Goal: Task Accomplishment & Management: Manage account settings

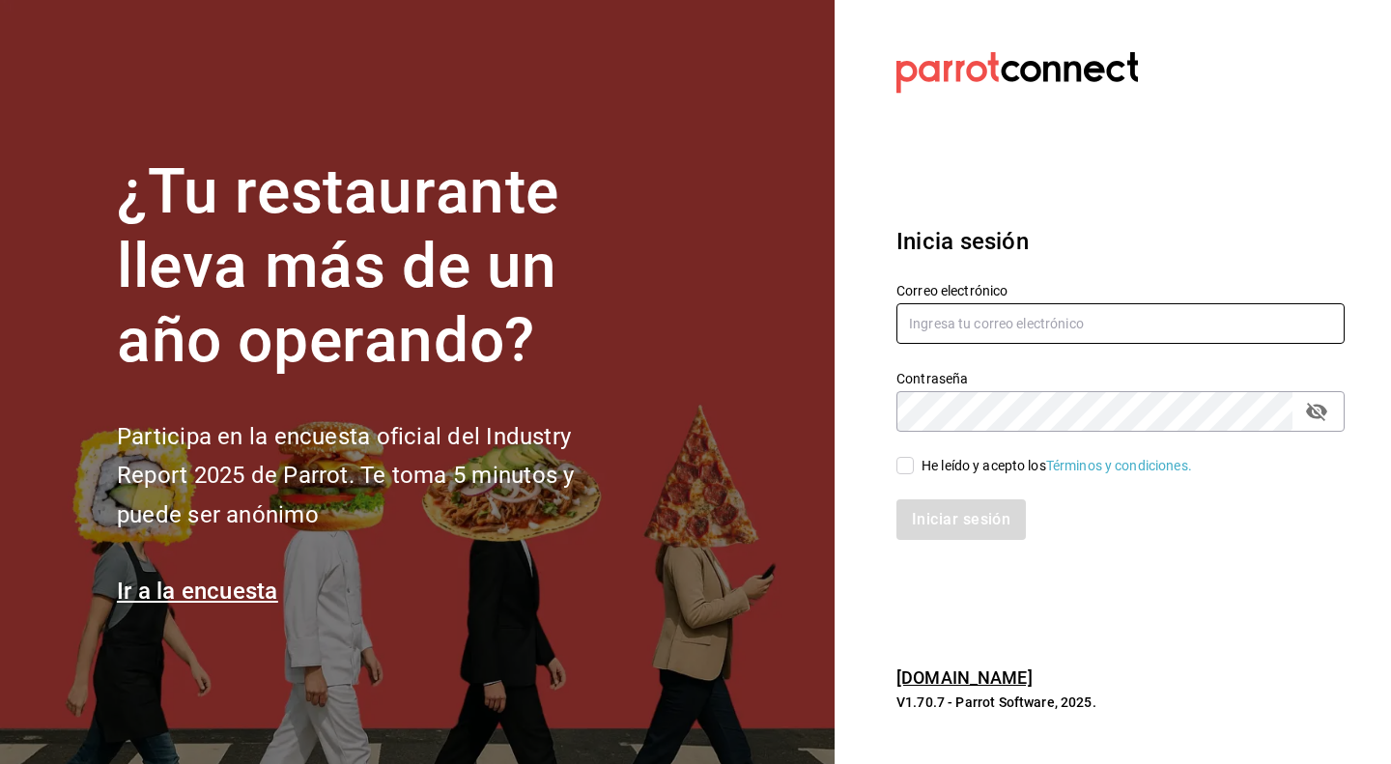
type input "[PERSON_NAME][EMAIL_ADDRESS][DOMAIN_NAME]"
click at [1315, 418] on icon "passwordField" at bounding box center [1316, 412] width 21 height 18
click at [909, 465] on input "He leído y acepto los Términos y condiciones." at bounding box center [904, 465] width 17 height 17
checkbox input "true"
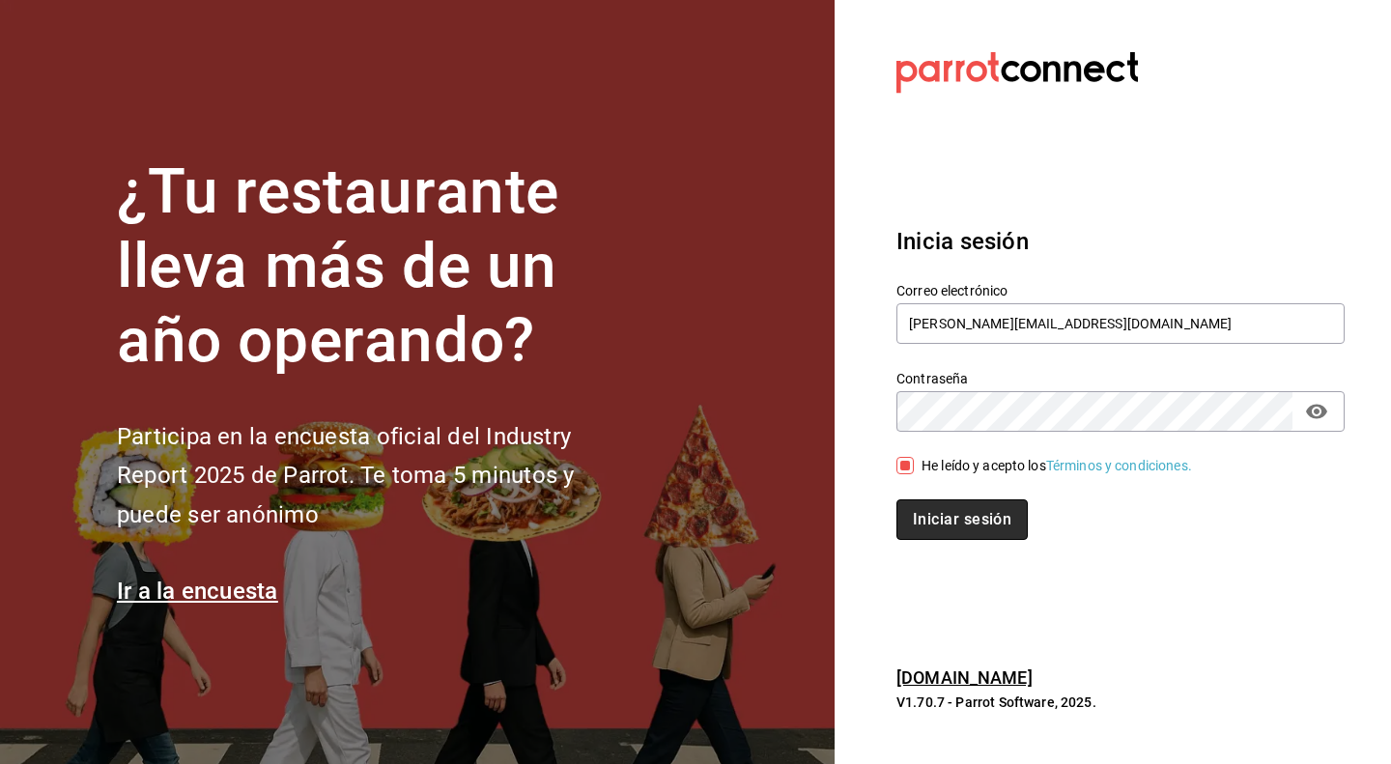
click at [972, 522] on button "Iniciar sesión" at bounding box center [961, 519] width 131 height 41
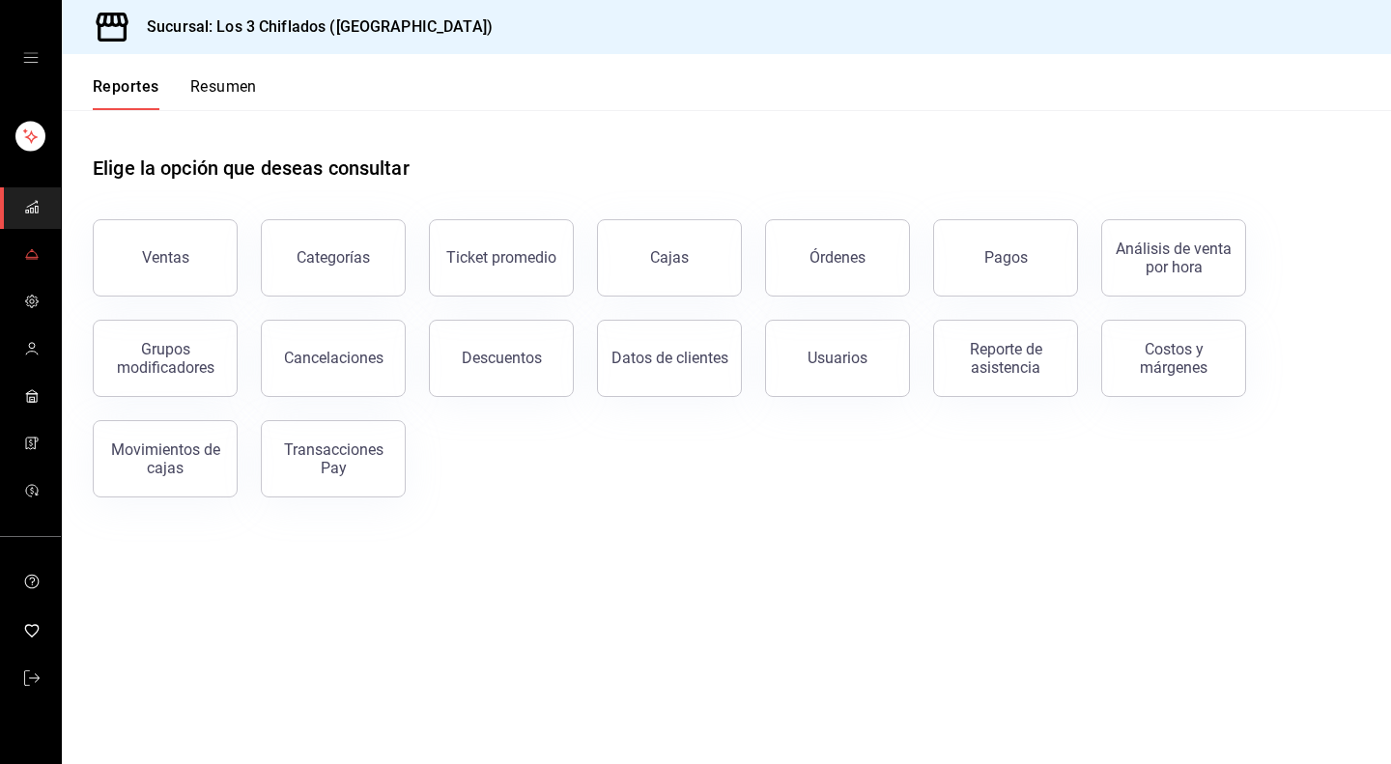
click at [22, 262] on link "mailbox folders" at bounding box center [30, 256] width 61 height 42
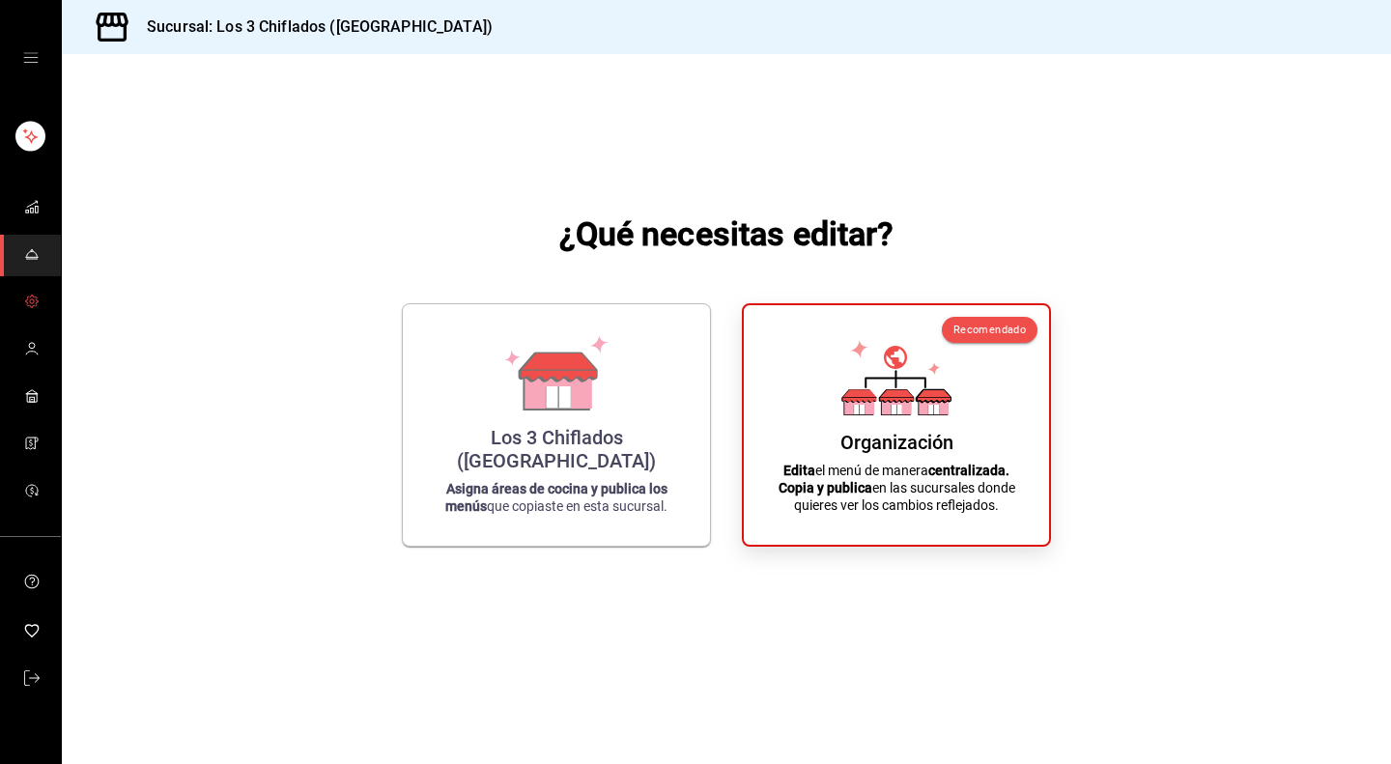
click at [33, 304] on icon "mailbox folders" at bounding box center [31, 301] width 15 height 15
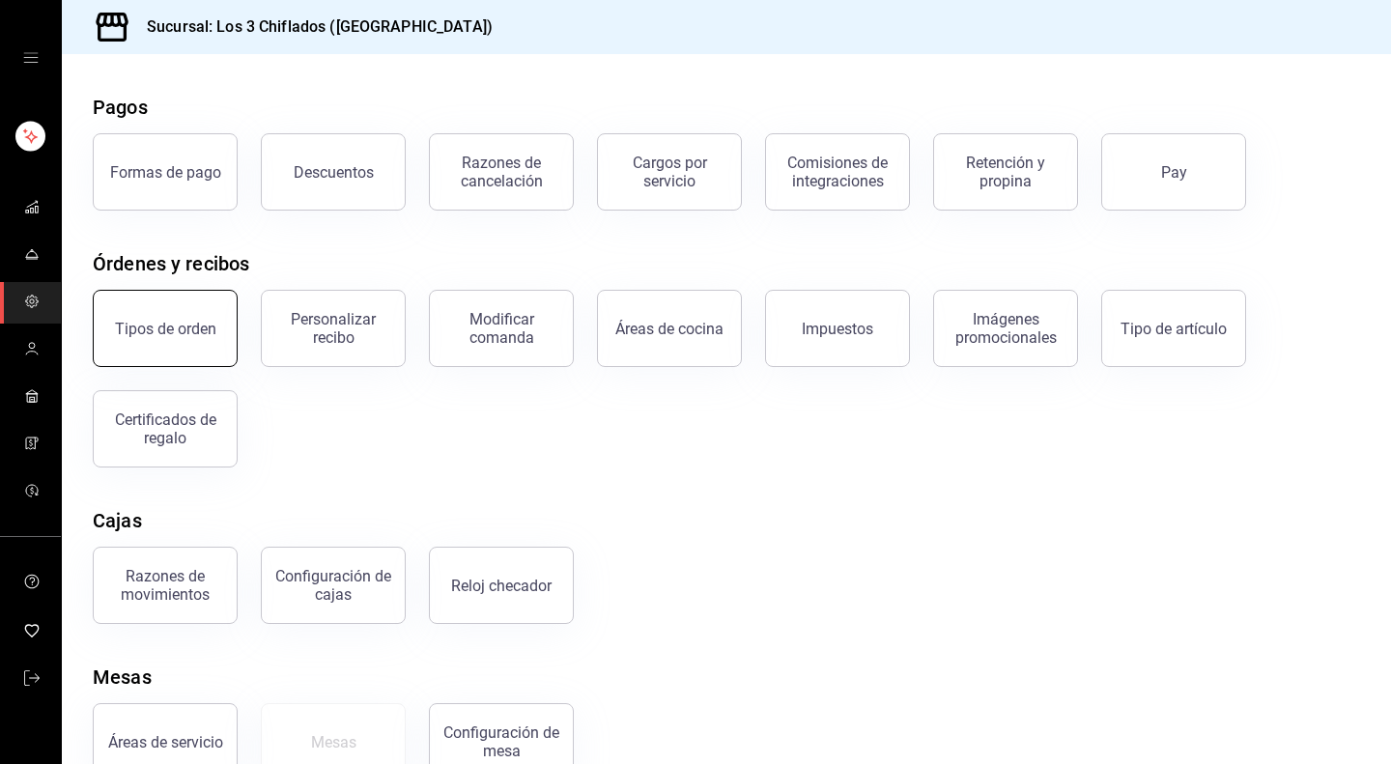
scroll to position [114, 0]
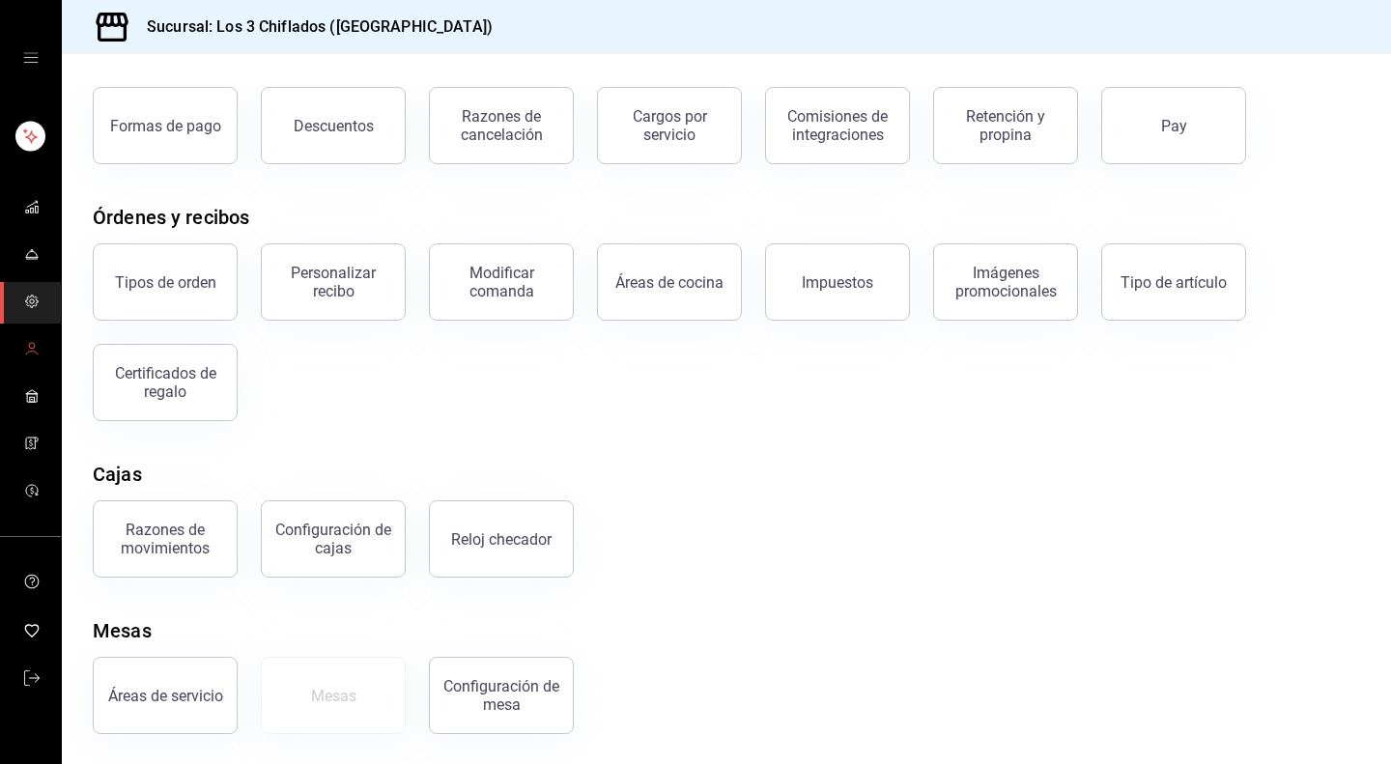
click at [28, 358] on span "mailbox folders" at bounding box center [31, 350] width 15 height 26
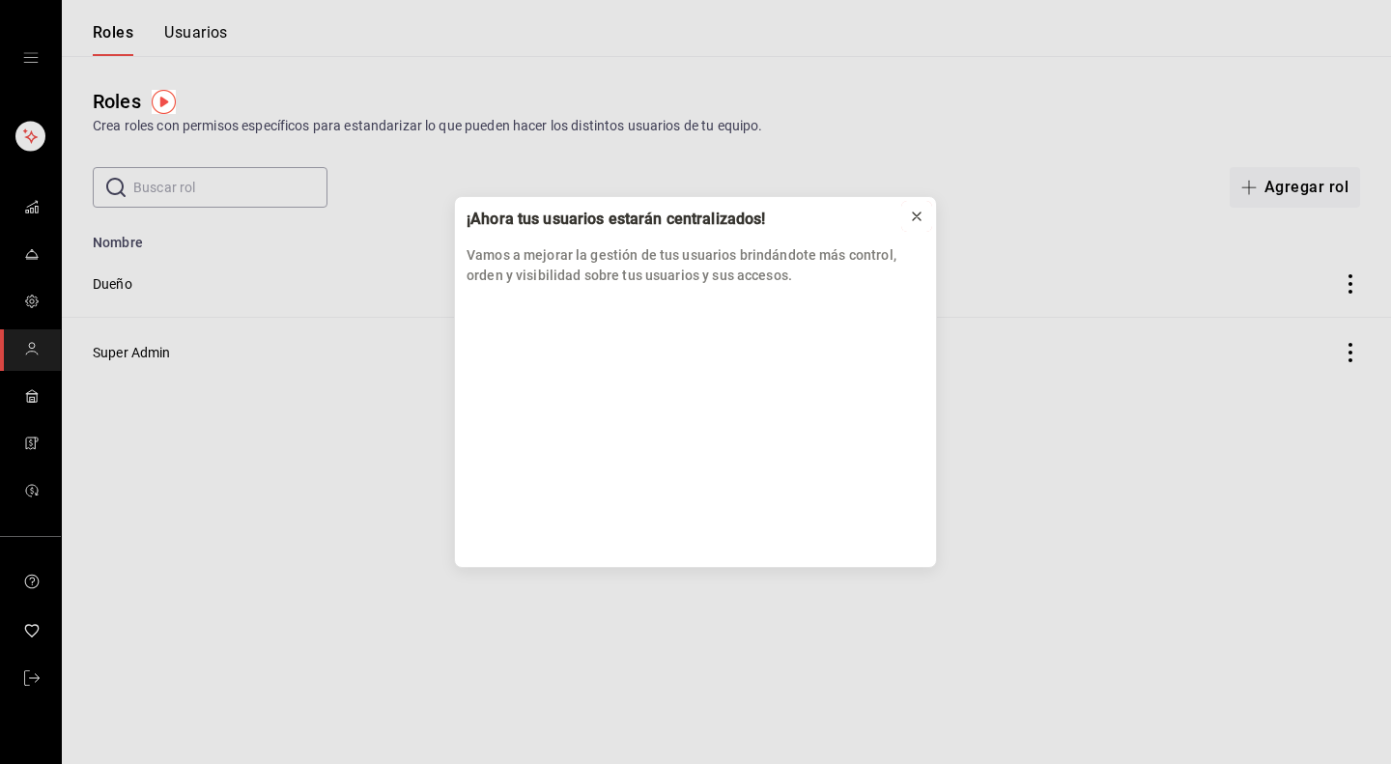
click at [925, 215] on button at bounding box center [916, 216] width 31 height 31
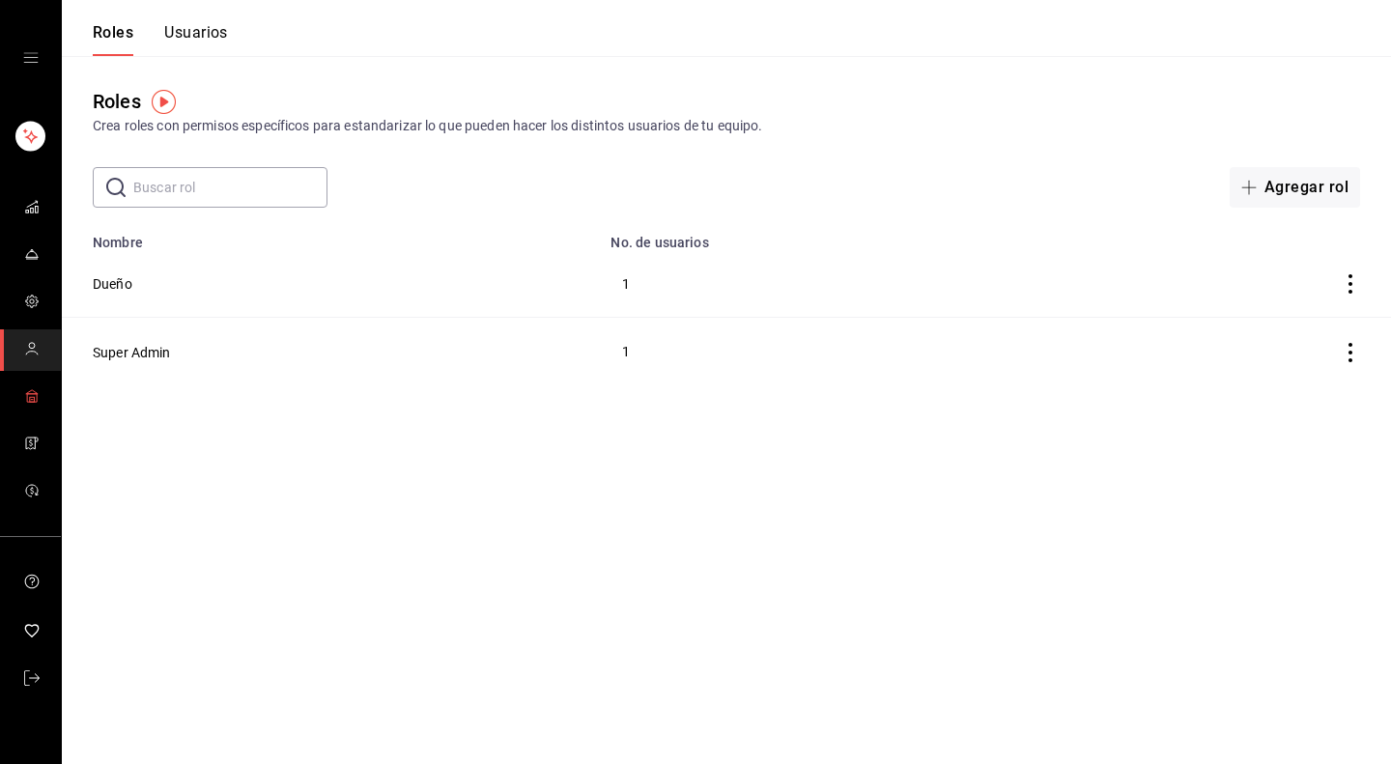
click at [29, 400] on icon "mailbox folders" at bounding box center [31, 395] width 15 height 15
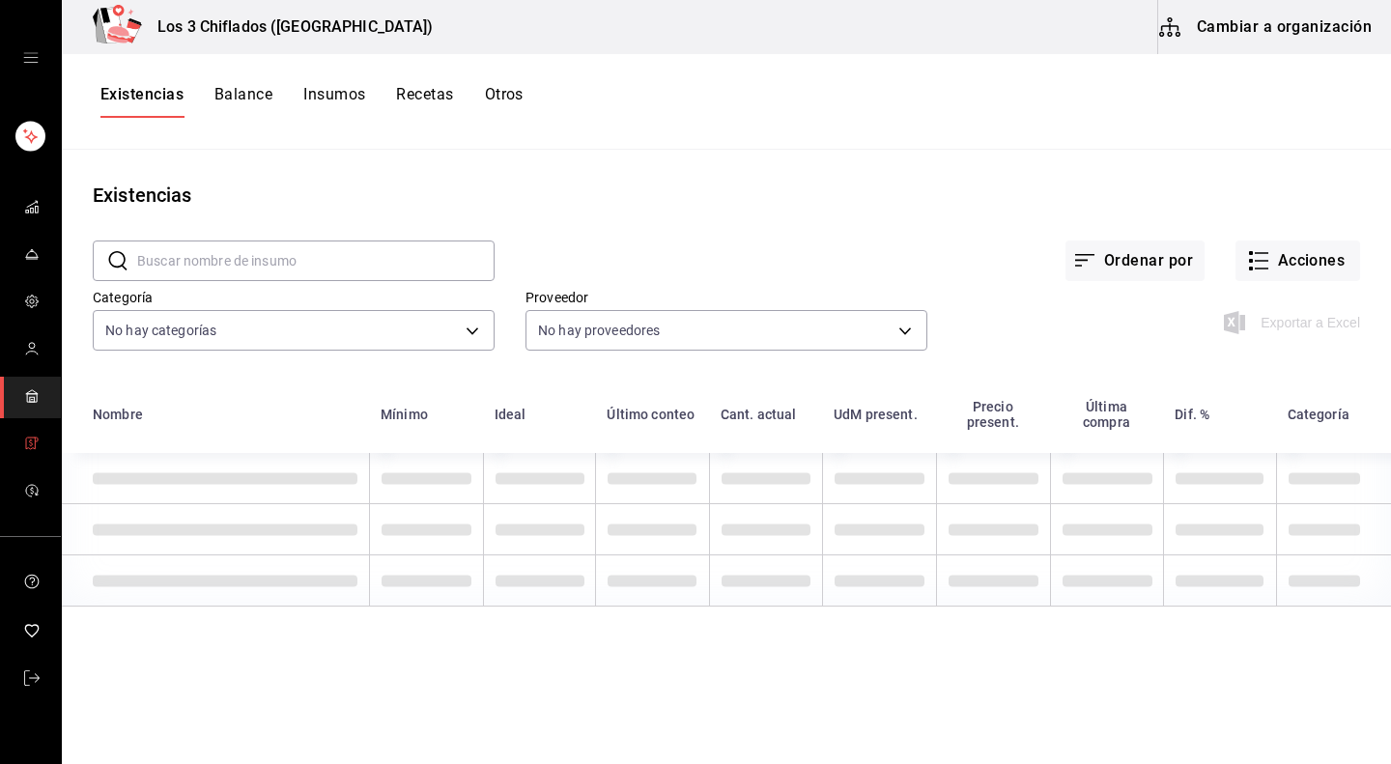
click at [33, 441] on icon "mailbox folders" at bounding box center [31, 443] width 15 height 15
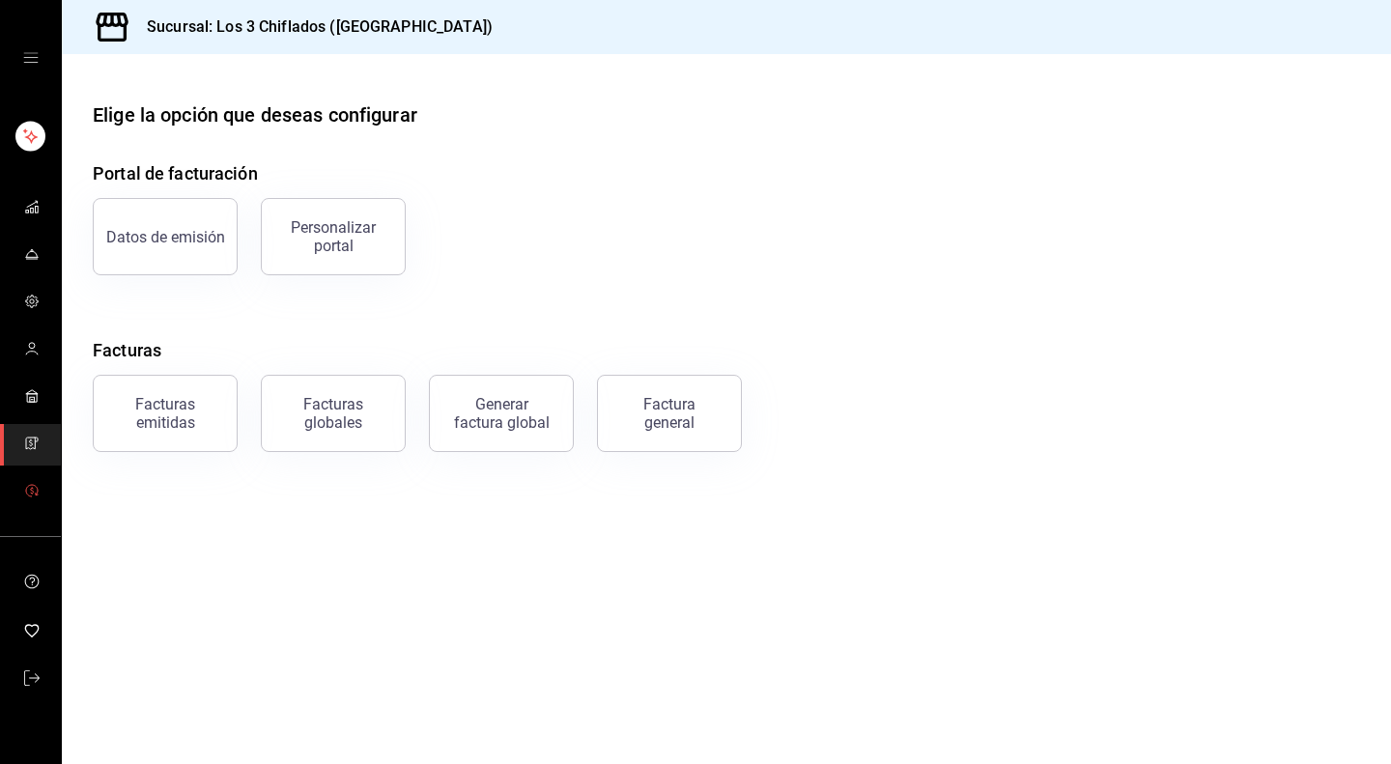
click at [36, 497] on icon "mailbox folders" at bounding box center [31, 490] width 15 height 15
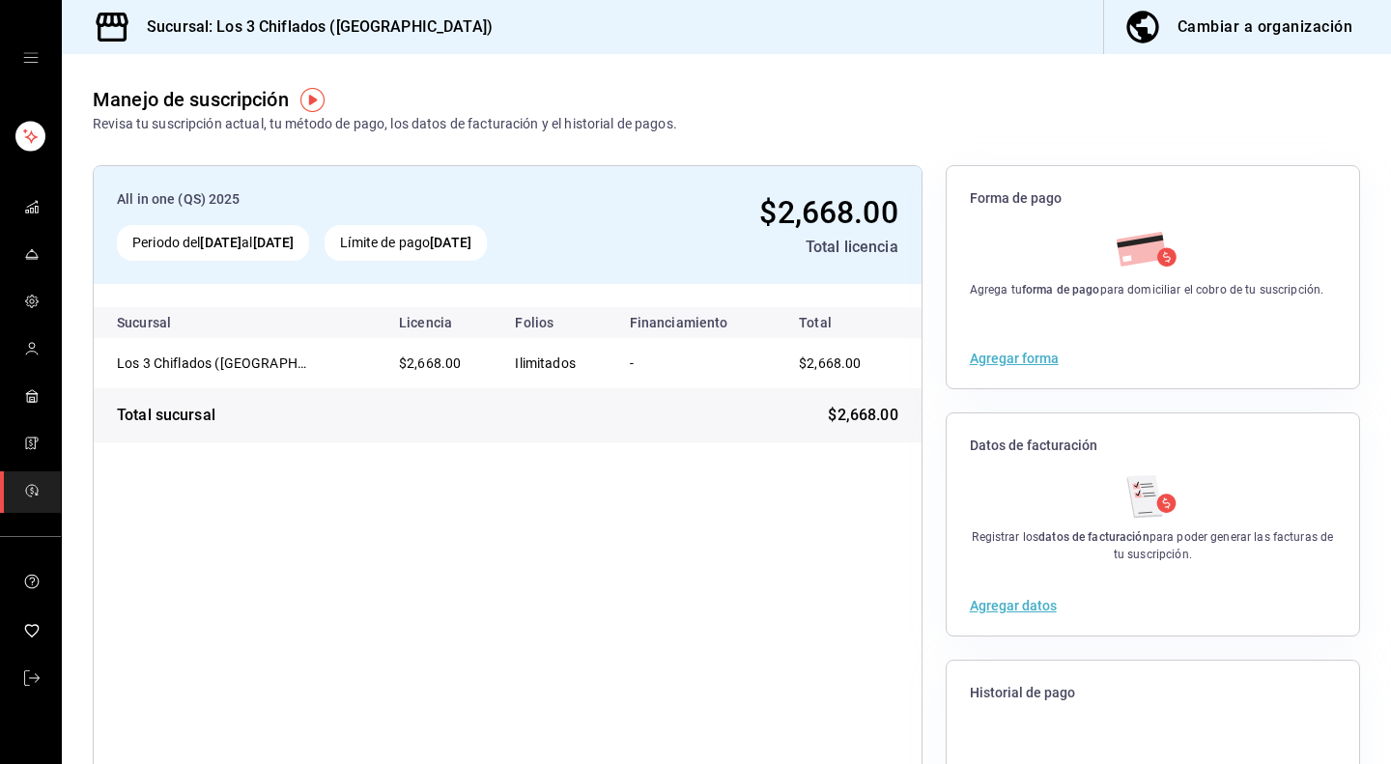
click at [26, 57] on icon "open drawer" at bounding box center [30, 58] width 14 height 10
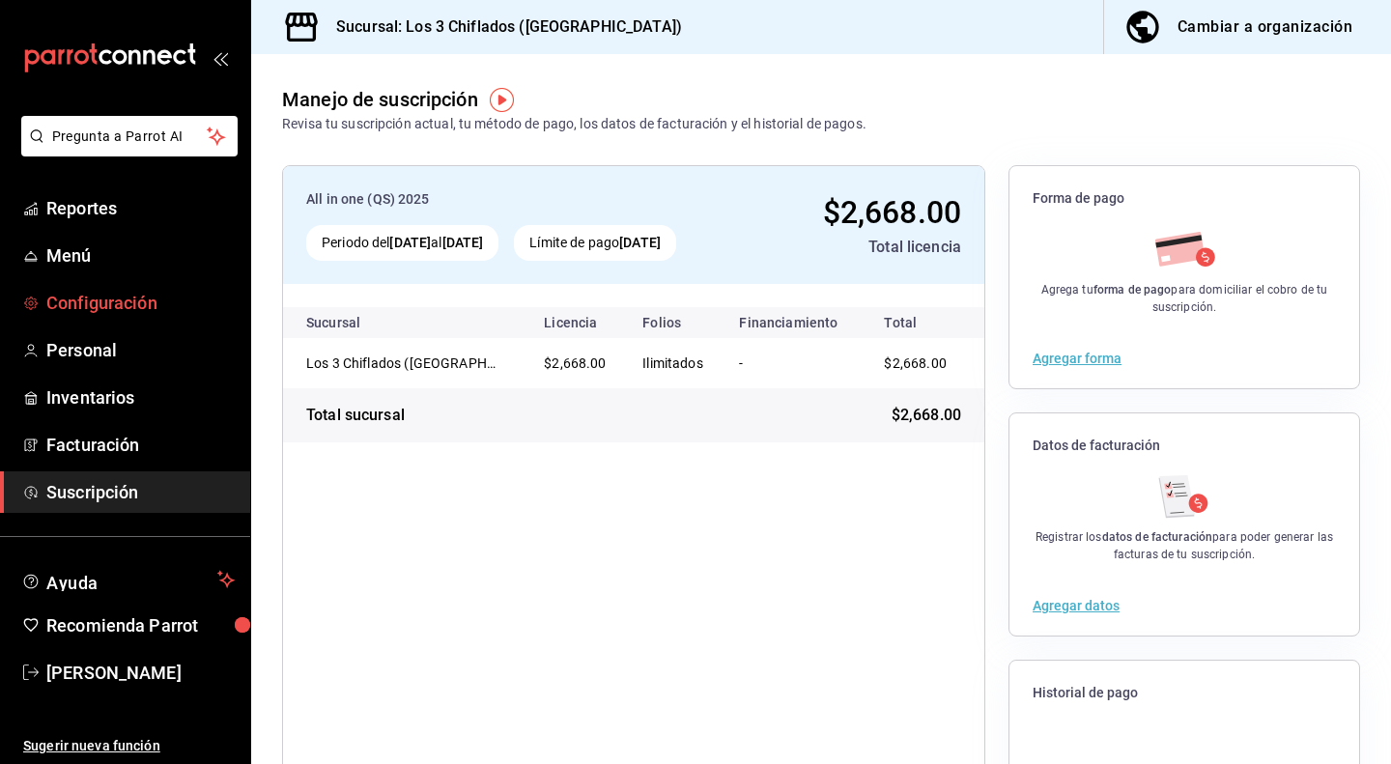
click at [108, 302] on span "Configuración" at bounding box center [140, 303] width 188 height 26
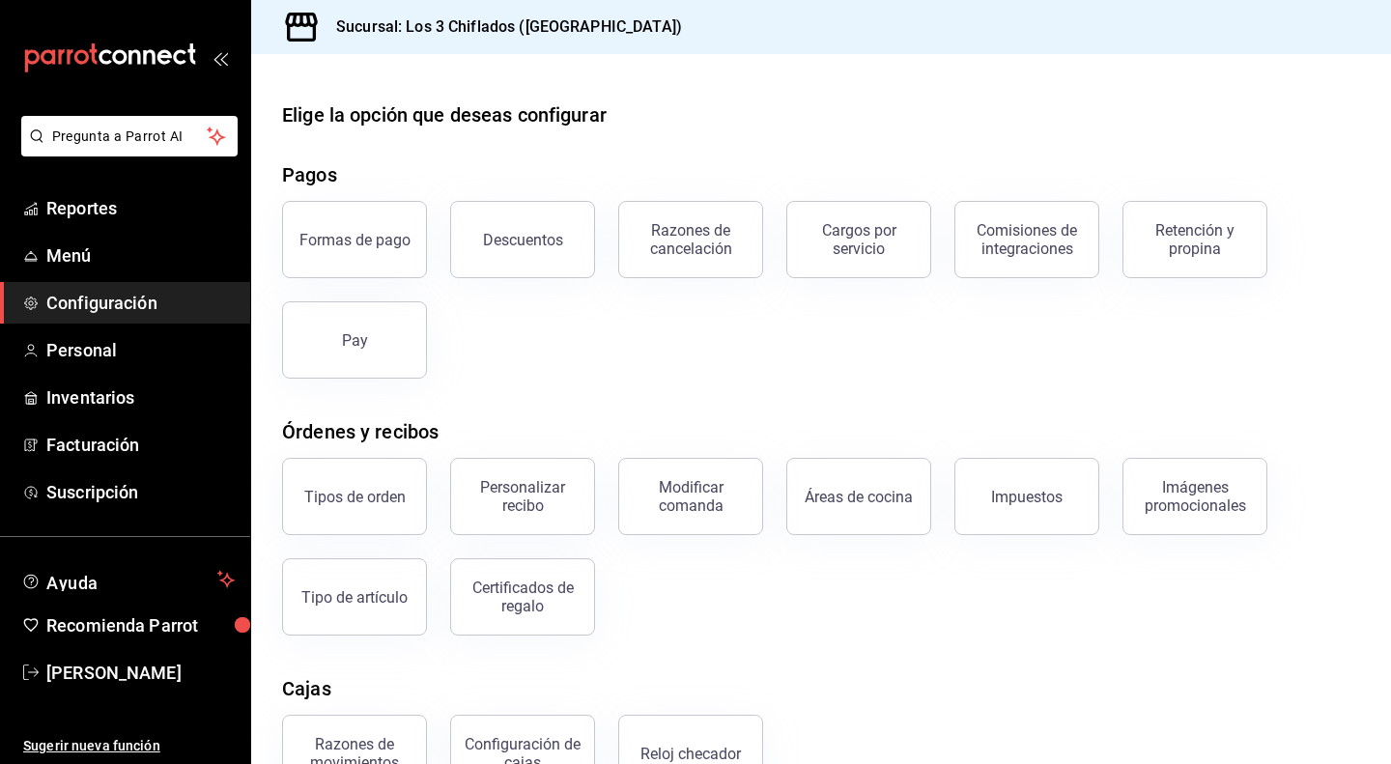
click at [129, 309] on span "Configuración" at bounding box center [140, 303] width 188 height 26
click at [1024, 251] on div "Comisiones de integraciones" at bounding box center [1027, 239] width 120 height 37
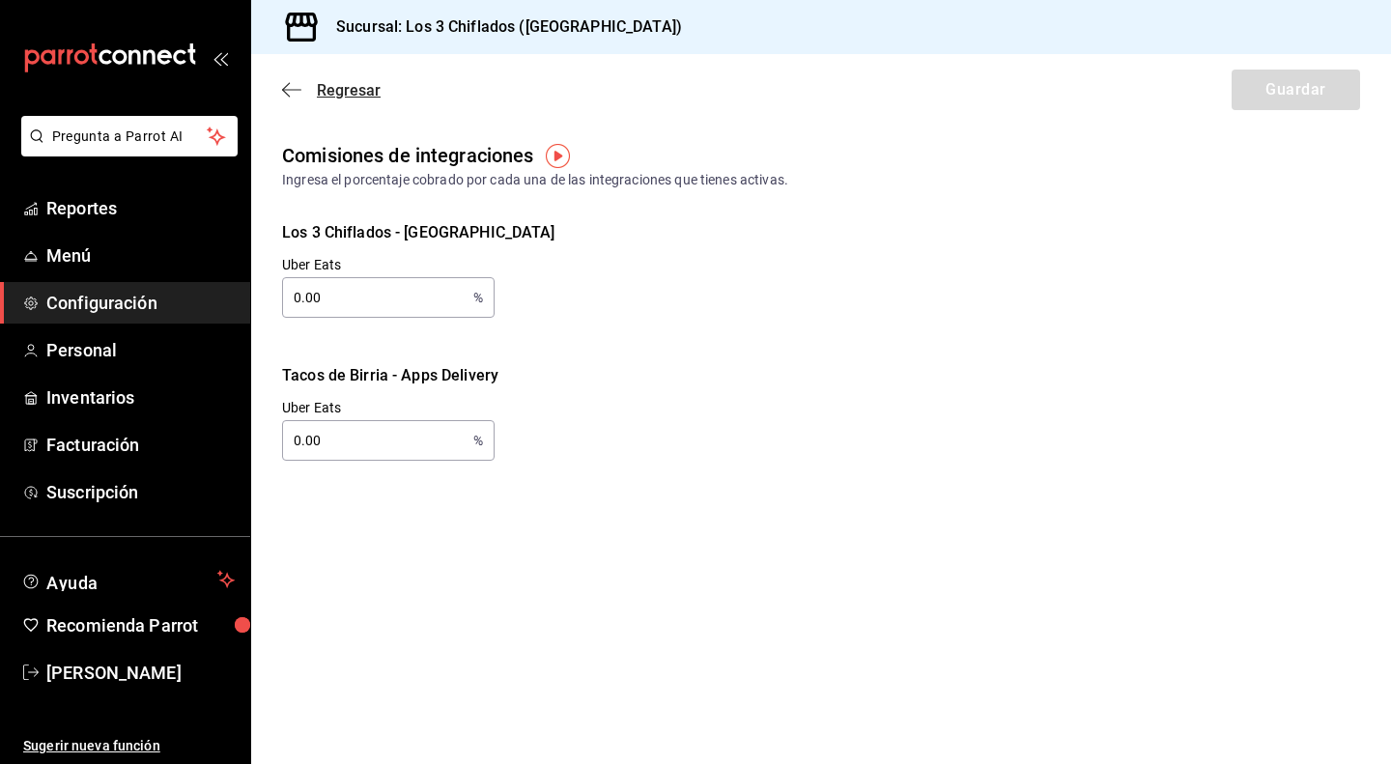
click at [292, 95] on icon "button" at bounding box center [291, 89] width 19 height 17
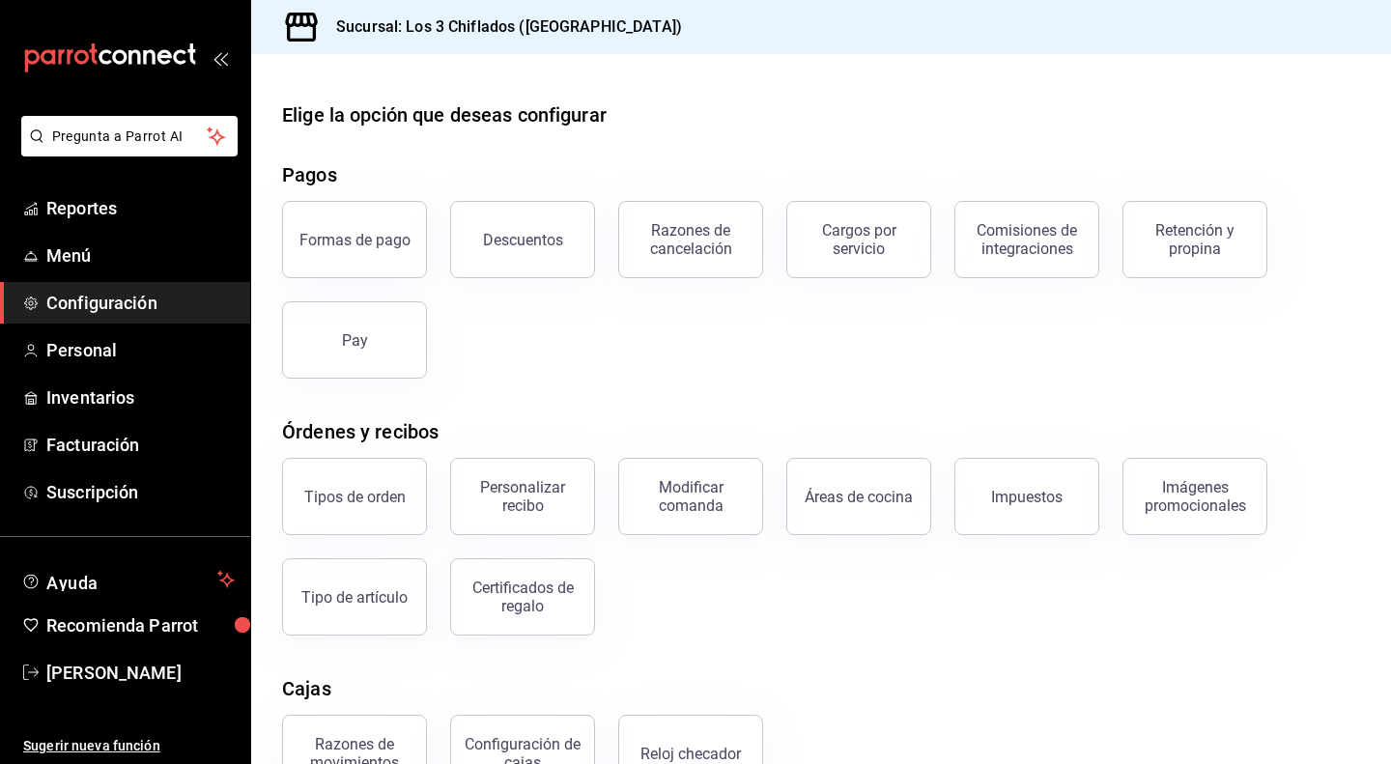
click at [225, 60] on icon "open_drawer_menu" at bounding box center [219, 57] width 15 height 15
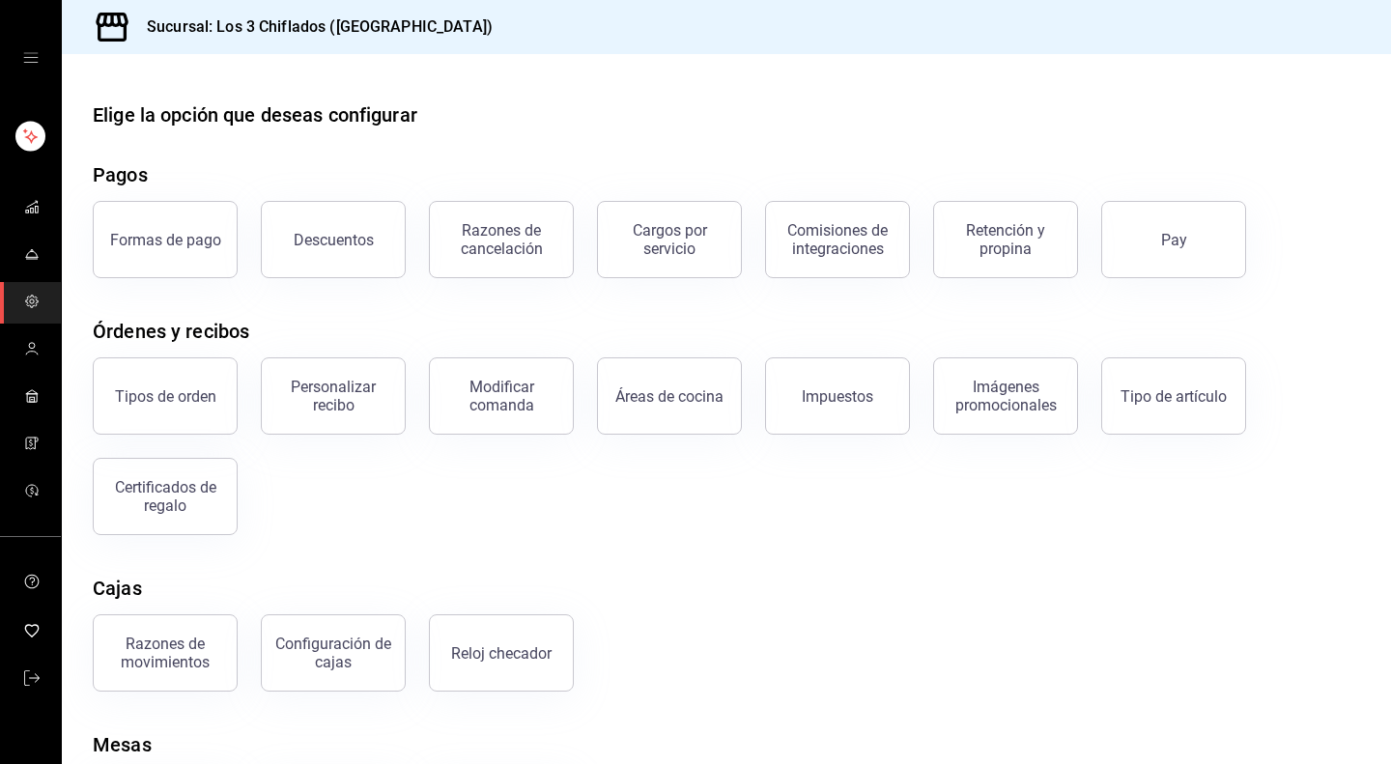
click at [31, 57] on icon "open drawer" at bounding box center [30, 58] width 14 height 10
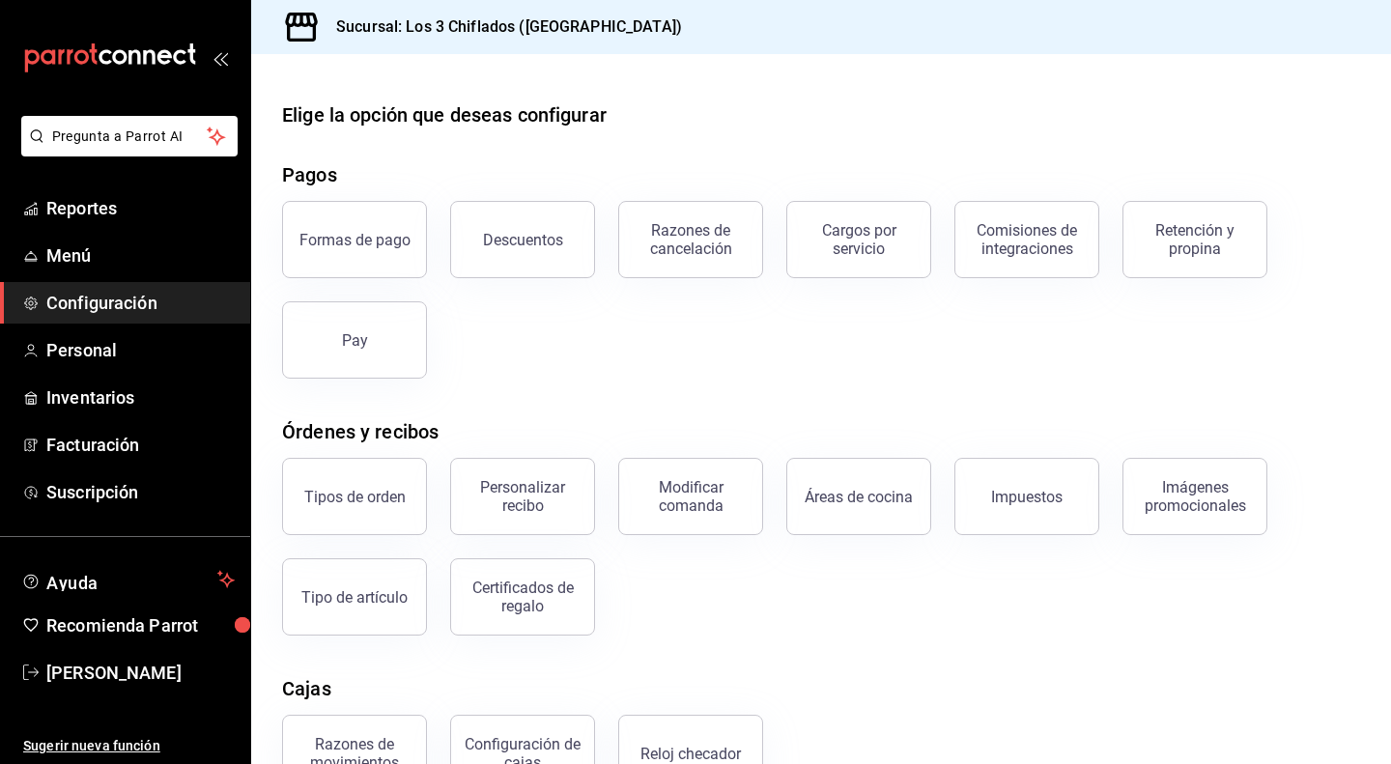
click at [220, 63] on icon "open_drawer_menu" at bounding box center [219, 57] width 15 height 15
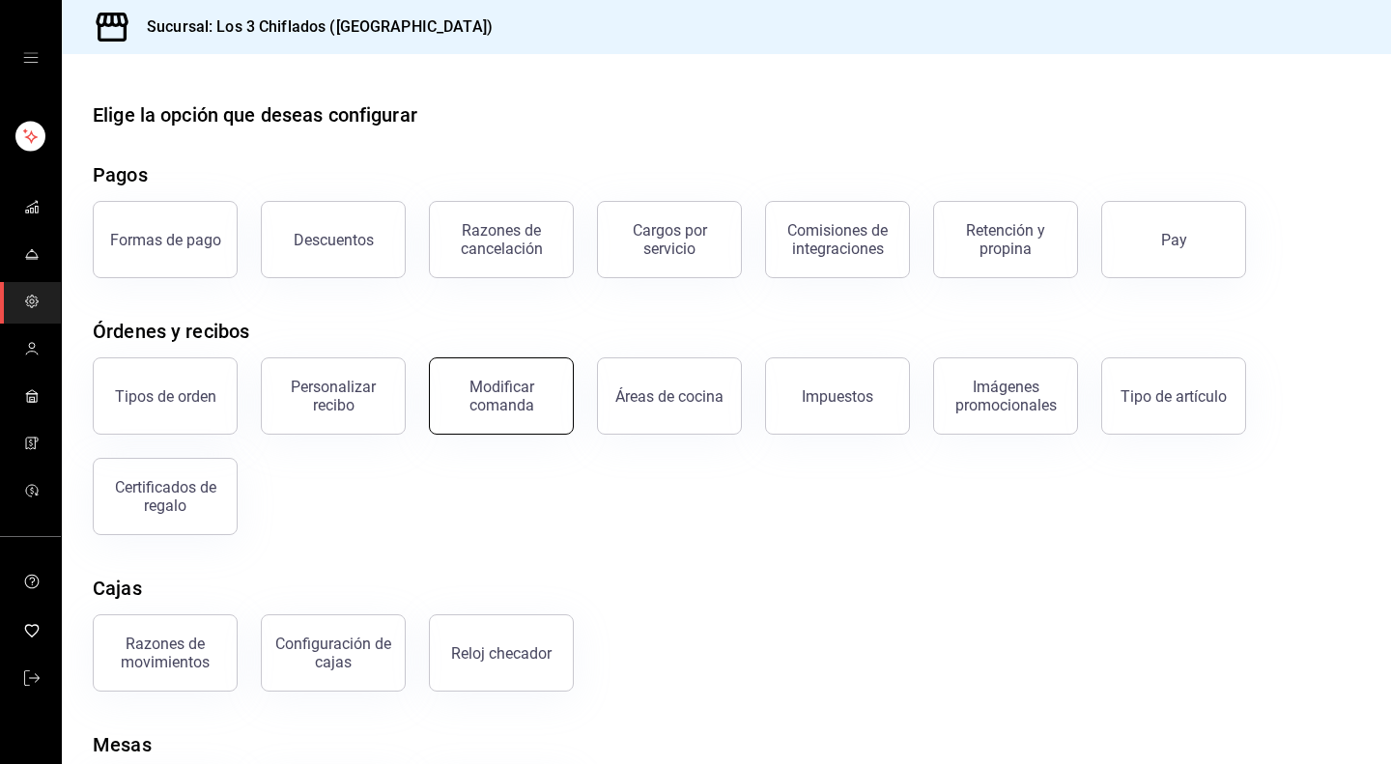
click at [480, 410] on div "Modificar comanda" at bounding box center [501, 396] width 120 height 37
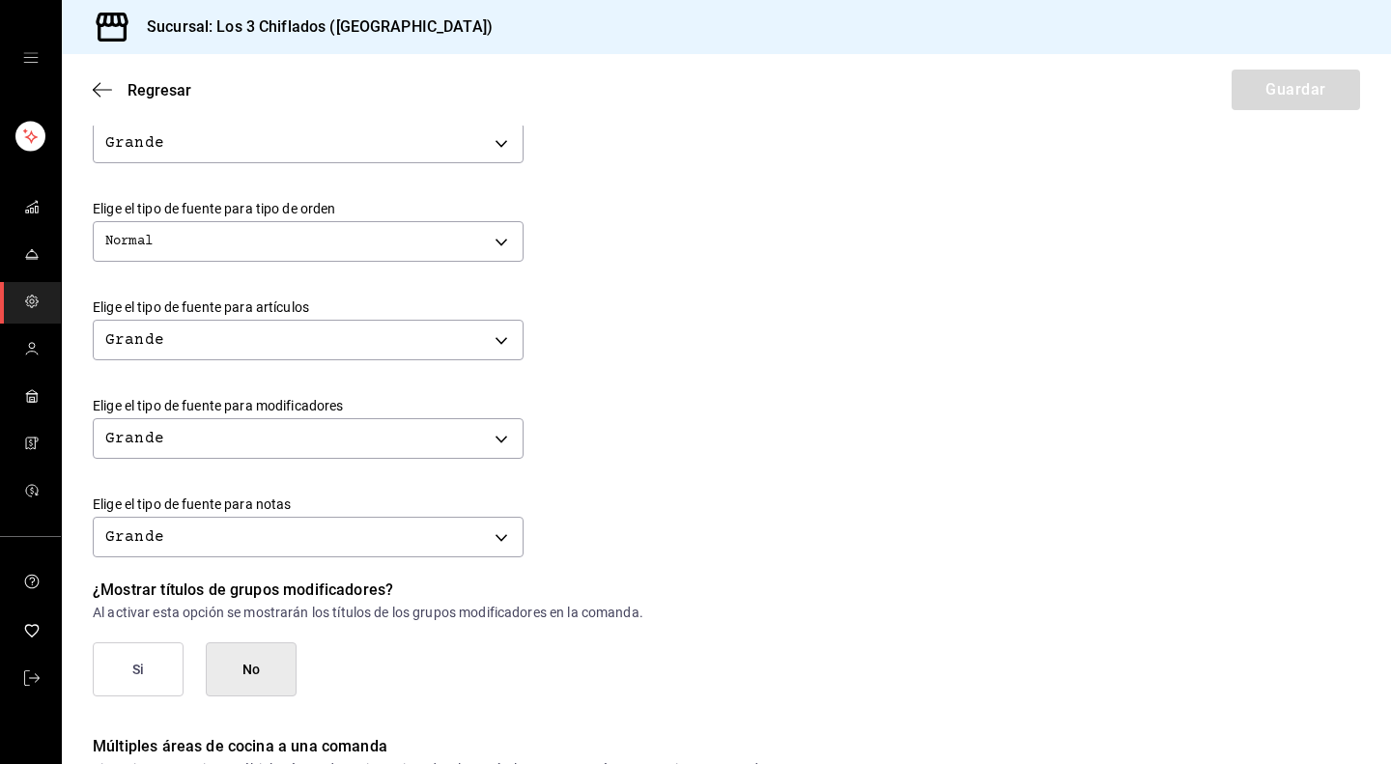
scroll to position [676, 0]
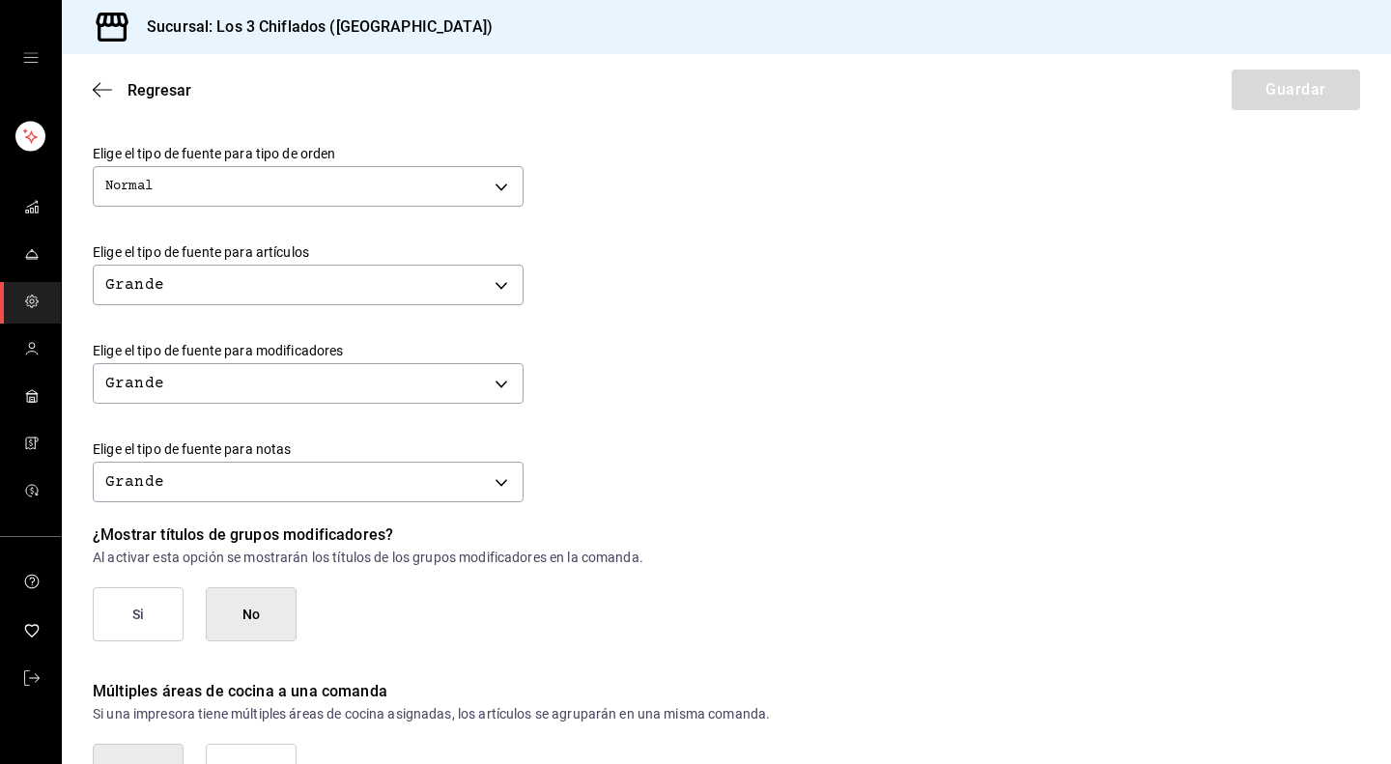
click at [133, 619] on button "Si" at bounding box center [138, 614] width 91 height 54
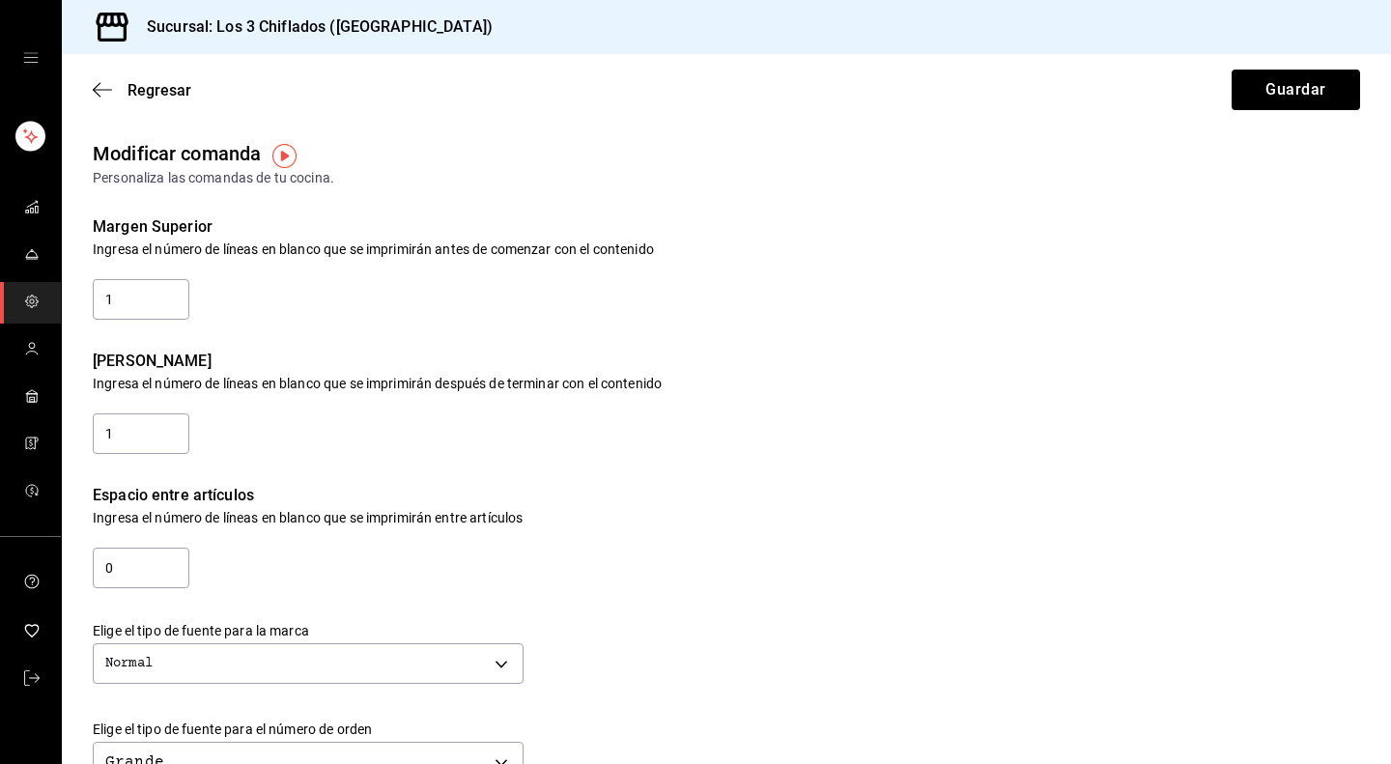
scroll to position [0, 0]
click at [288, 157] on img "button" at bounding box center [284, 156] width 24 height 24
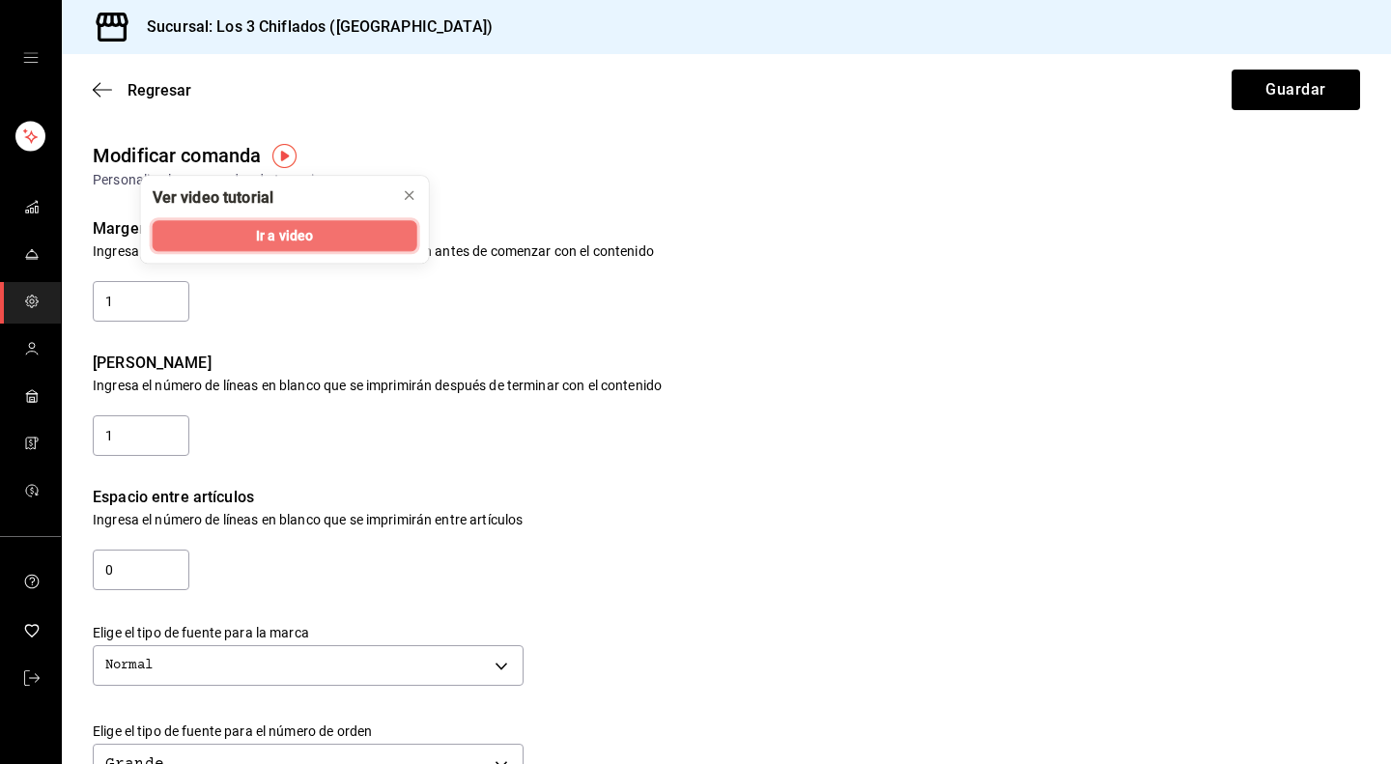
click at [294, 239] on span "Ir a video" at bounding box center [284, 236] width 57 height 20
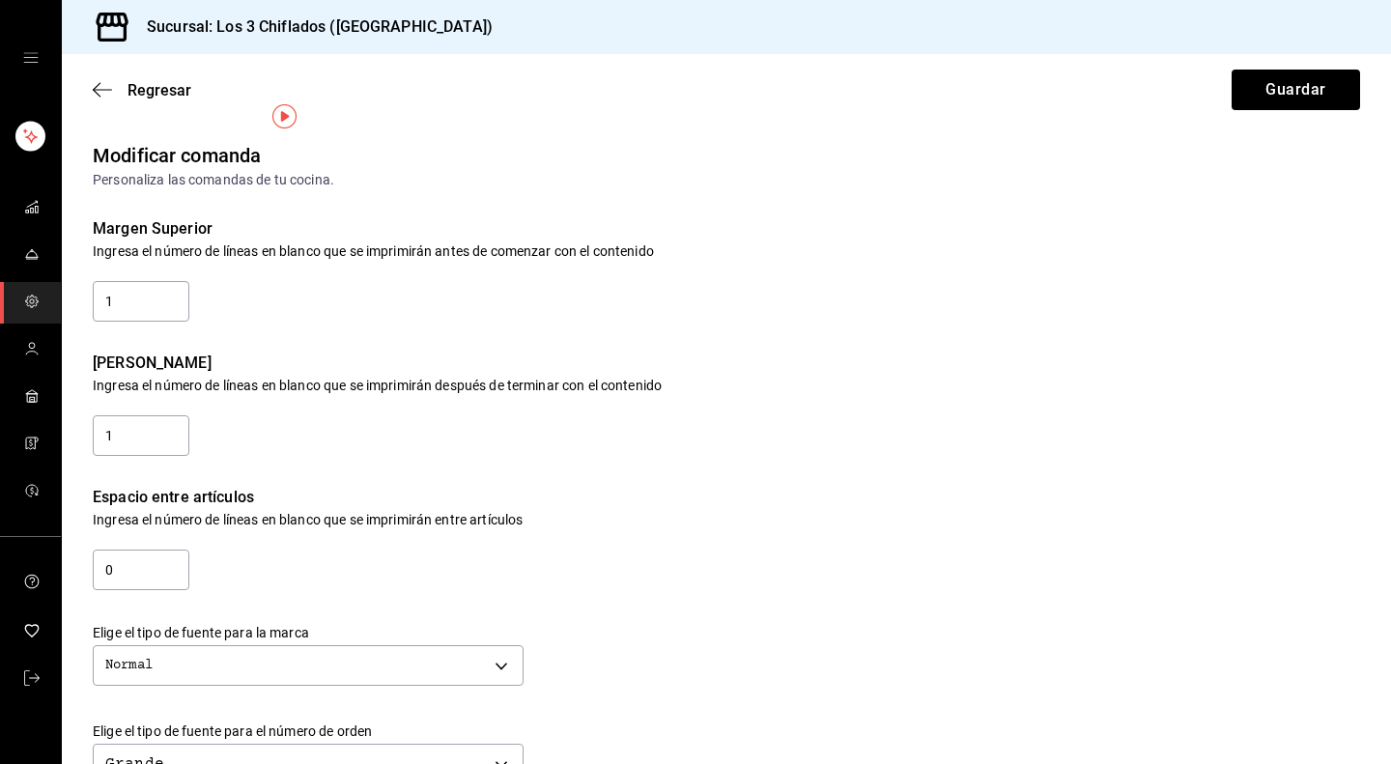
scroll to position [193, 0]
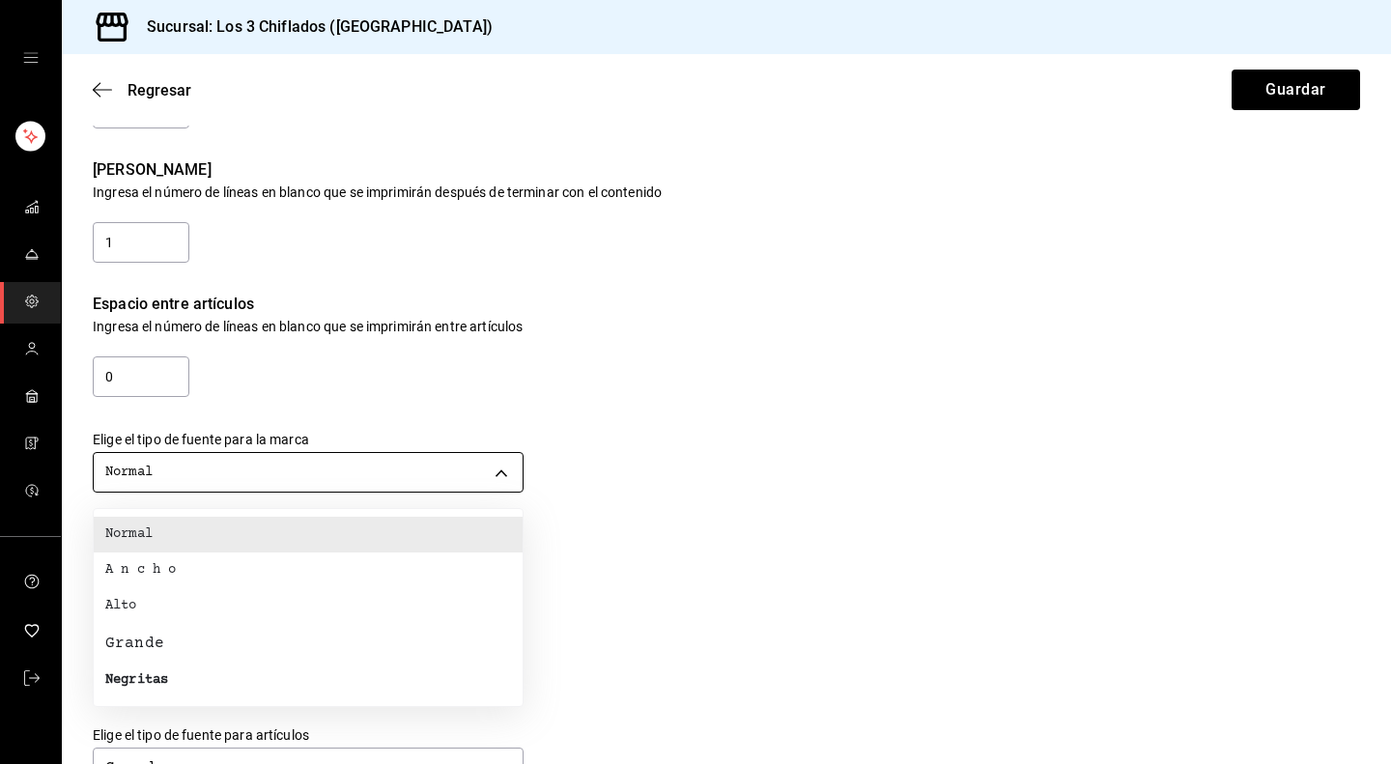
click at [494, 468] on body "Sucursal: Los 3 Chiflados (Guadalupe) Regresar Guardar Modificar comanda Person…" at bounding box center [695, 382] width 1391 height 764
click at [215, 674] on li "Negritas" at bounding box center [308, 681] width 429 height 36
type input "BOLD"
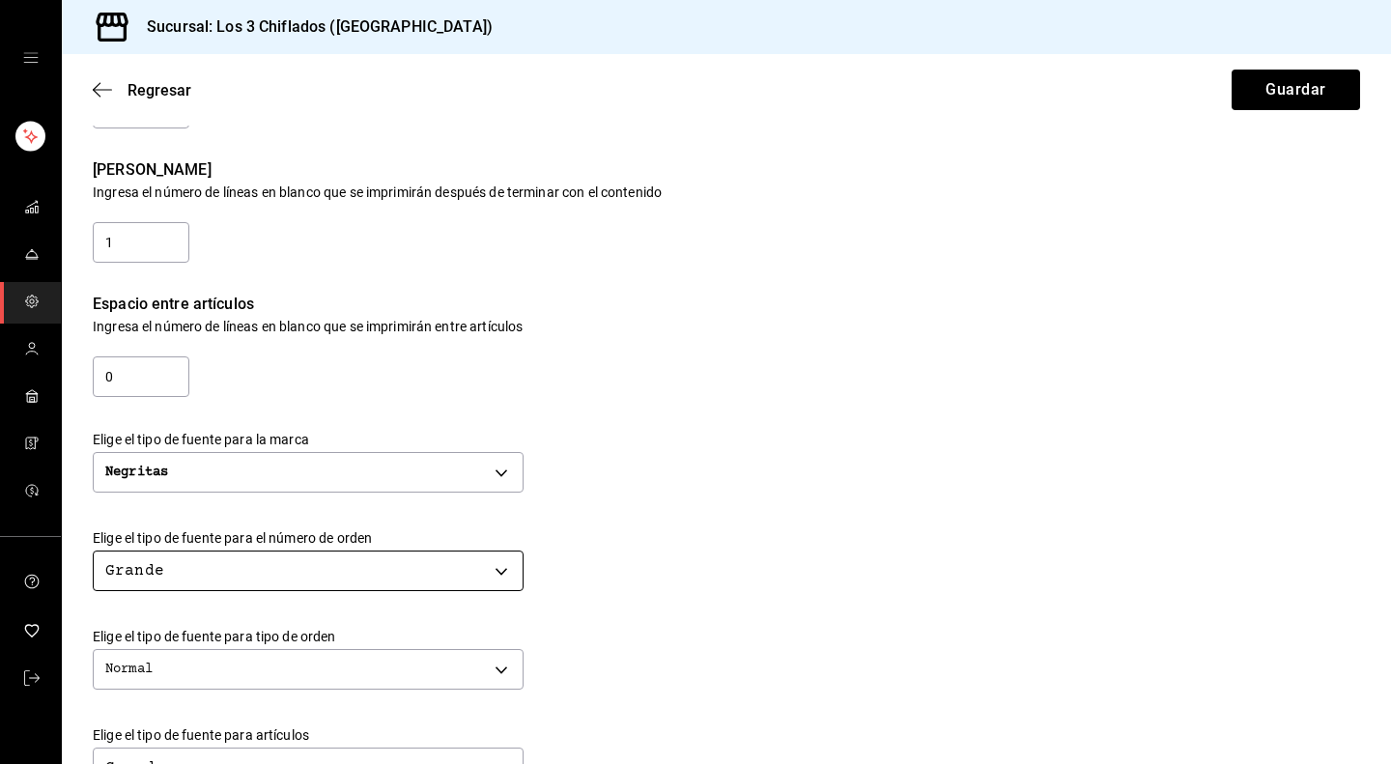
click at [491, 554] on body "Sucursal: Los 3 Chiflados (Guadalupe) Regresar Guardar Modificar comanda Person…" at bounding box center [695, 382] width 1391 height 764
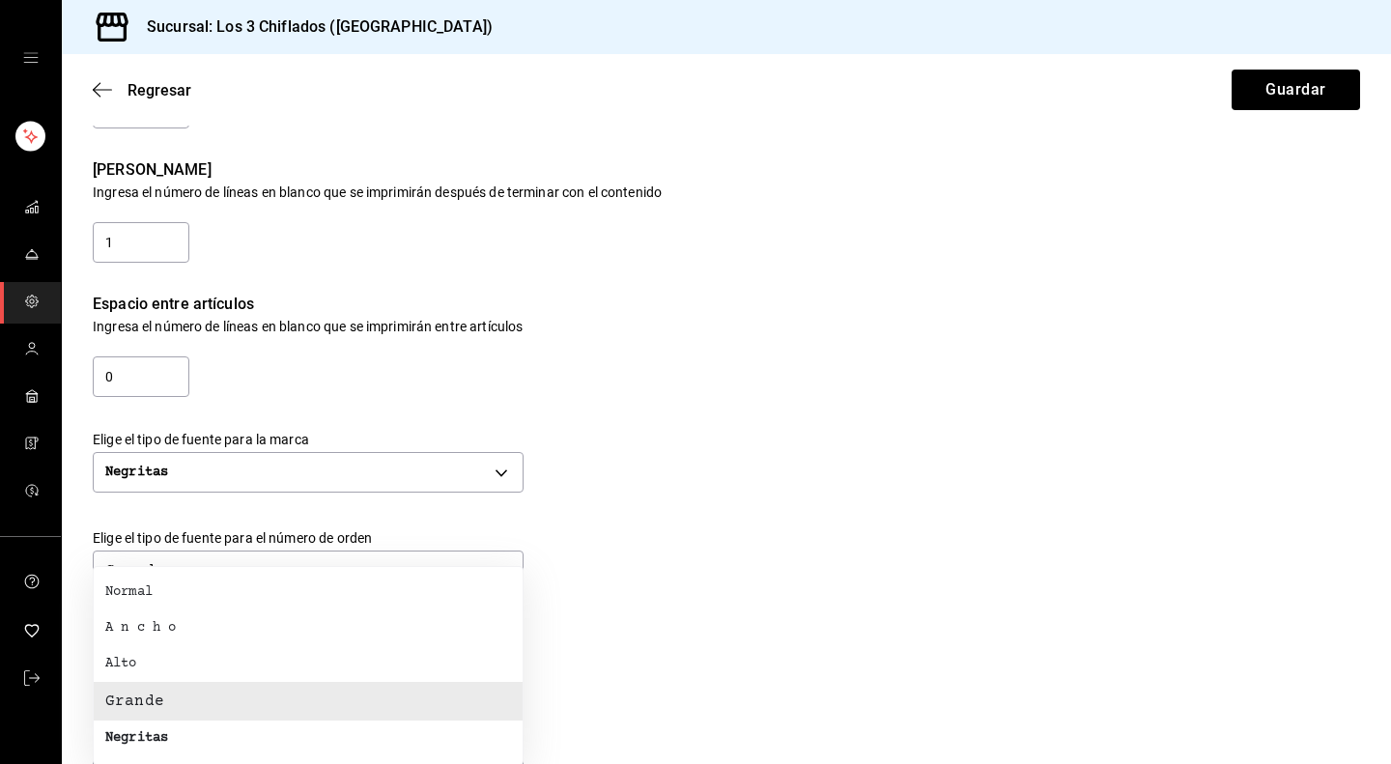
click at [312, 731] on li "Negritas" at bounding box center [308, 738] width 429 height 36
type input "BOLD"
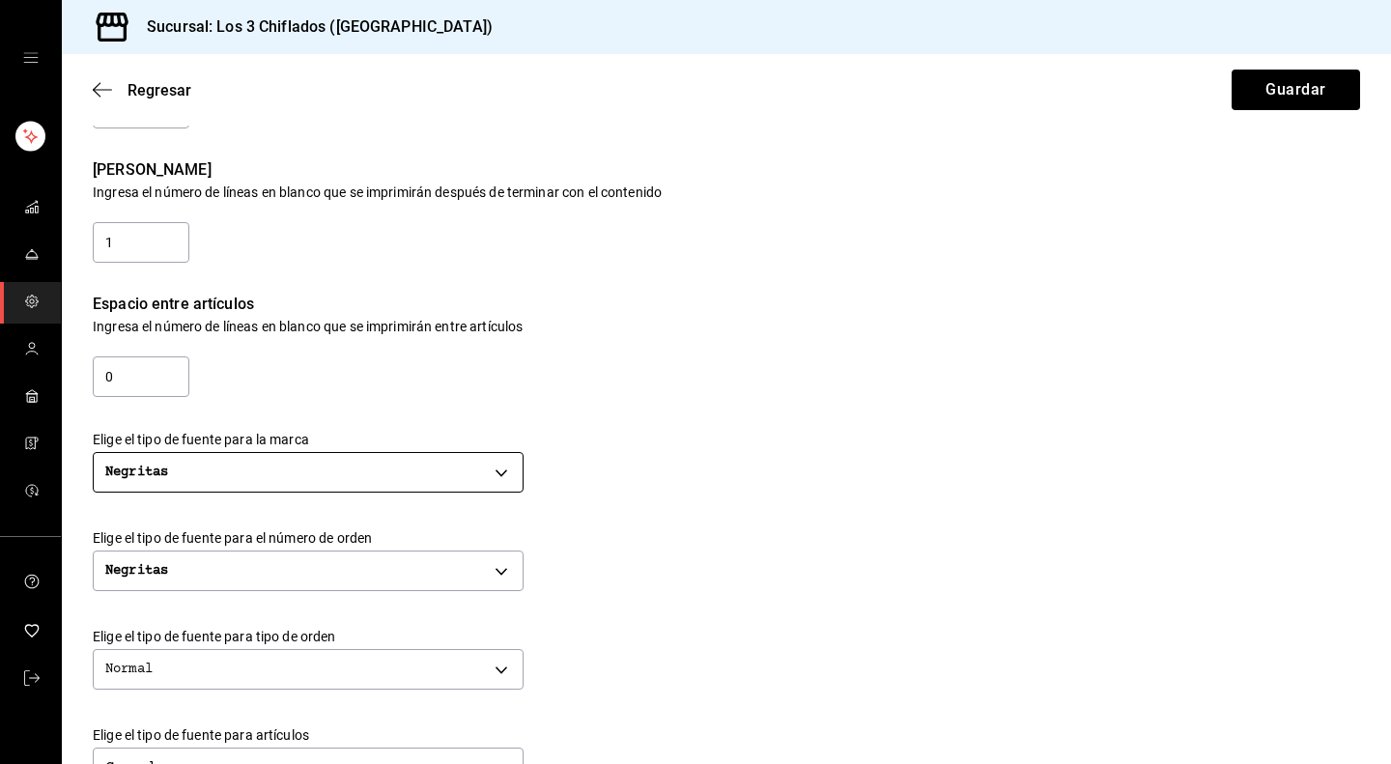
click at [498, 466] on body "Sucursal: Los 3 Chiflados (Guadalupe) Regresar Guardar Modificar comanda Person…" at bounding box center [695, 382] width 1391 height 764
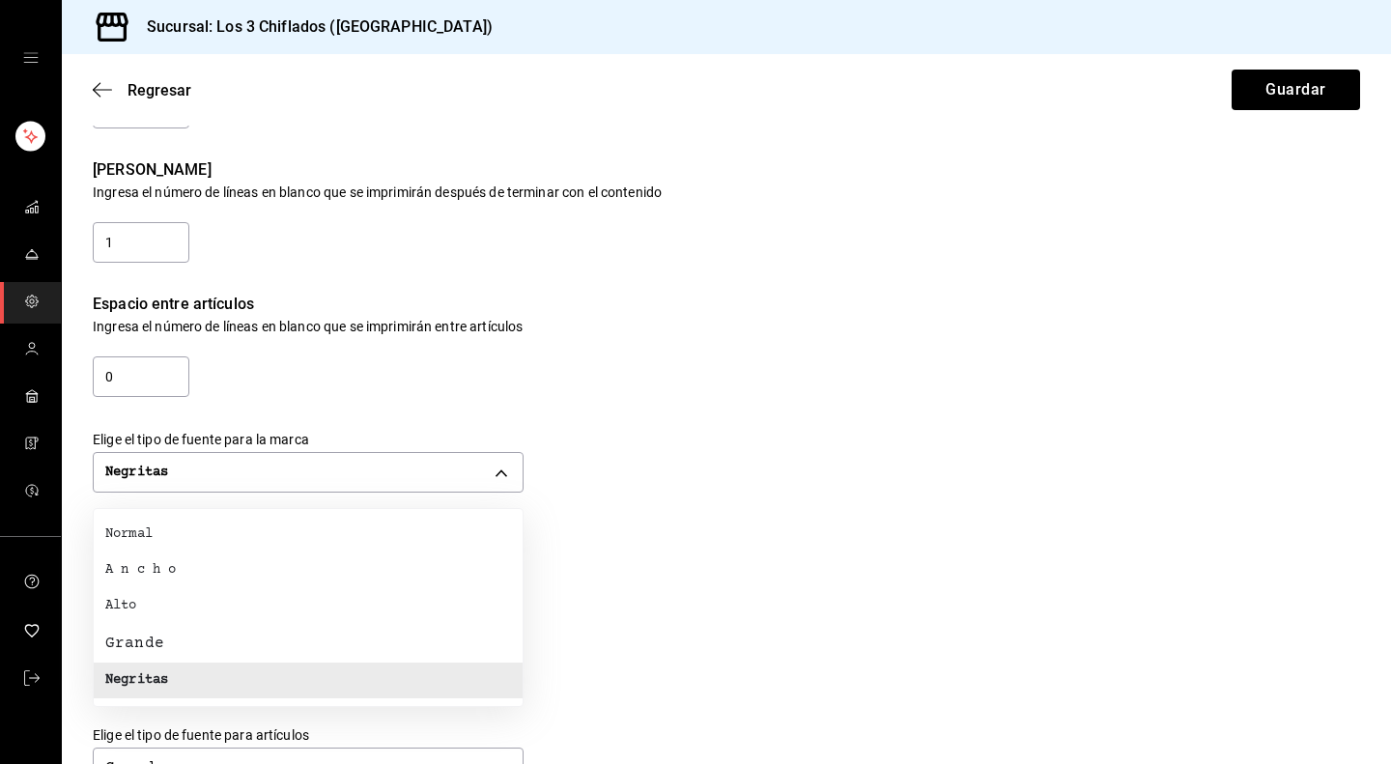
click at [291, 641] on li "Grande" at bounding box center [308, 643] width 429 height 39
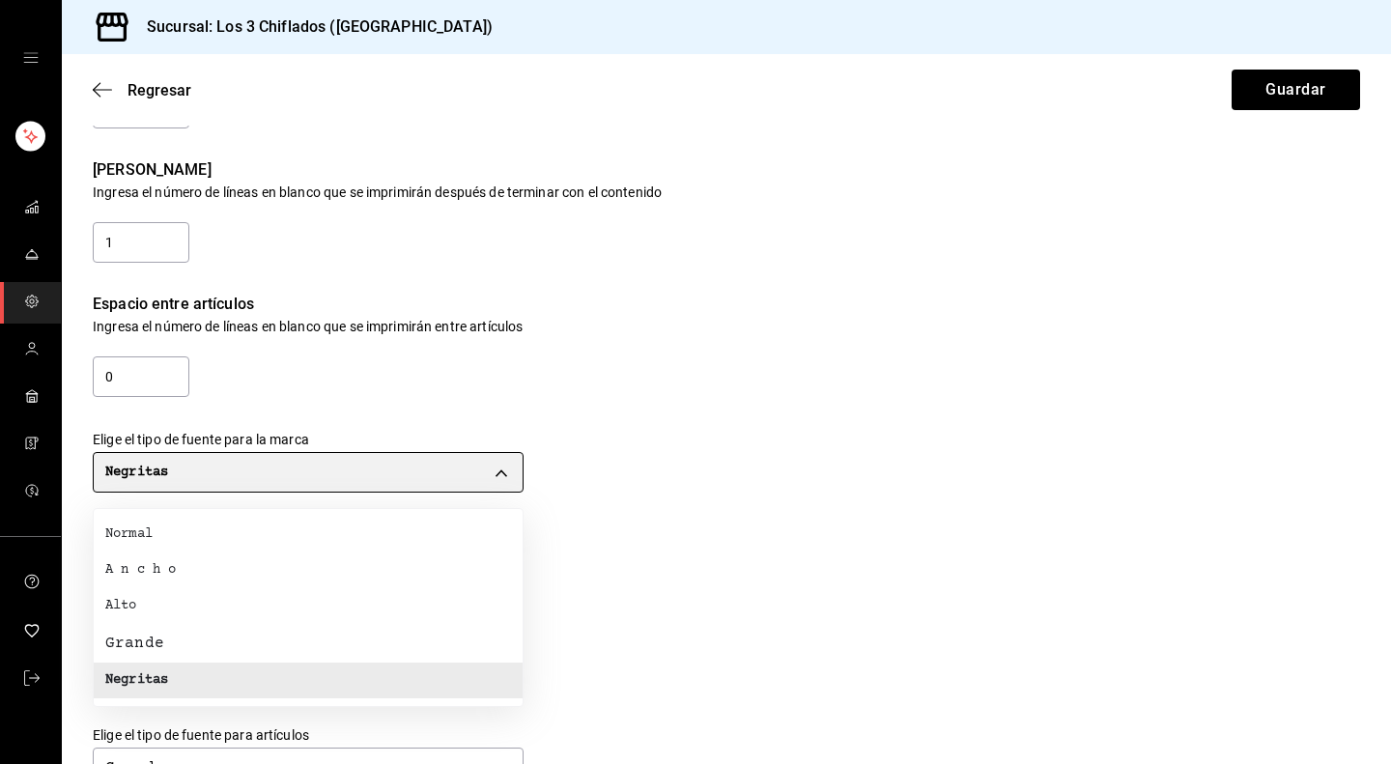
type input "BIG"
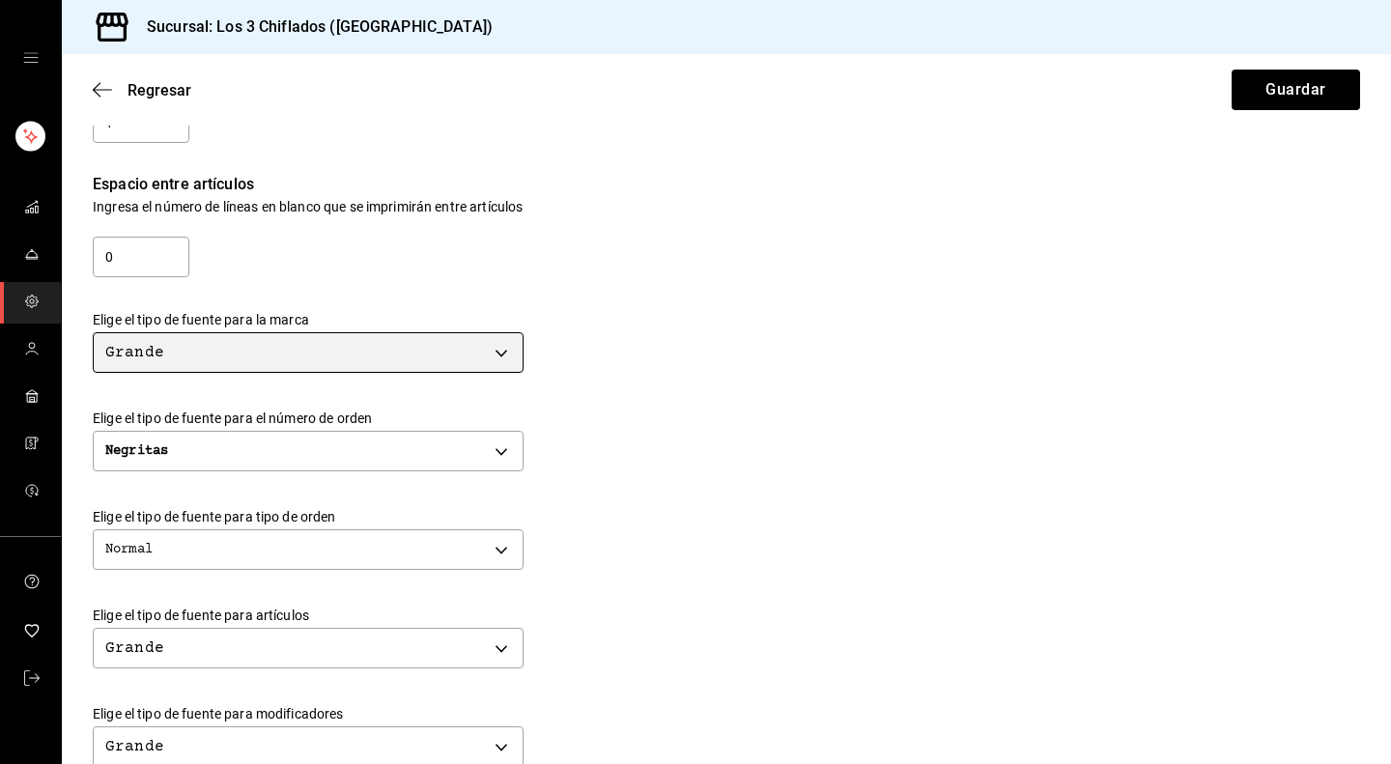
scroll to position [386, 0]
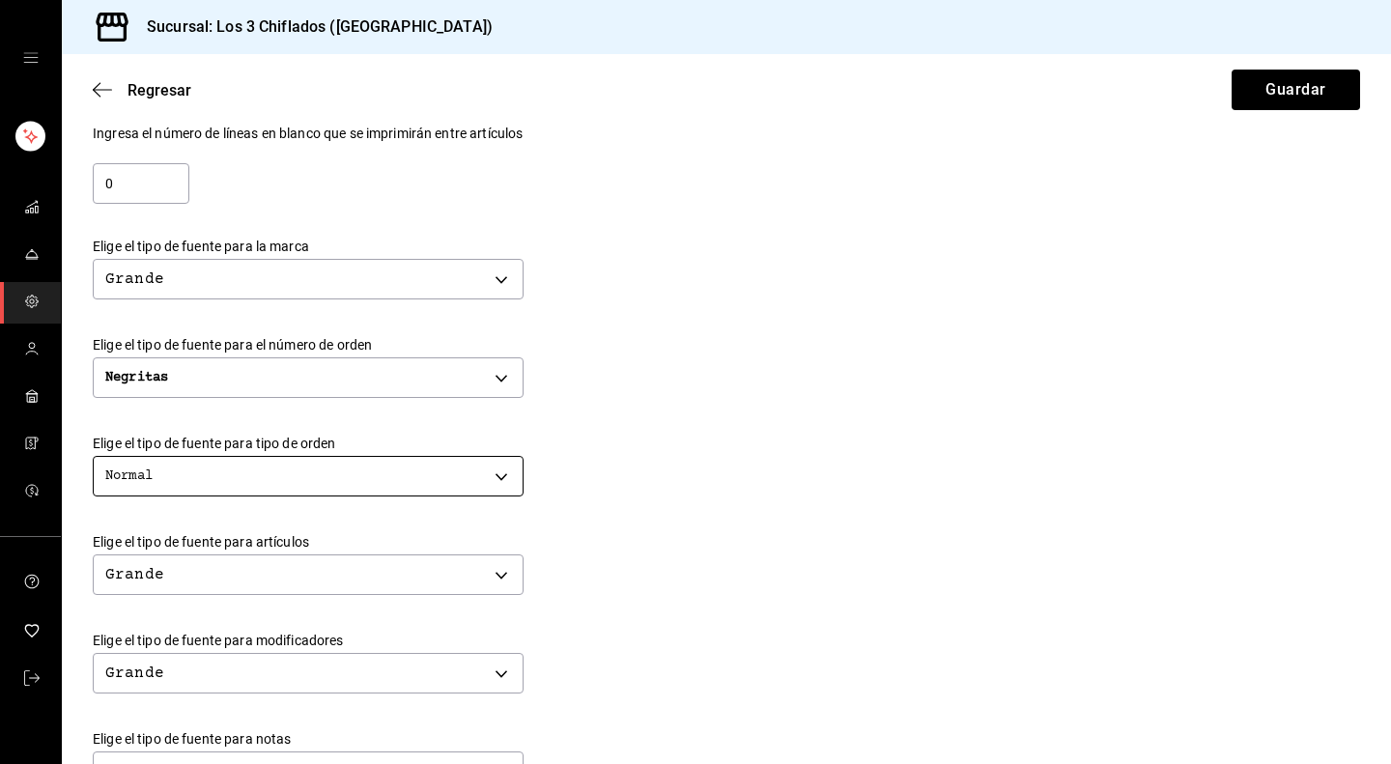
click at [506, 478] on body "Sucursal: Los 3 Chiflados (Guadalupe) Regresar Guardar Modificar comanda Person…" at bounding box center [695, 382] width 1391 height 764
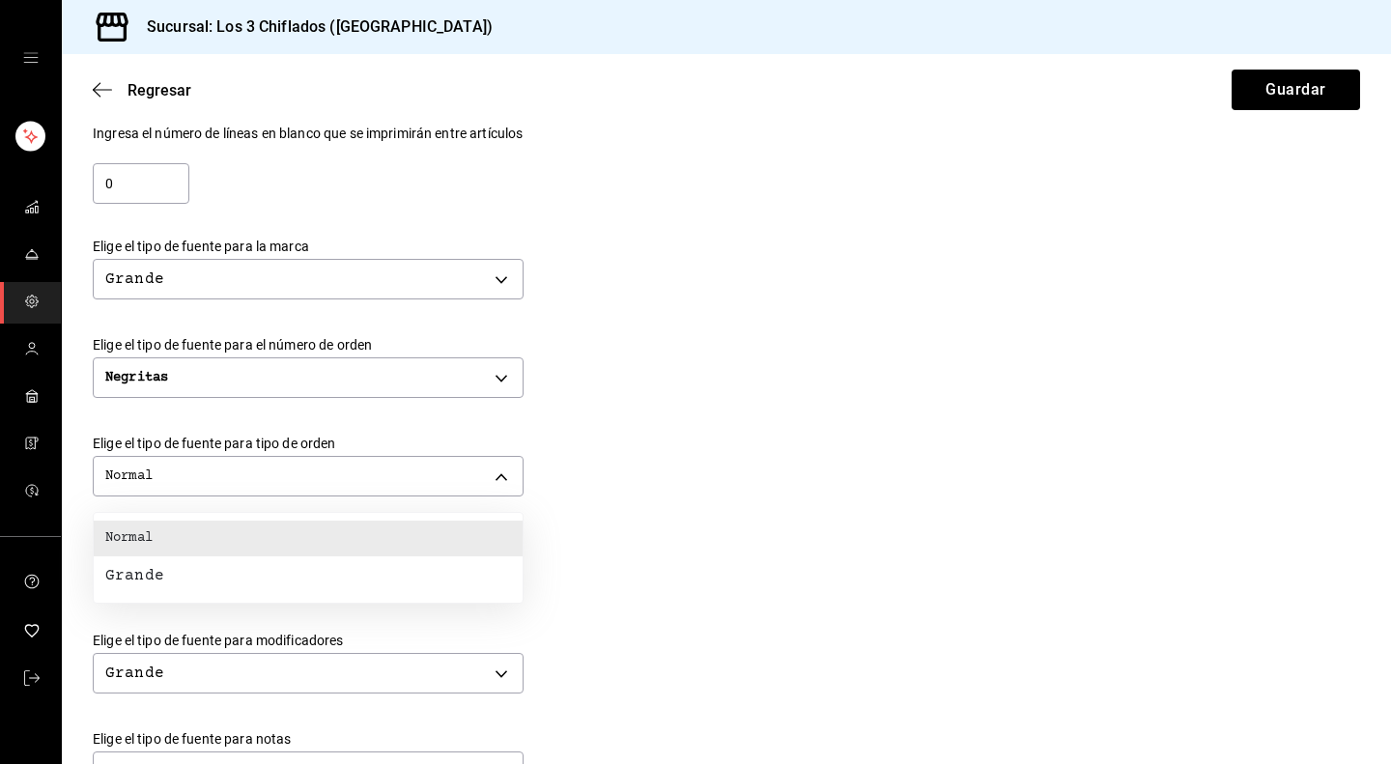
click at [689, 494] on div at bounding box center [695, 382] width 1391 height 764
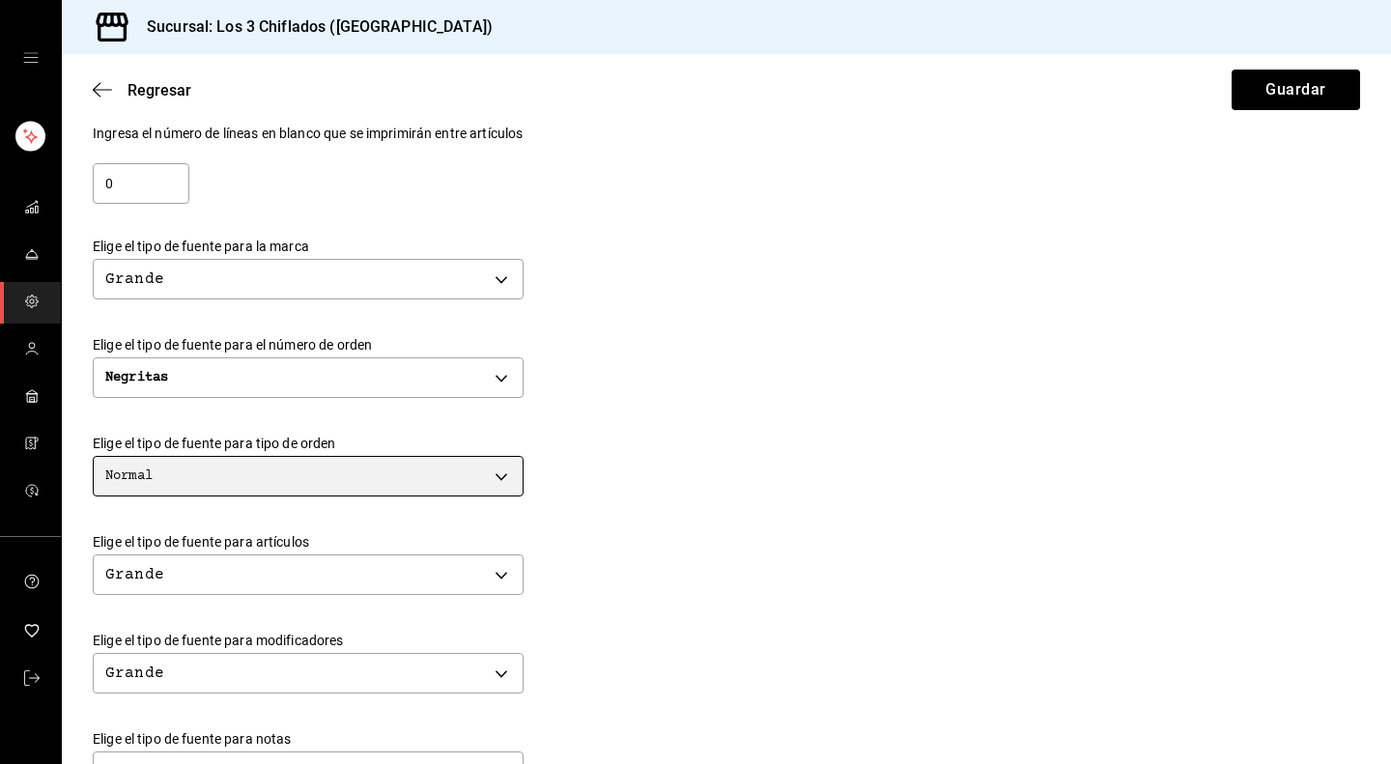
scroll to position [483, 0]
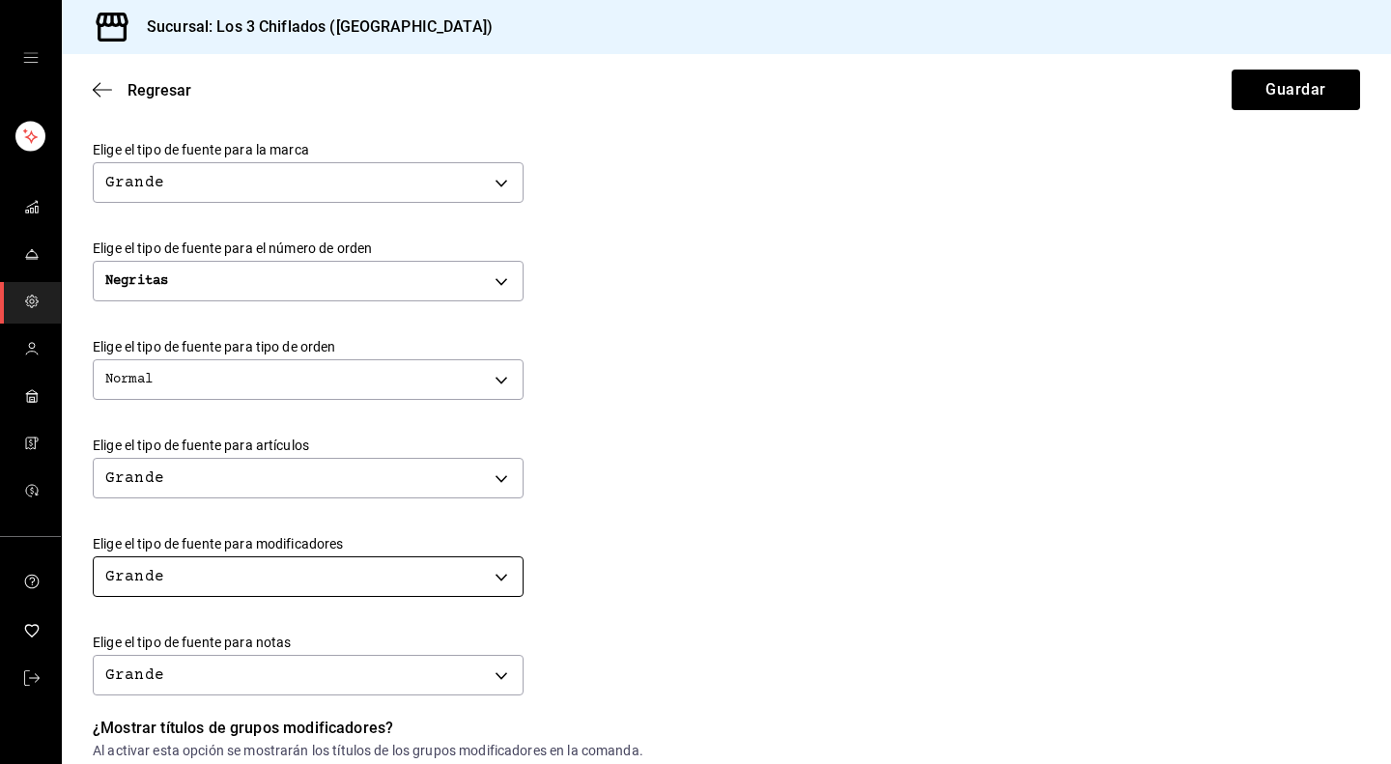
click at [507, 582] on body "Sucursal: Los 3 Chiflados (Guadalupe) Regresar Guardar Modificar comanda Person…" at bounding box center [695, 382] width 1391 height 764
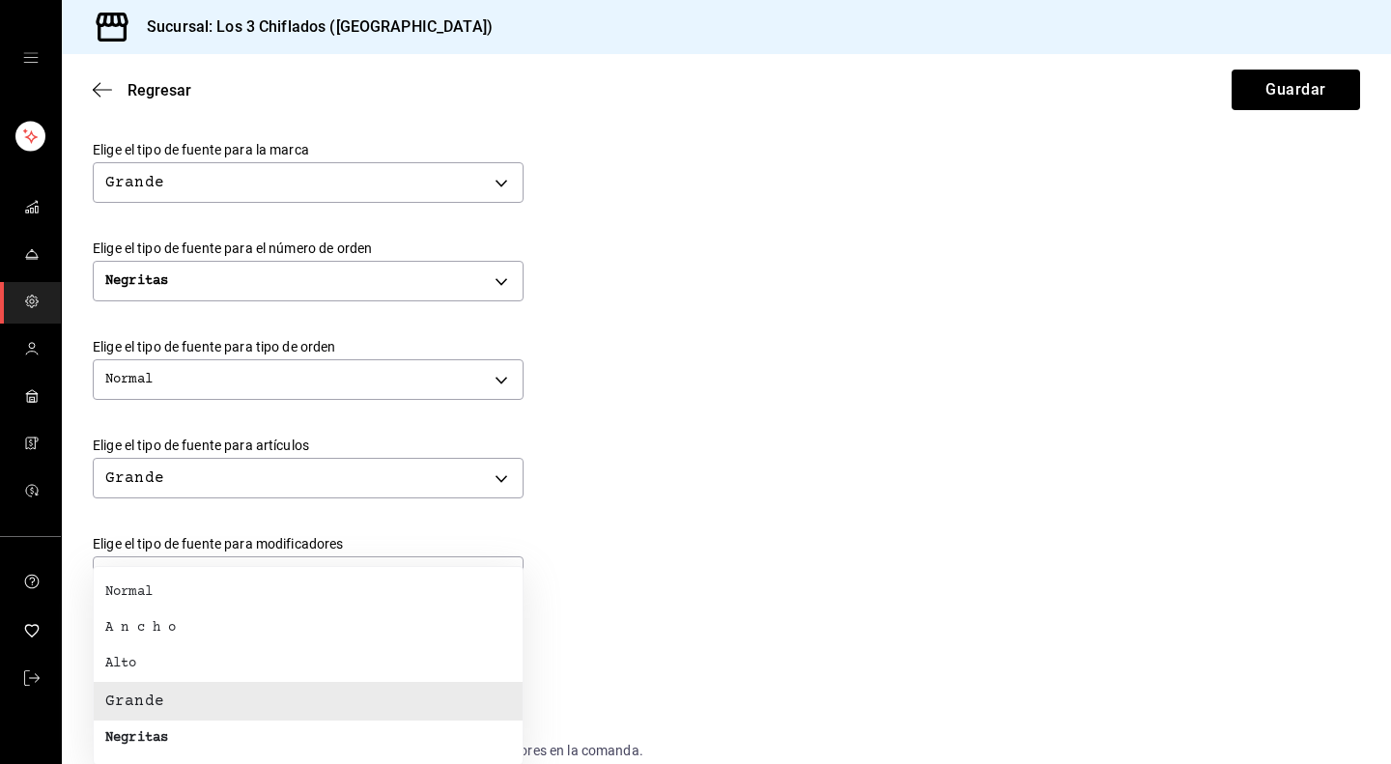
click at [405, 594] on li "Normal" at bounding box center [308, 593] width 429 height 36
type input "NORMAL"
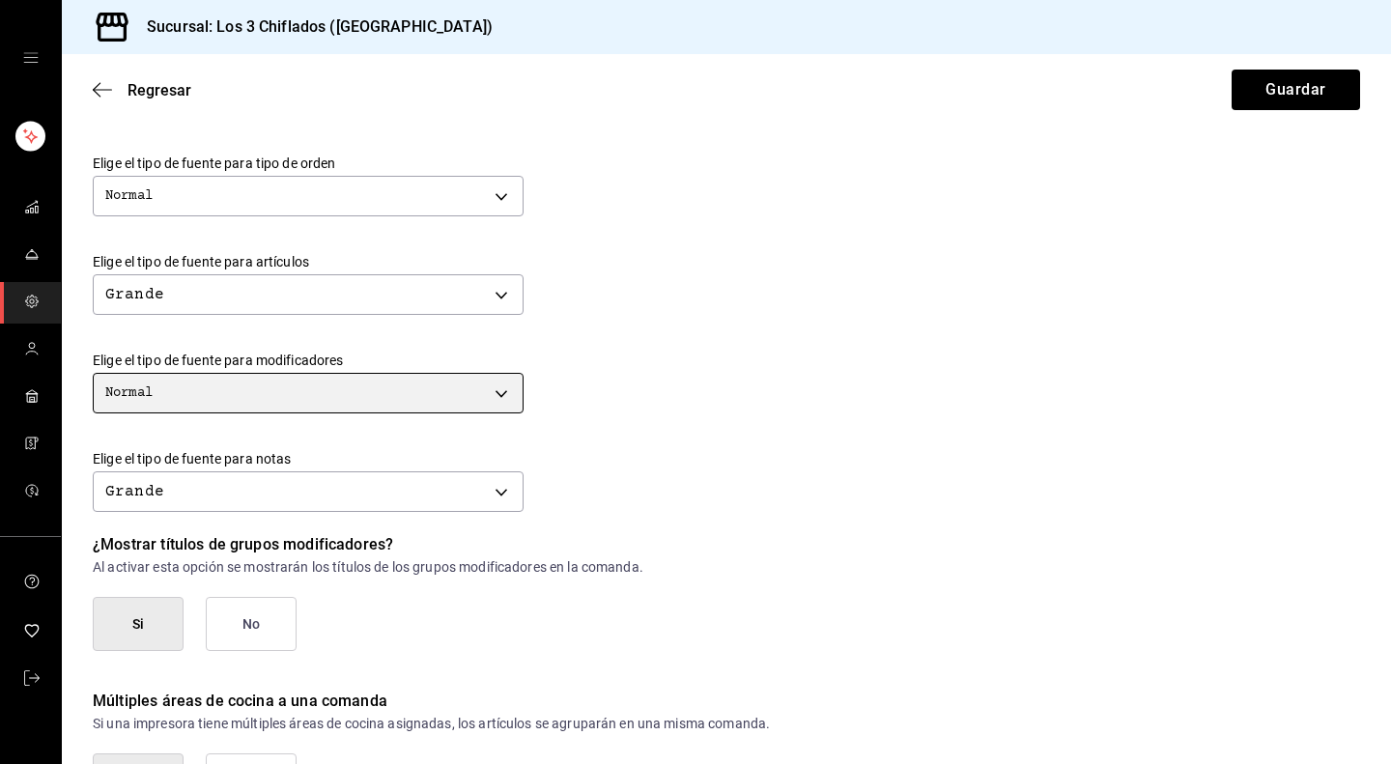
scroll to position [676, 0]
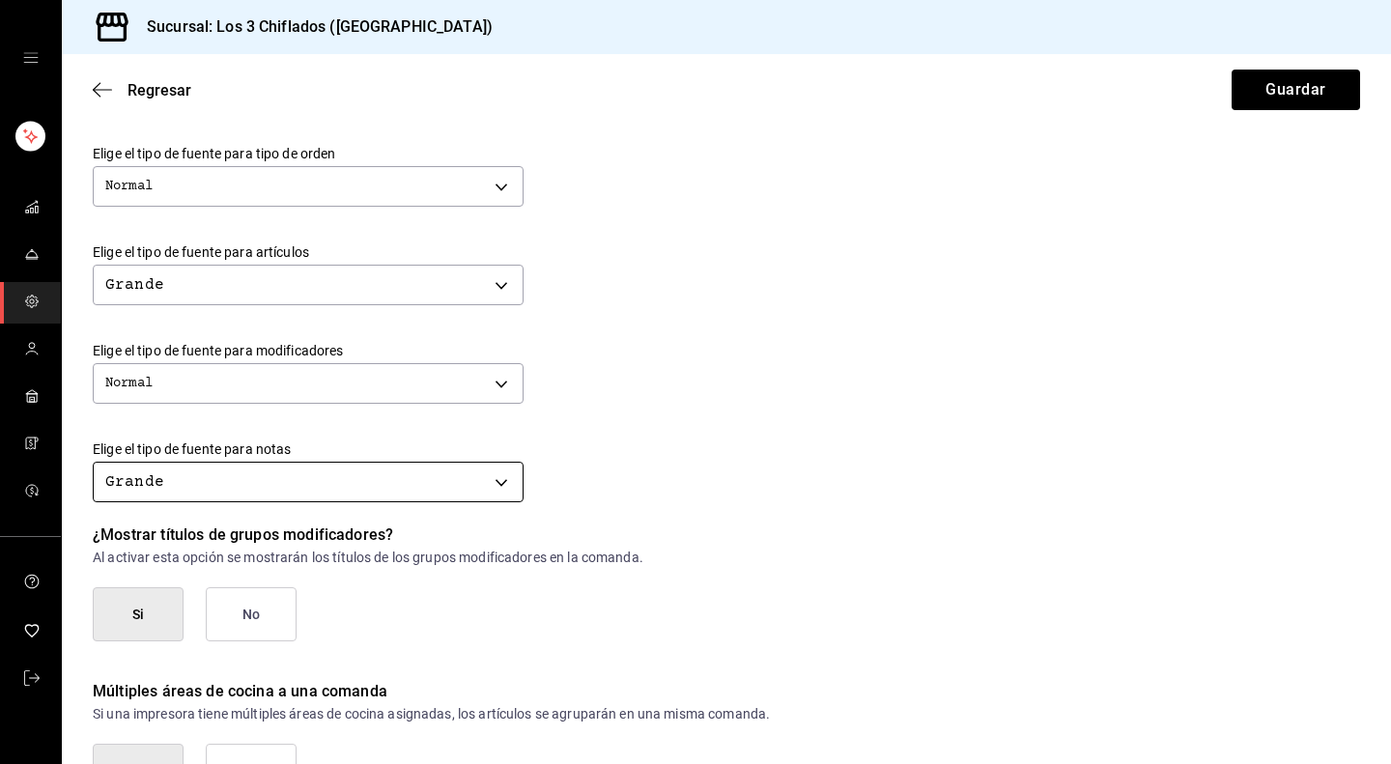
click at [503, 465] on body "Sucursal: Los 3 Chiflados (Guadalupe) Regresar Guardar Modificar comanda Person…" at bounding box center [695, 382] width 1391 height 764
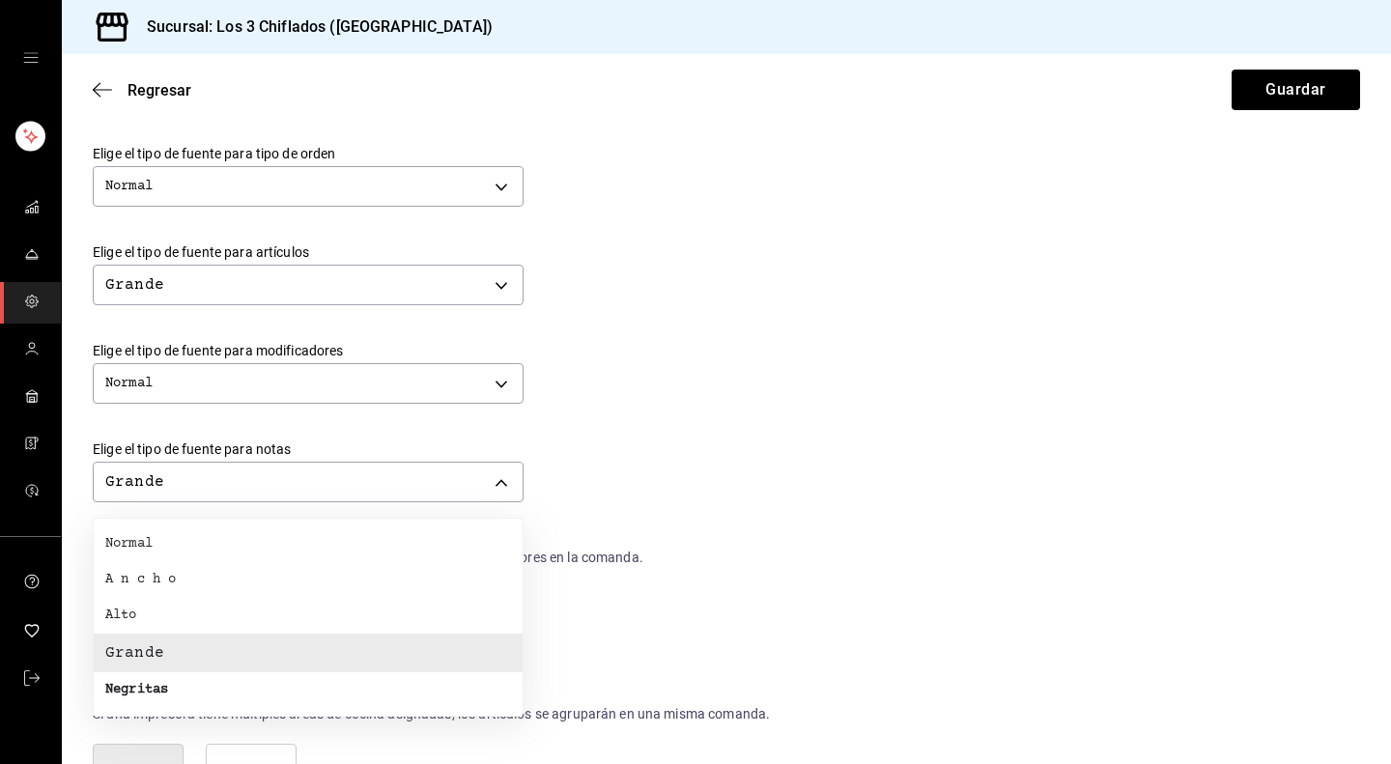
click at [326, 554] on li "Normal" at bounding box center [308, 544] width 429 height 36
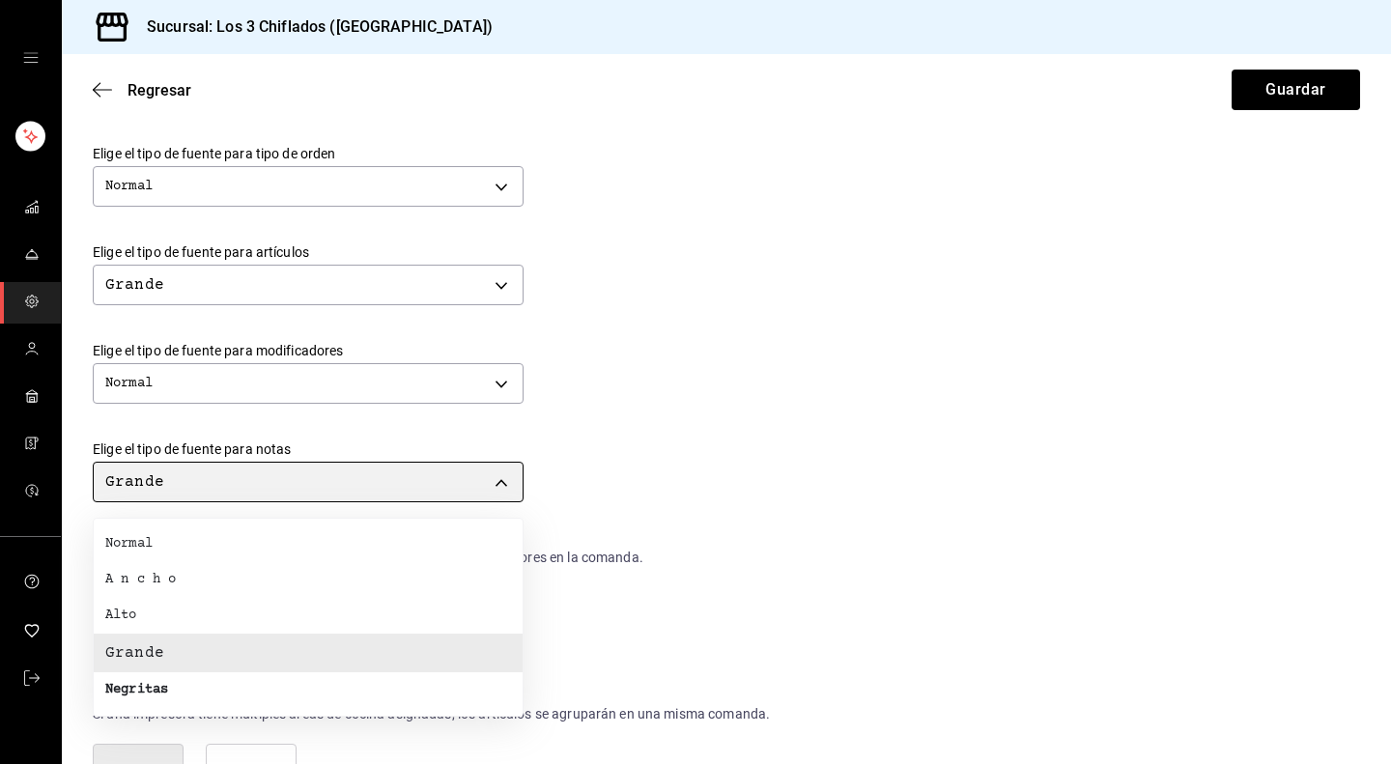
type input "NORMAL"
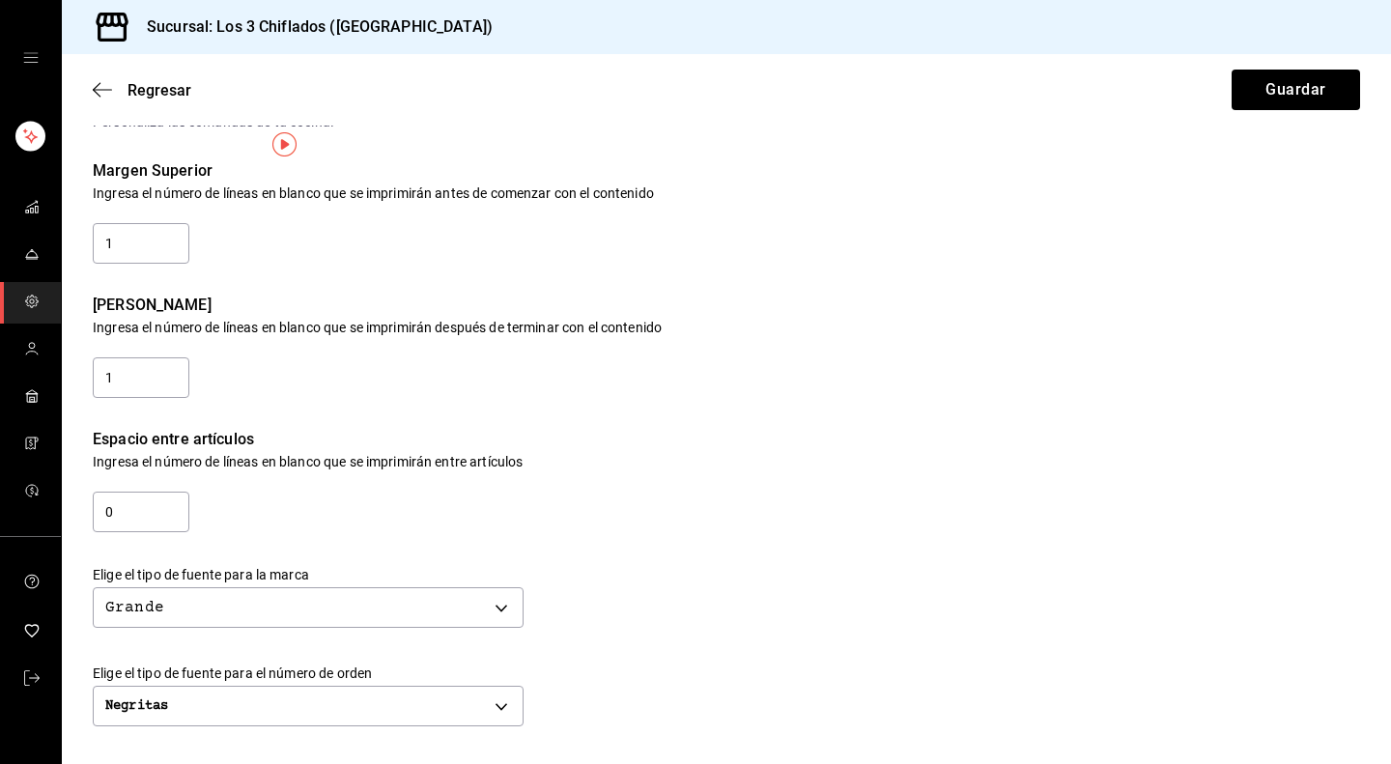
scroll to position [0, 0]
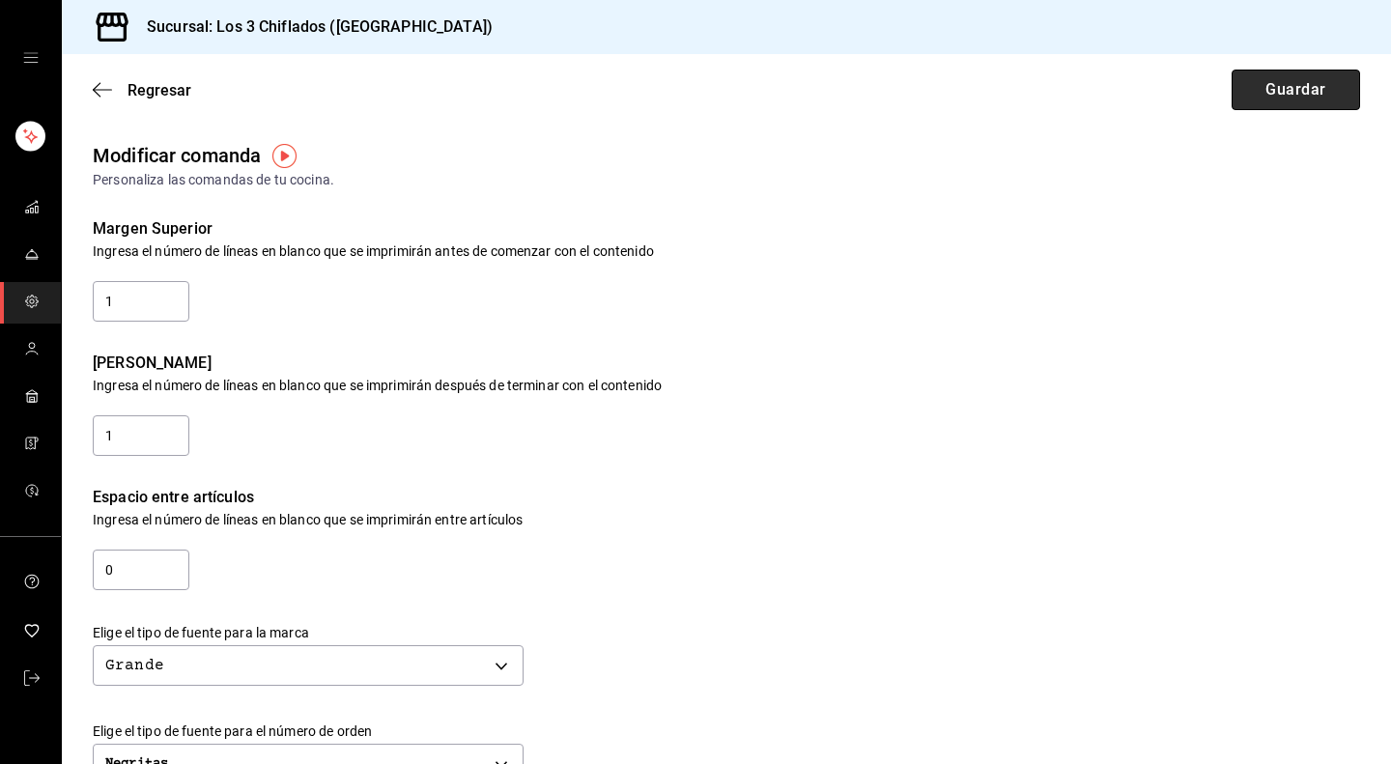
click at [1284, 94] on button "Guardar" at bounding box center [1295, 90] width 128 height 41
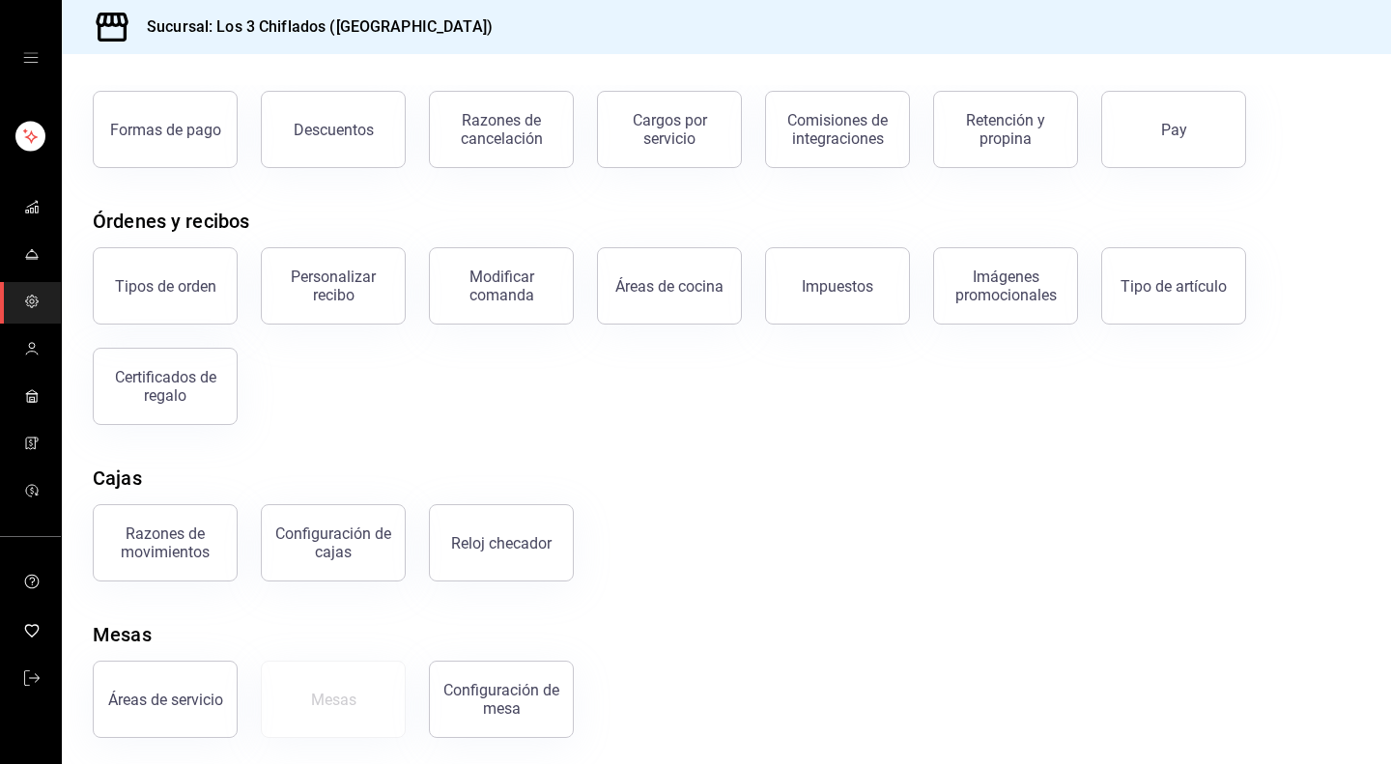
scroll to position [114, 0]
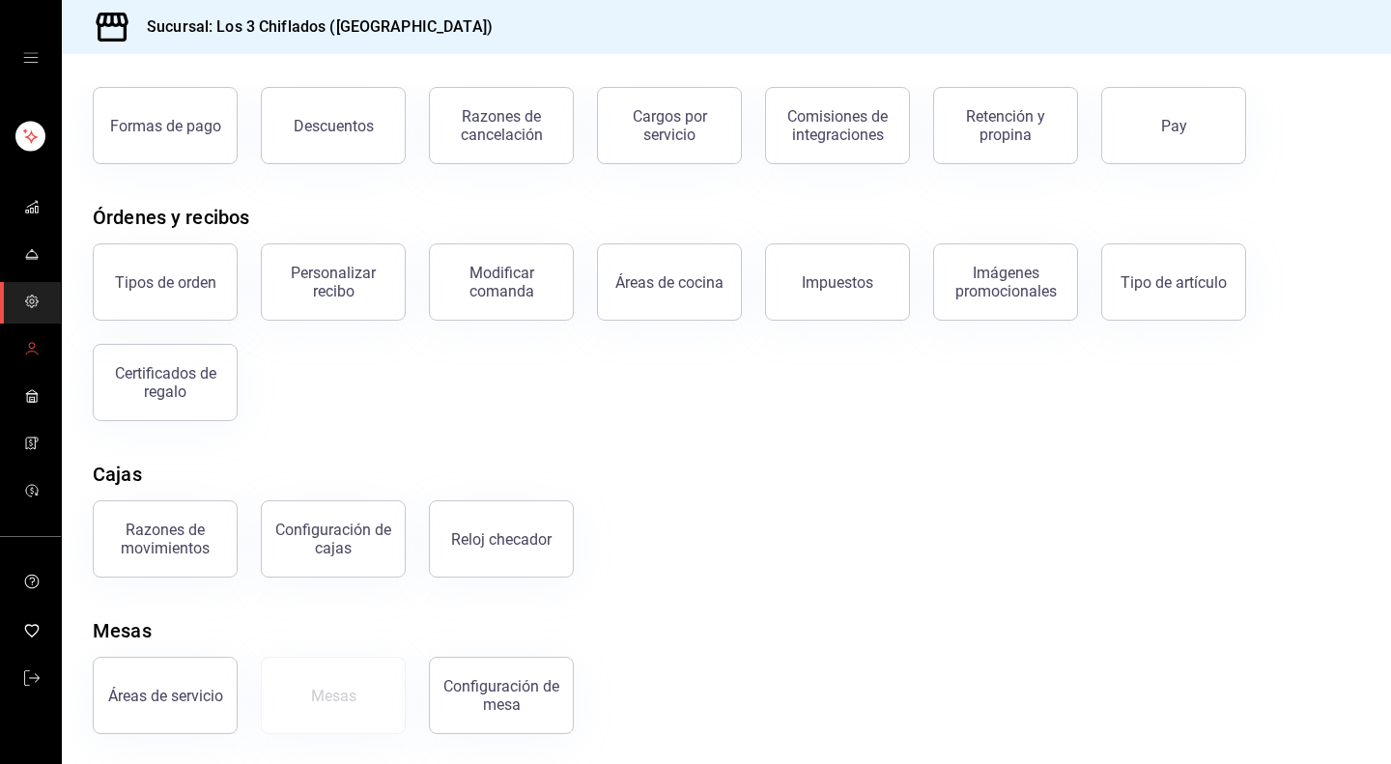
click at [31, 343] on circle "mailbox folders" at bounding box center [32, 346] width 6 height 6
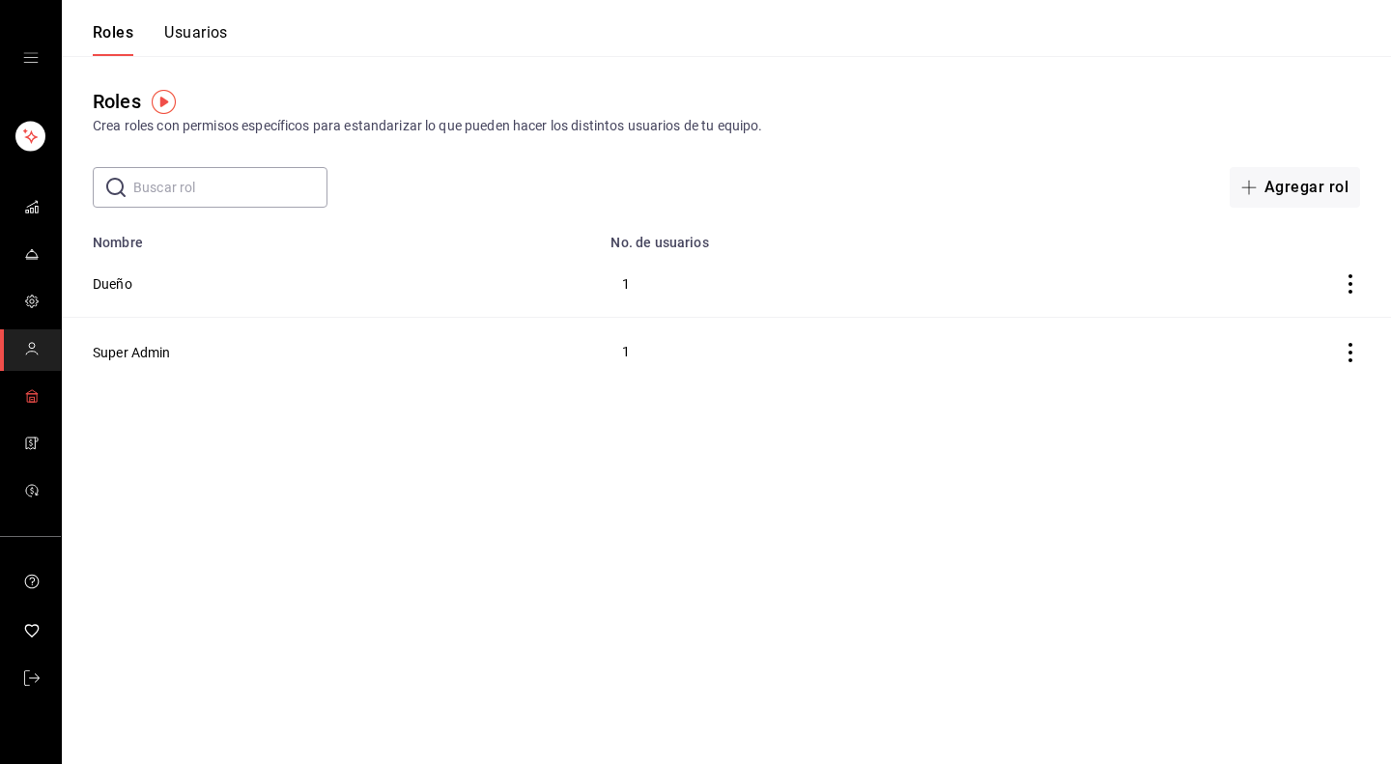
click at [28, 397] on icon "mailbox folders" at bounding box center [31, 395] width 15 height 15
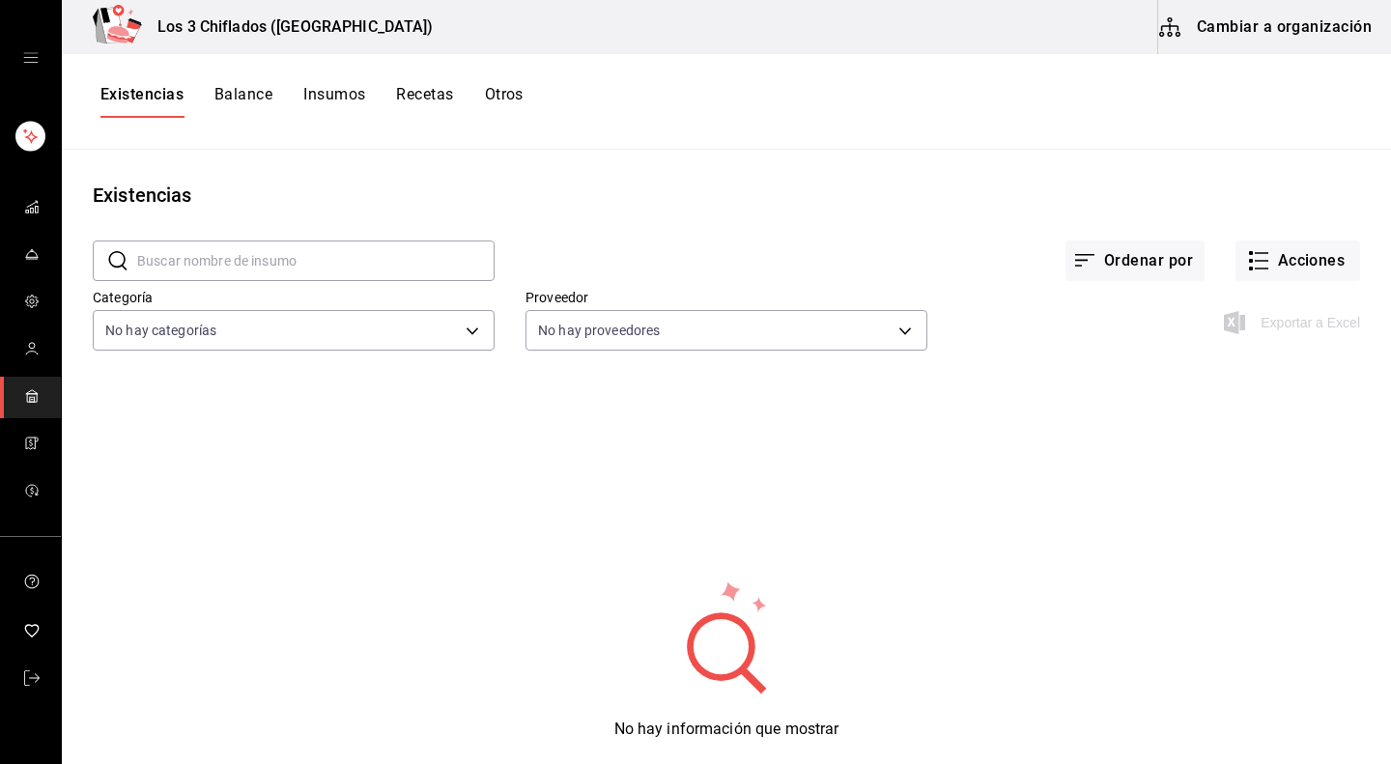
click at [249, 92] on button "Balance" at bounding box center [243, 101] width 58 height 33
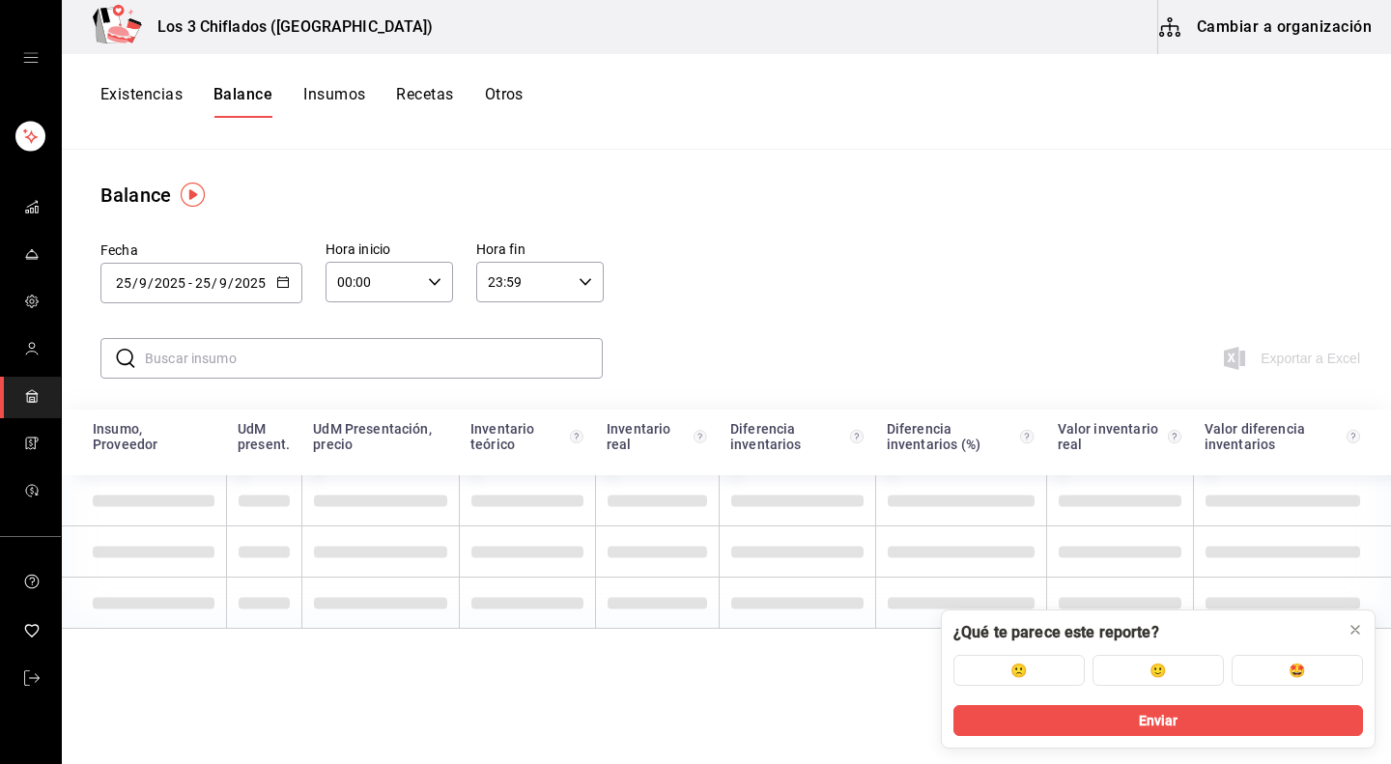
click at [345, 94] on button "Insumos" at bounding box center [334, 101] width 62 height 33
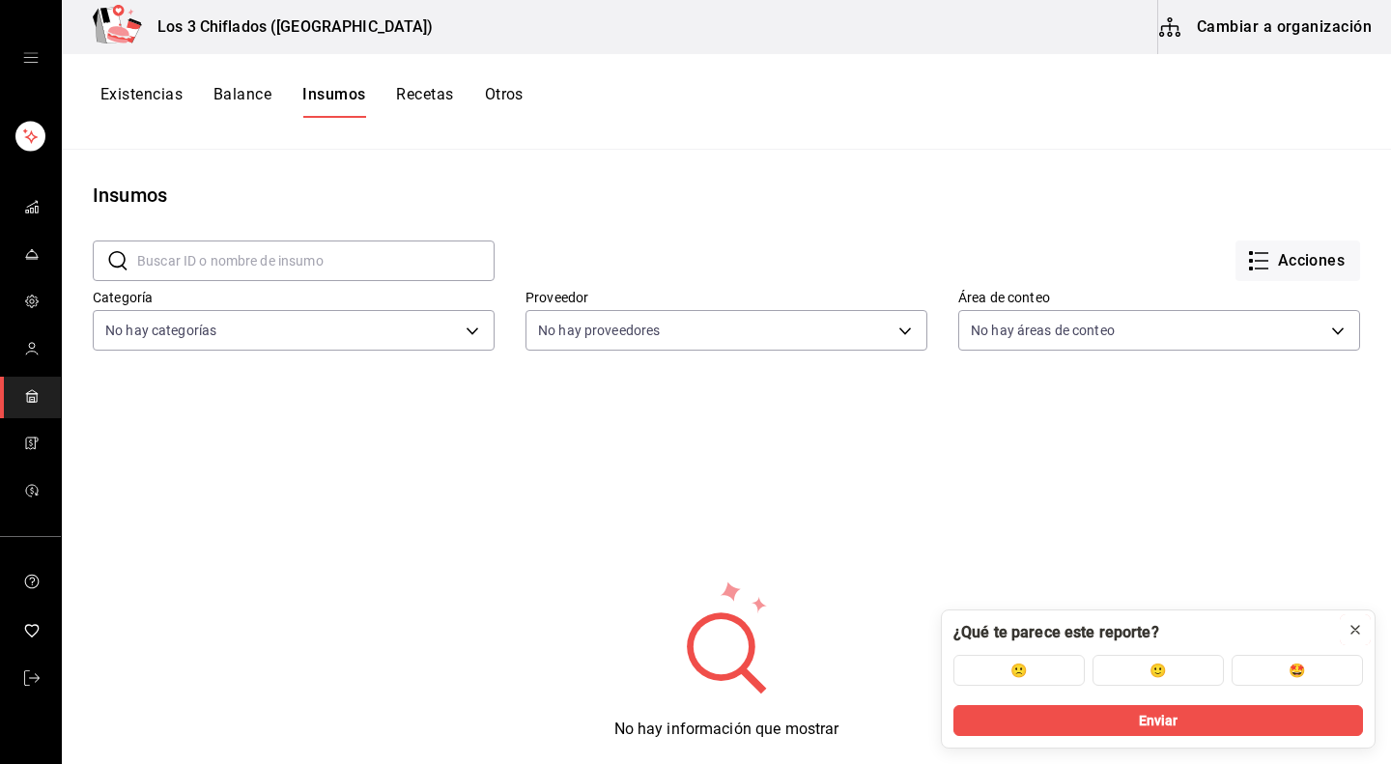
click at [1358, 634] on icon at bounding box center [1354, 629] width 15 height 15
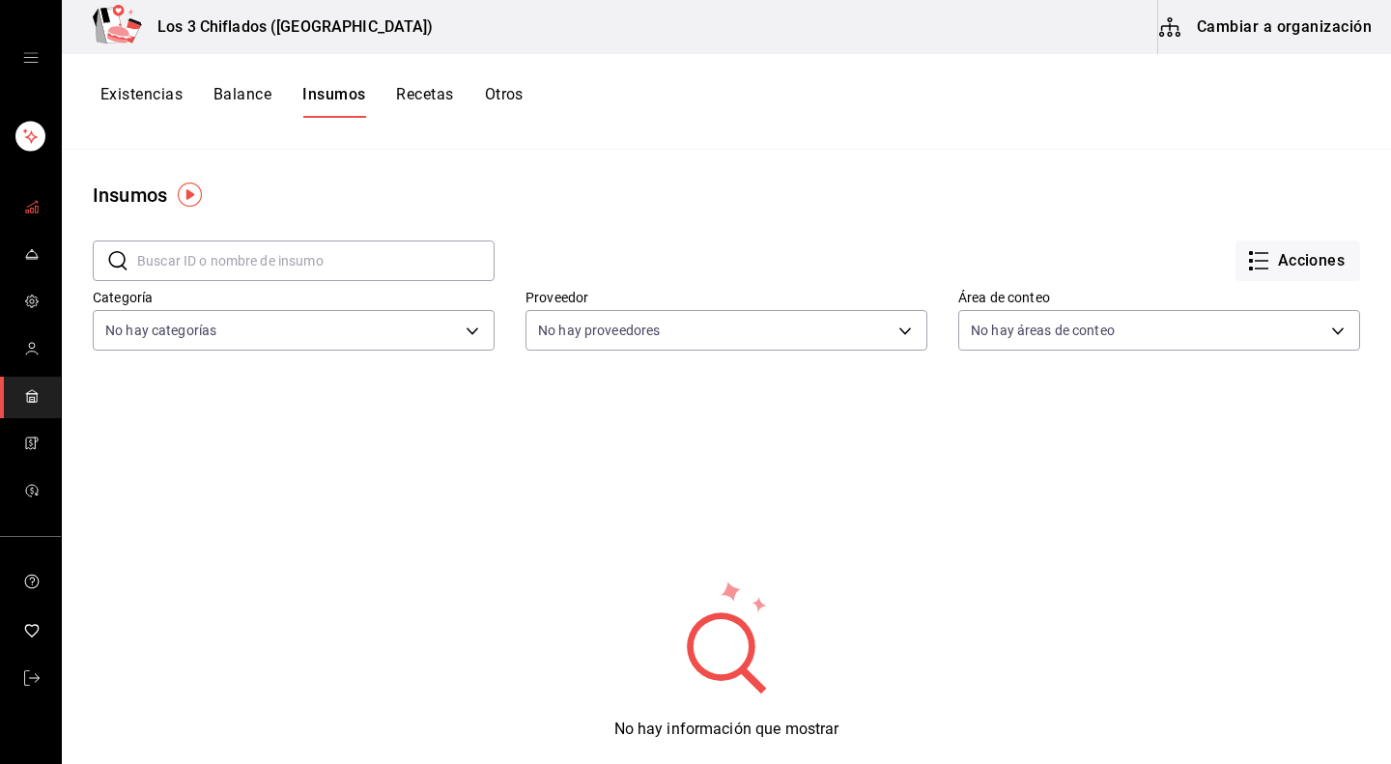
click at [31, 211] on rect "mailbox folders" at bounding box center [31, 211] width 3 height 5
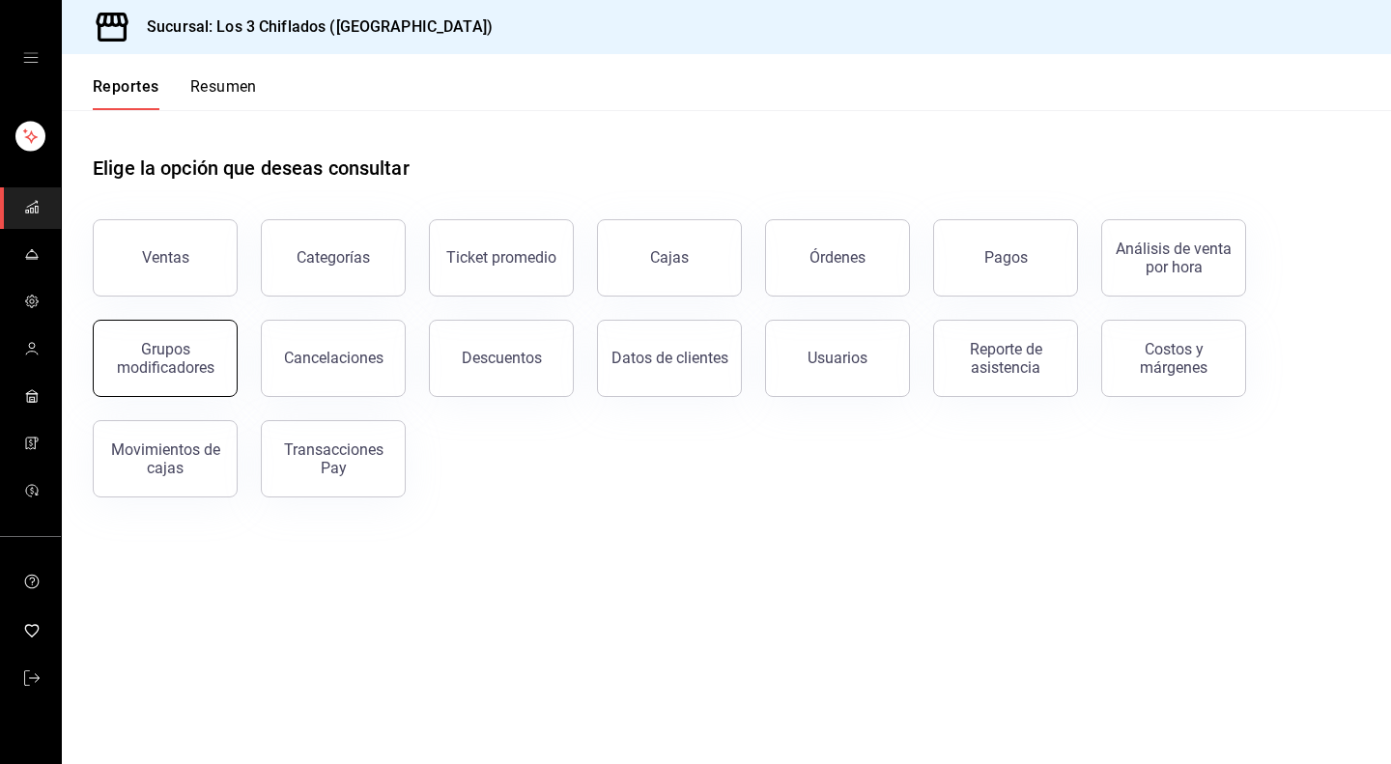
click at [176, 360] on div "Grupos modificadores" at bounding box center [165, 358] width 120 height 37
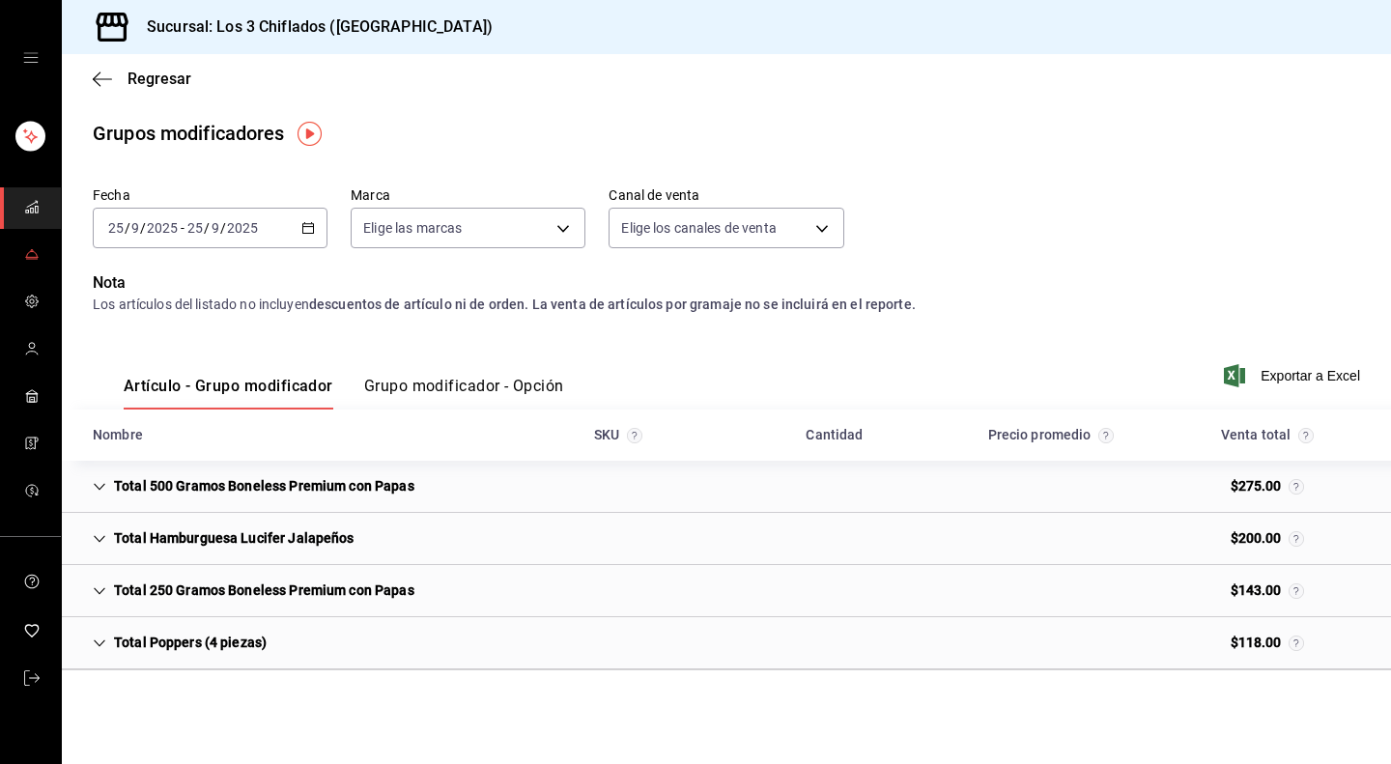
click at [26, 256] on icon "mailbox folders" at bounding box center [31, 254] width 11 height 6
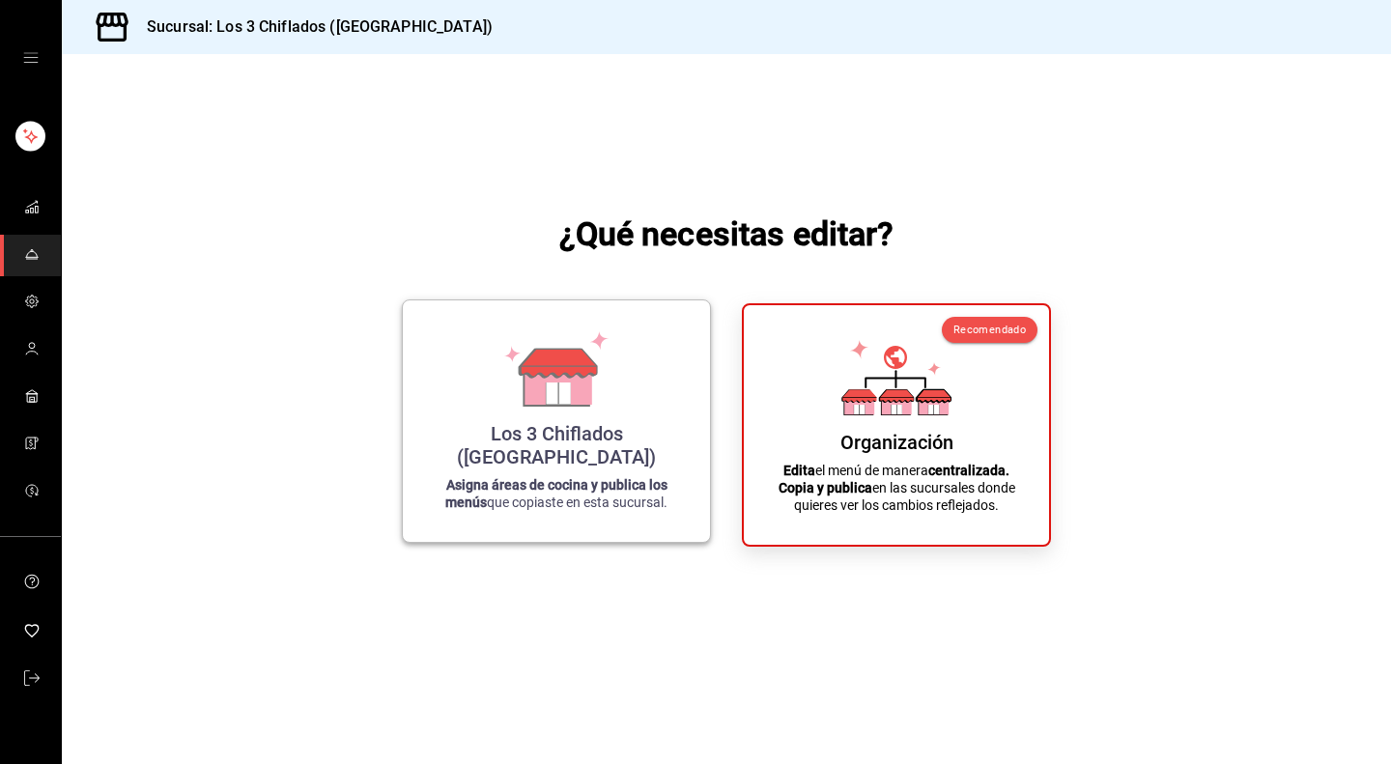
click at [642, 416] on div "Los 3 Chiflados (Guadalupe) Asigna áreas de cocina y publica los menús que copi…" at bounding box center [556, 421] width 261 height 211
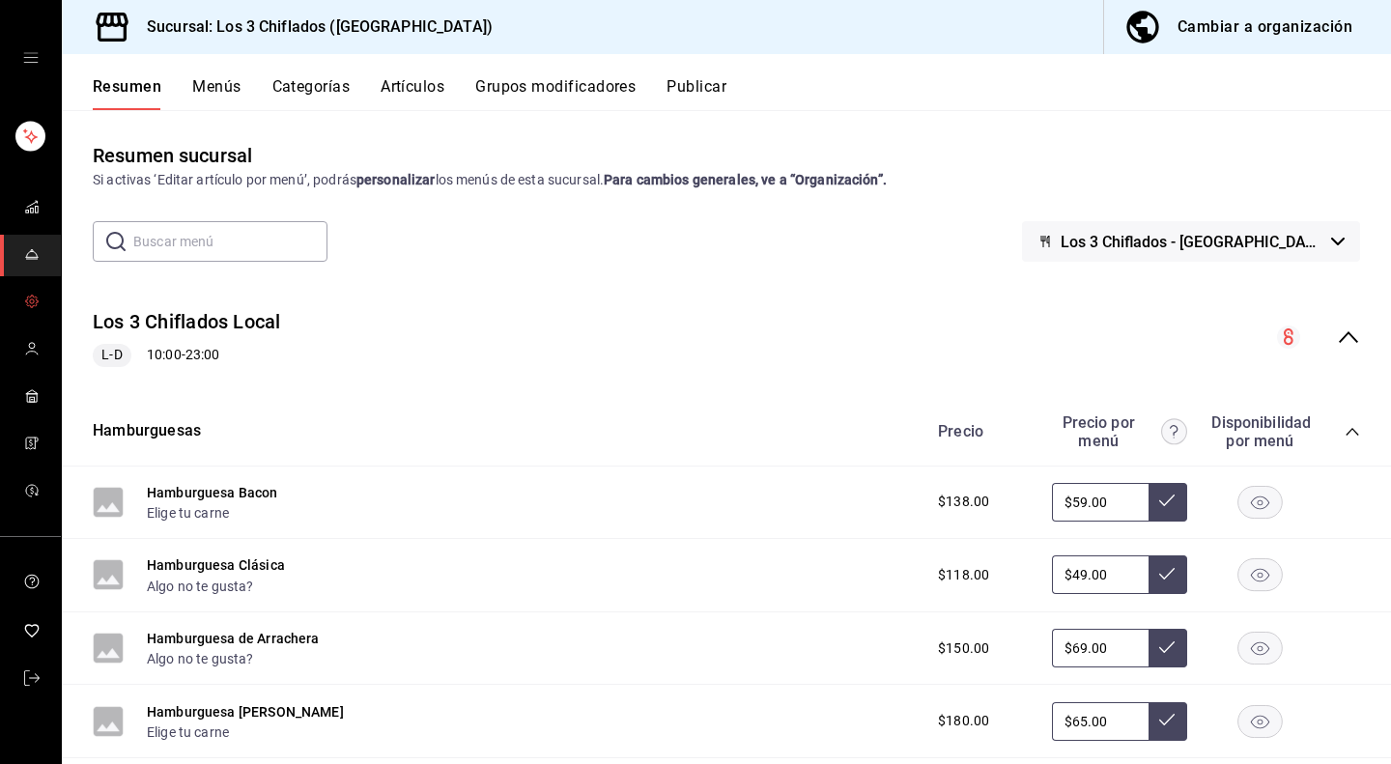
click at [26, 300] on icon "mailbox folders" at bounding box center [31, 301] width 15 height 15
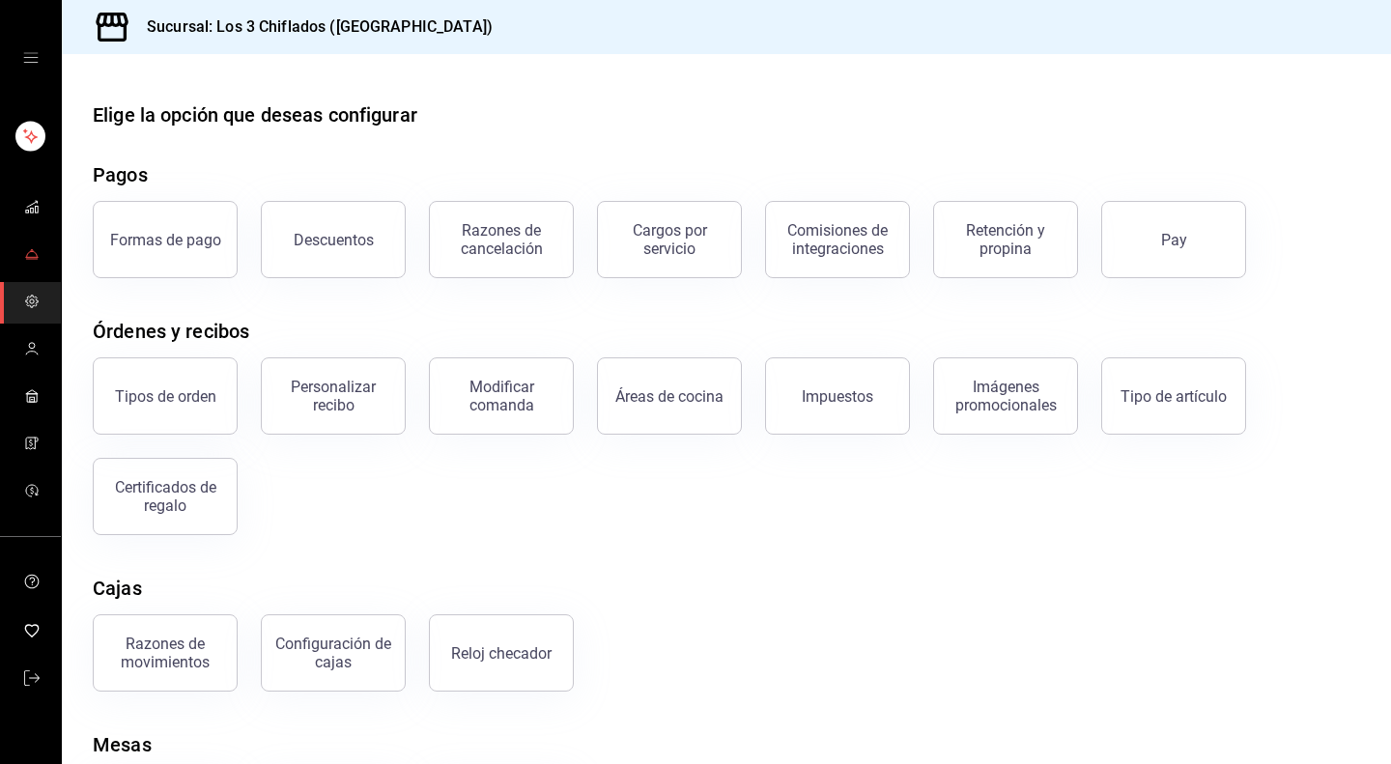
click at [34, 252] on icon "mailbox folders" at bounding box center [31, 253] width 15 height 15
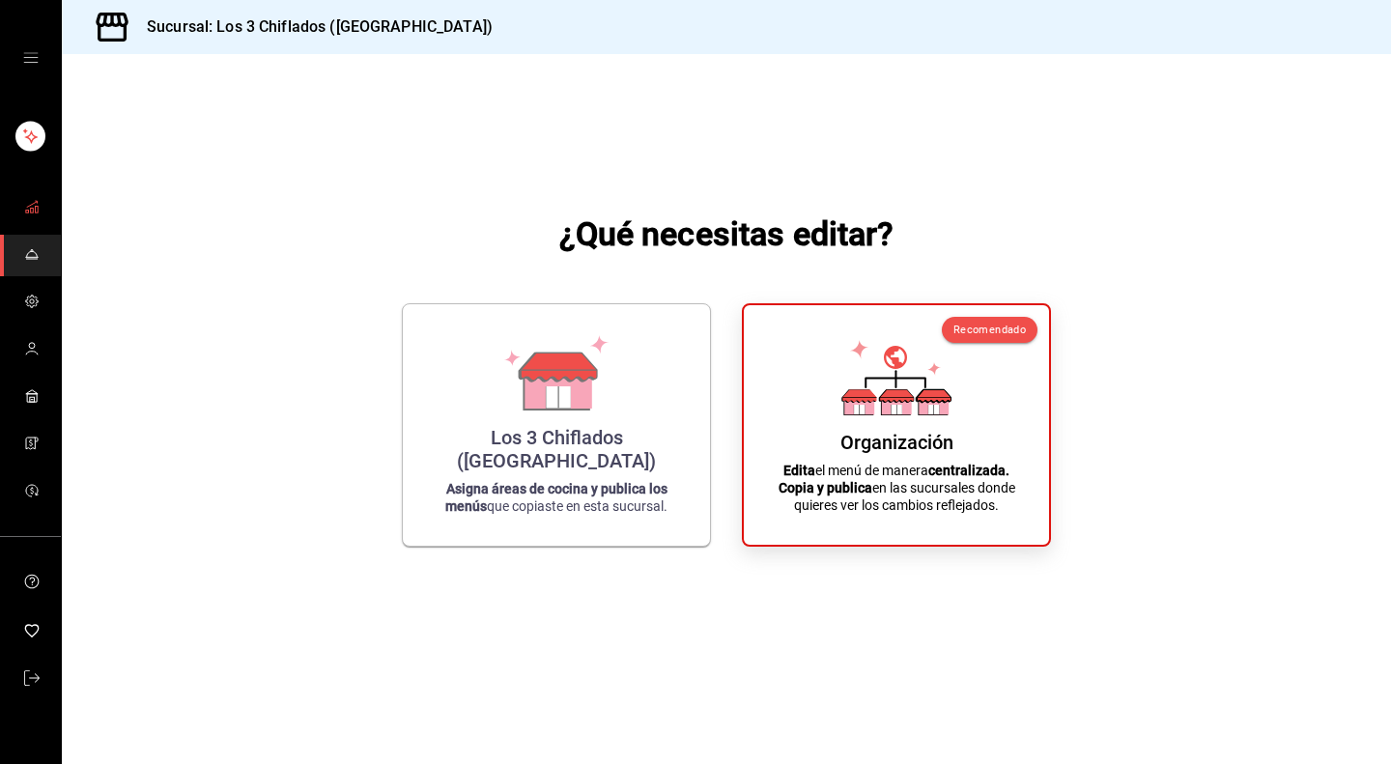
click at [24, 206] on icon "mailbox folders" at bounding box center [31, 206] width 15 height 15
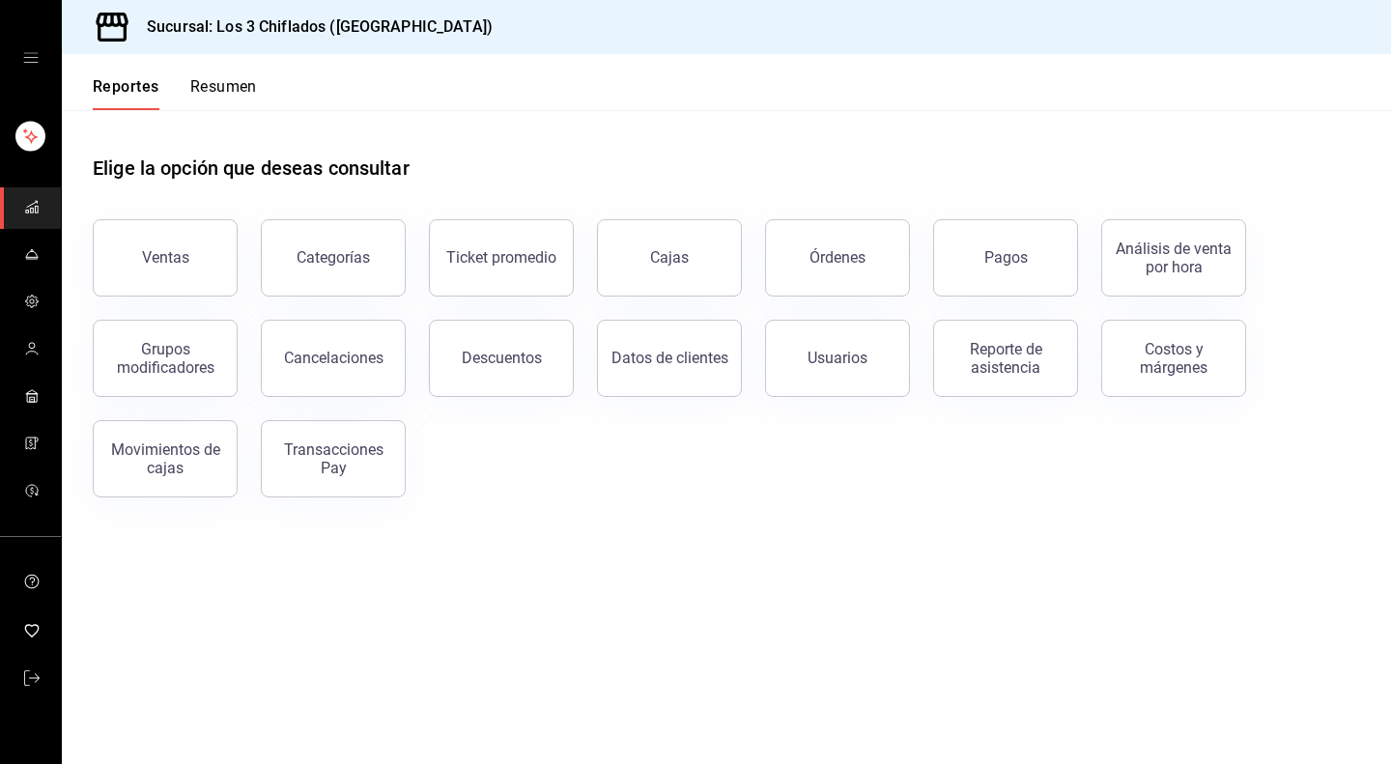
click at [37, 59] on icon "open drawer" at bounding box center [30, 57] width 15 height 15
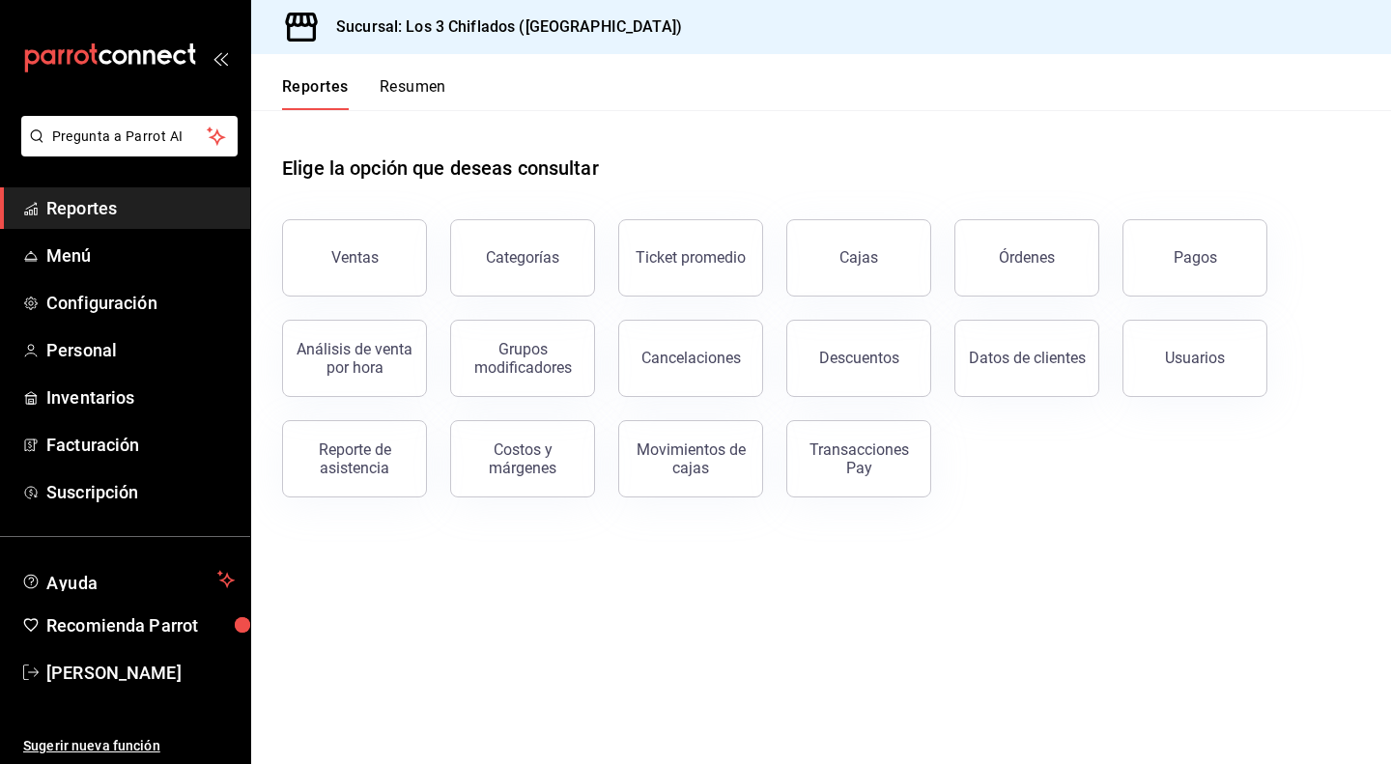
click at [356, 619] on main "Elige la opción que deseas consultar Ventas Categorías Ticket promedio Cajas Ór…" at bounding box center [821, 437] width 1140 height 654
click at [223, 55] on icon "open_drawer_menu" at bounding box center [219, 57] width 15 height 15
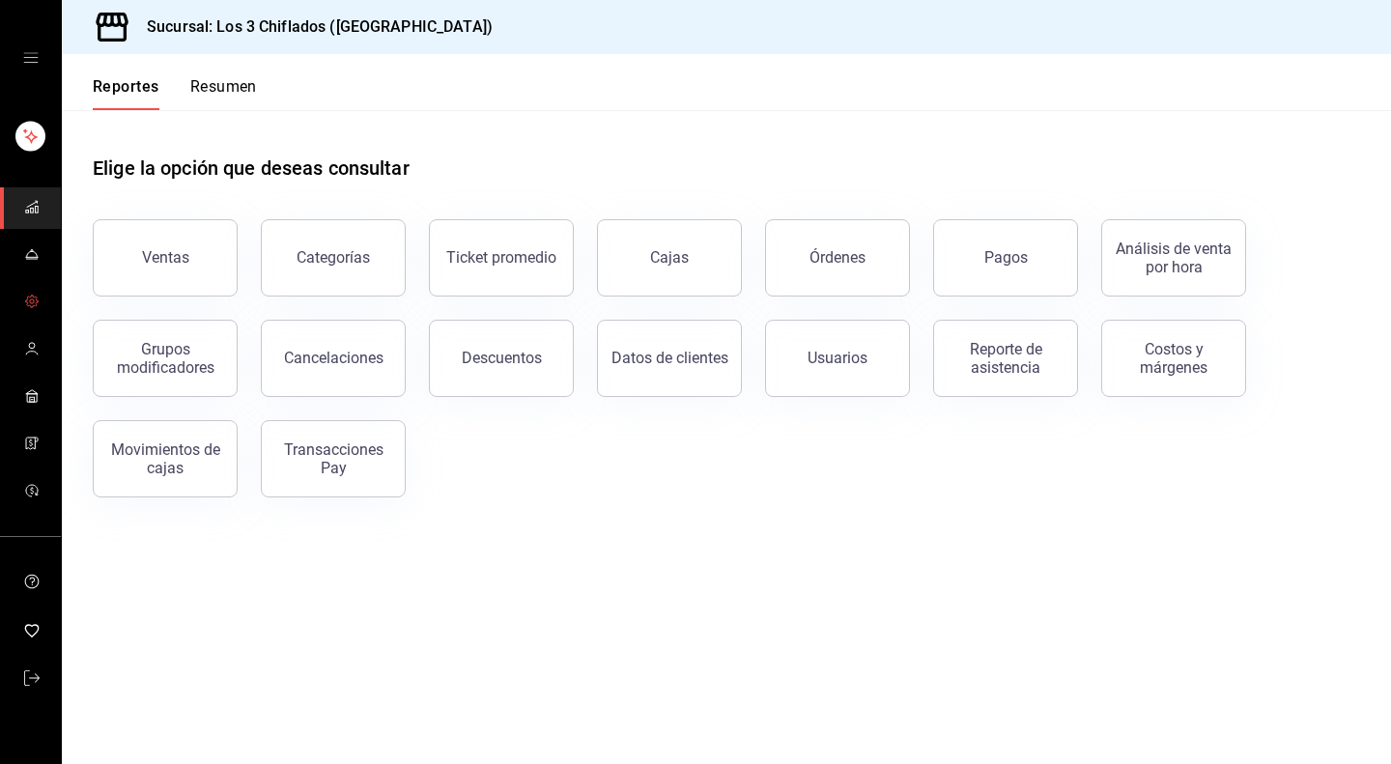
click at [33, 308] on span "mailbox folders" at bounding box center [31, 303] width 15 height 26
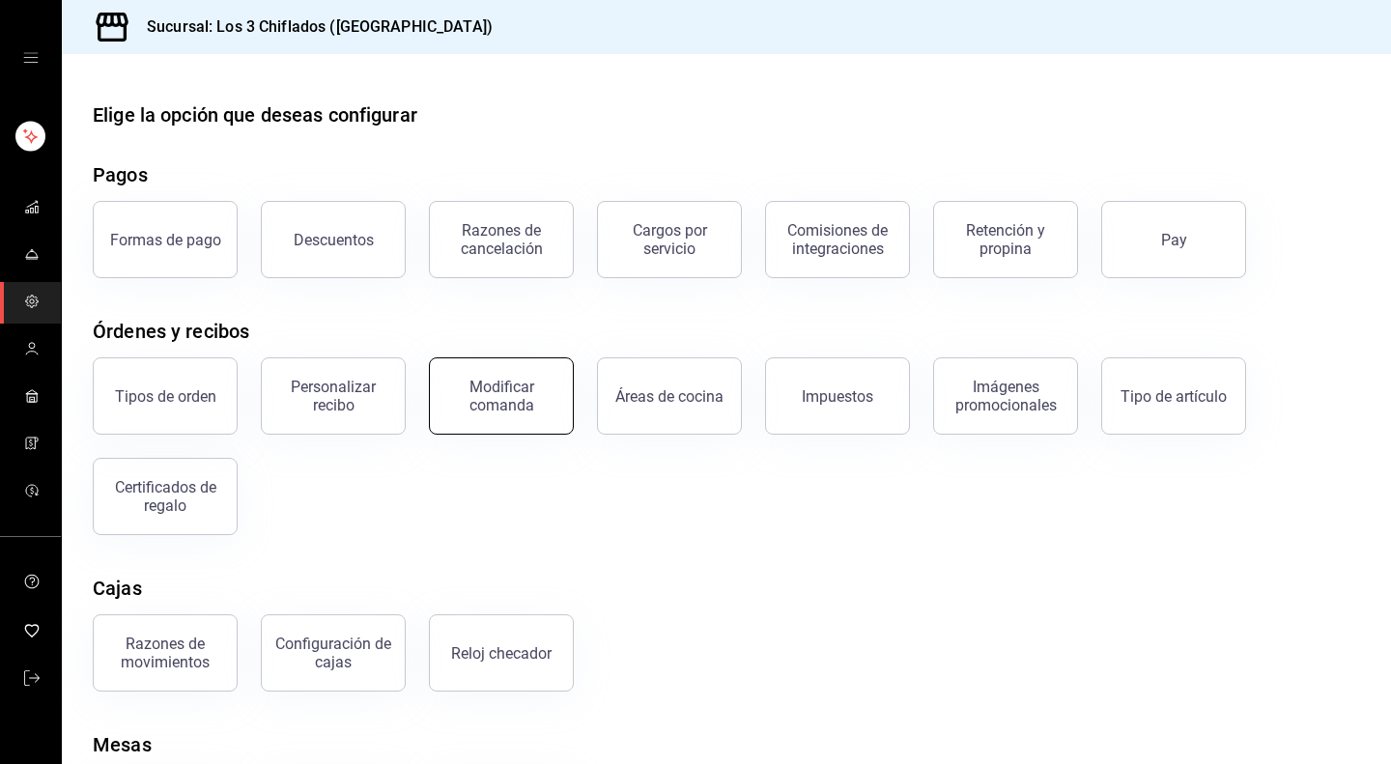
click at [537, 409] on div "Modificar comanda" at bounding box center [501, 396] width 120 height 37
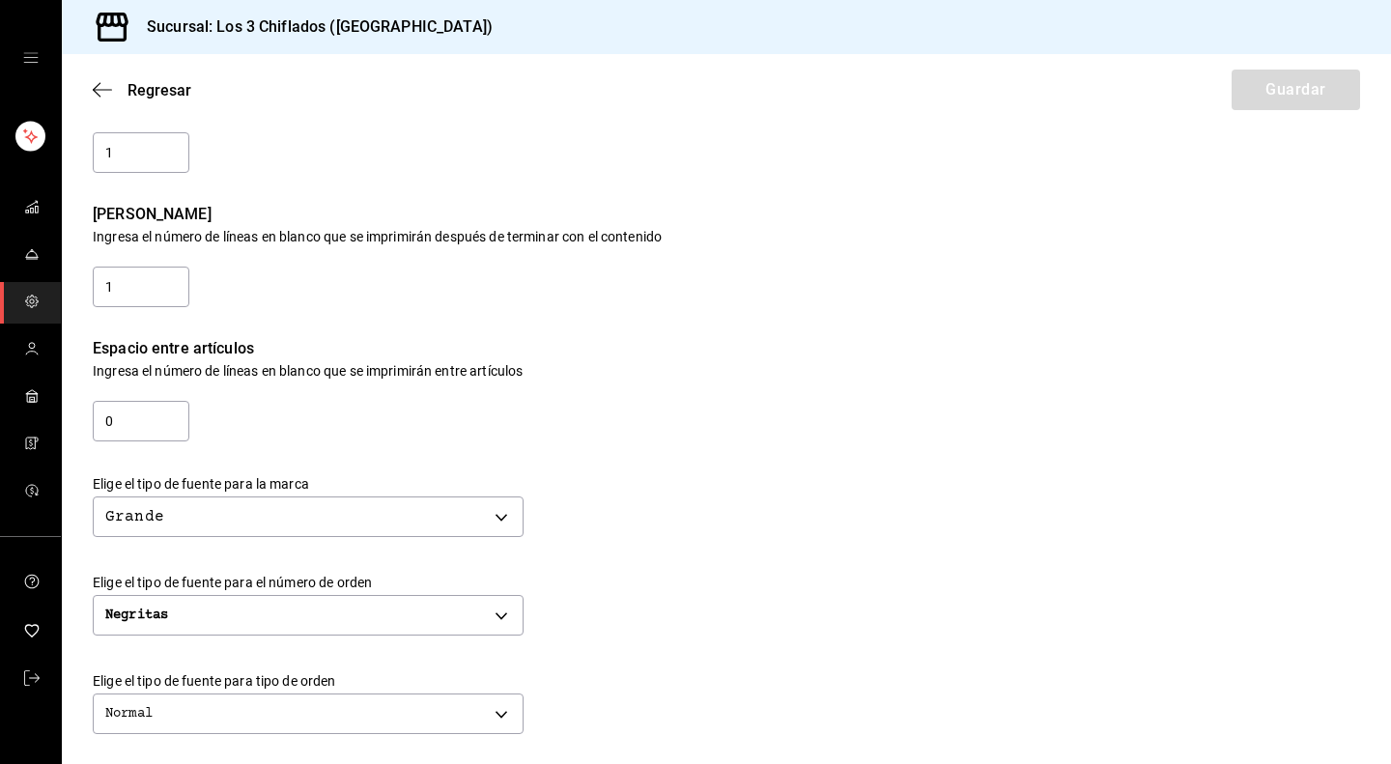
scroll to position [290, 0]
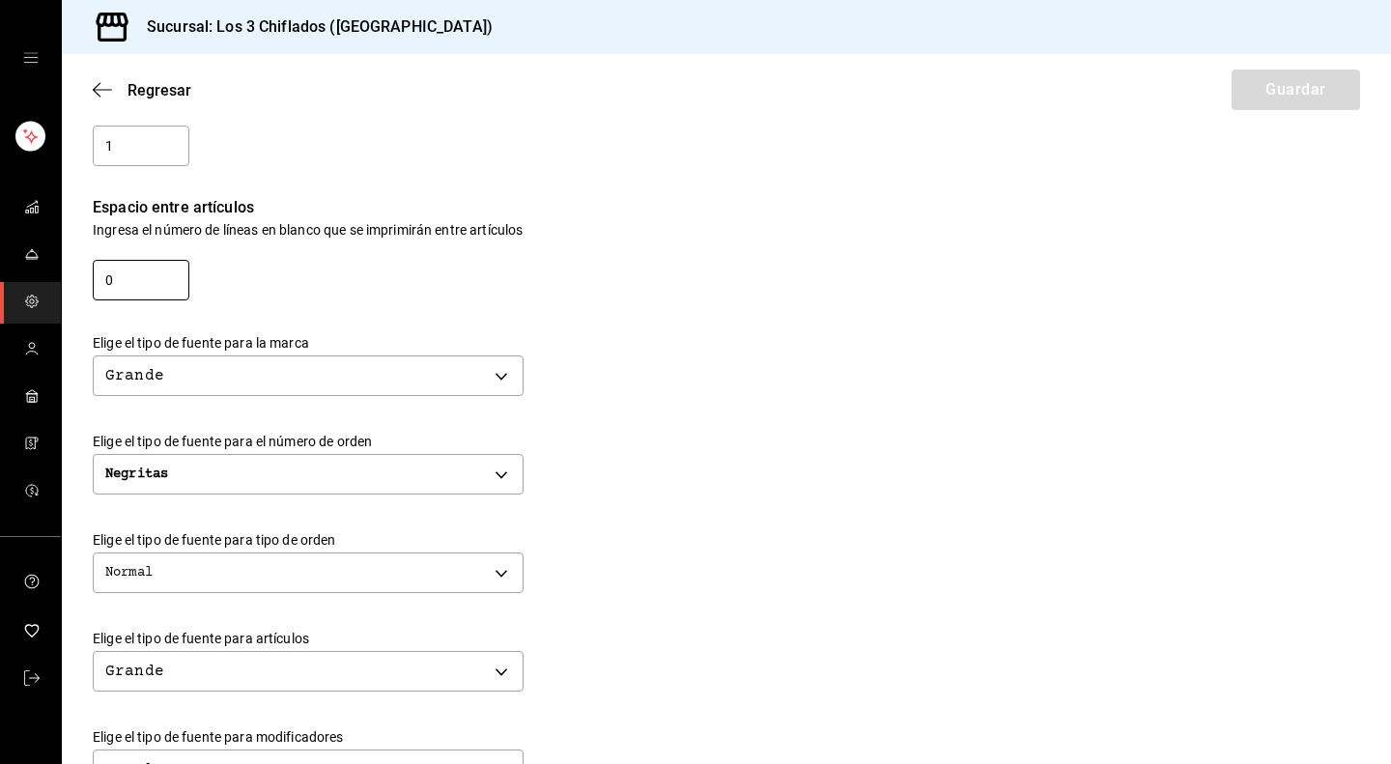
click at [177, 283] on input "0" at bounding box center [141, 280] width 97 height 41
type input "1"
click at [587, 325] on div "Elige el tipo de fuente para la marca Grande BIG" at bounding box center [711, 352] width 1298 height 99
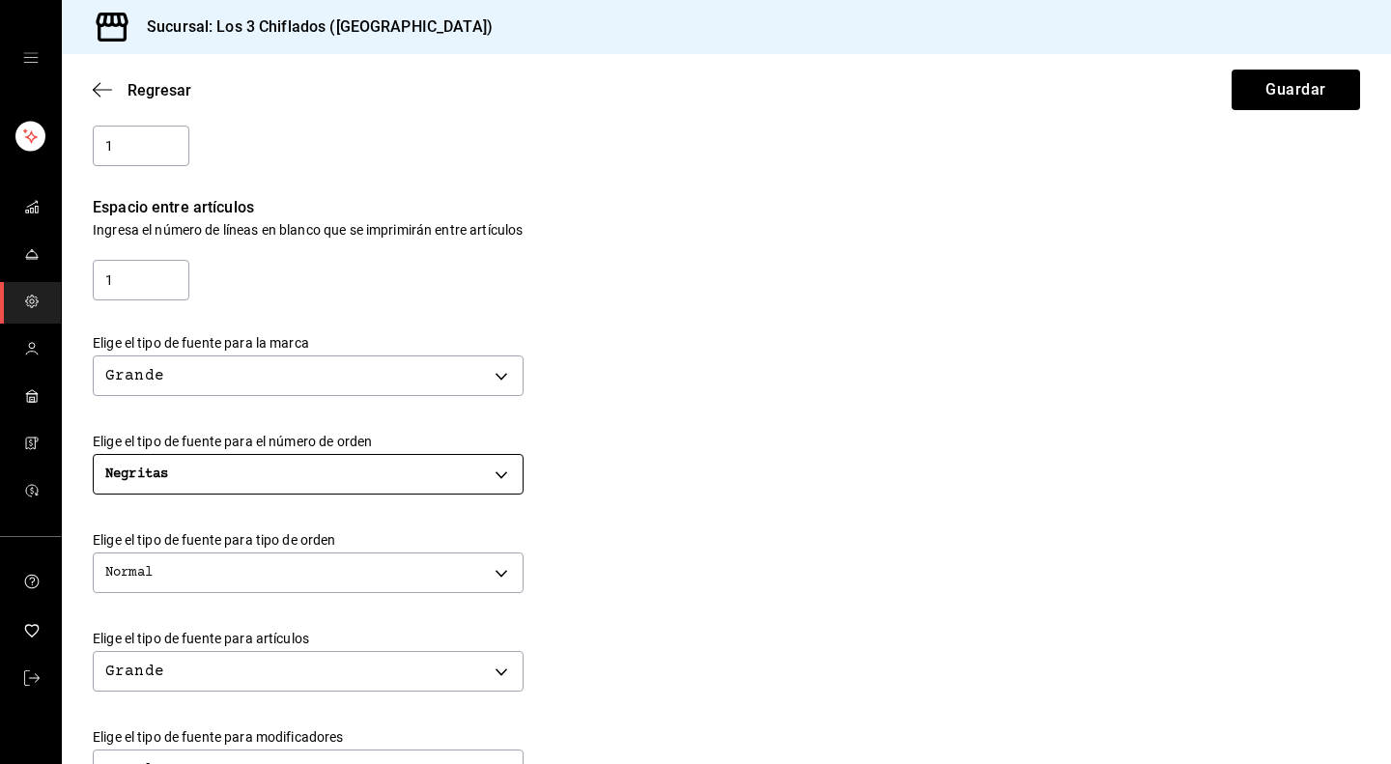
scroll to position [386, 0]
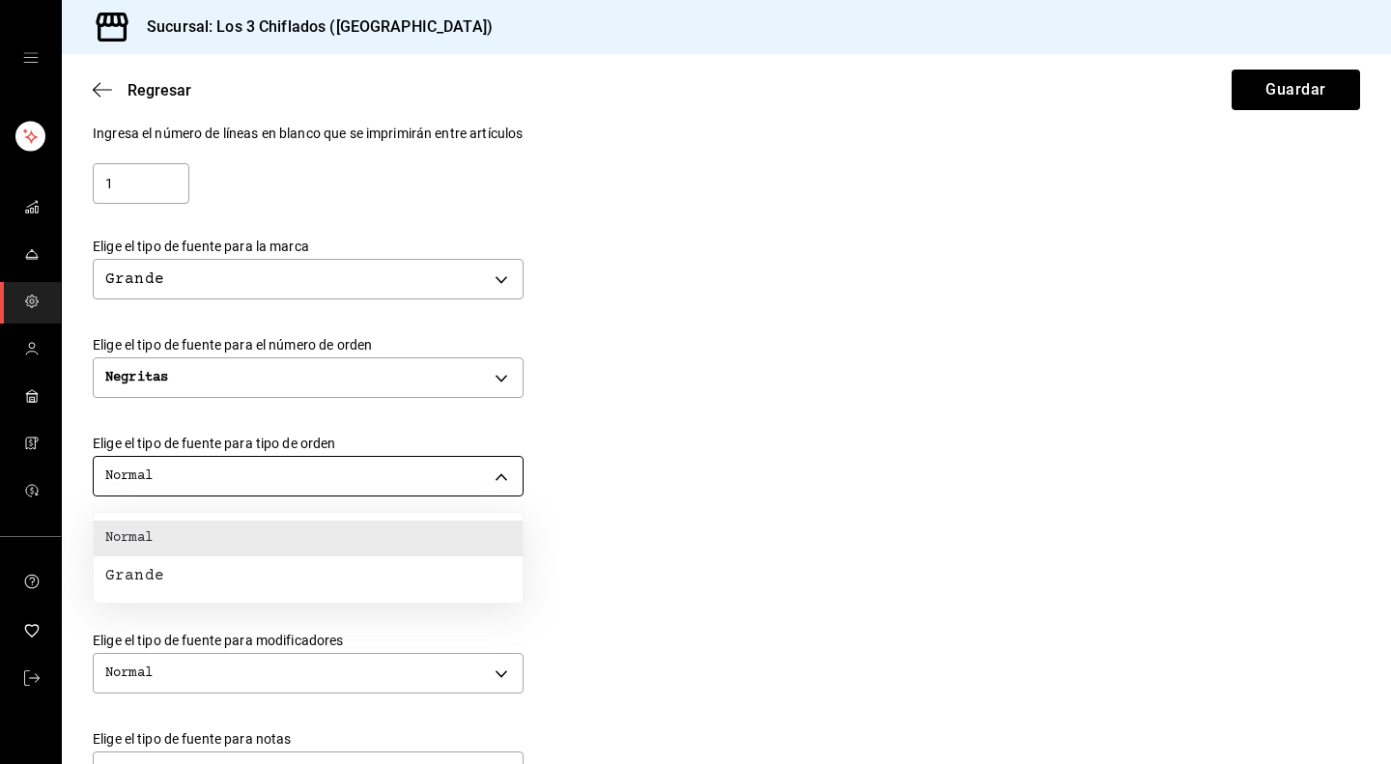
click at [499, 468] on body "Sucursal: Los 3 Chiflados (Guadalupe) Regresar Guardar Modificar comanda Person…" at bounding box center [695, 382] width 1391 height 764
click at [349, 563] on li "Grande" at bounding box center [308, 575] width 429 height 39
type input "BIG"
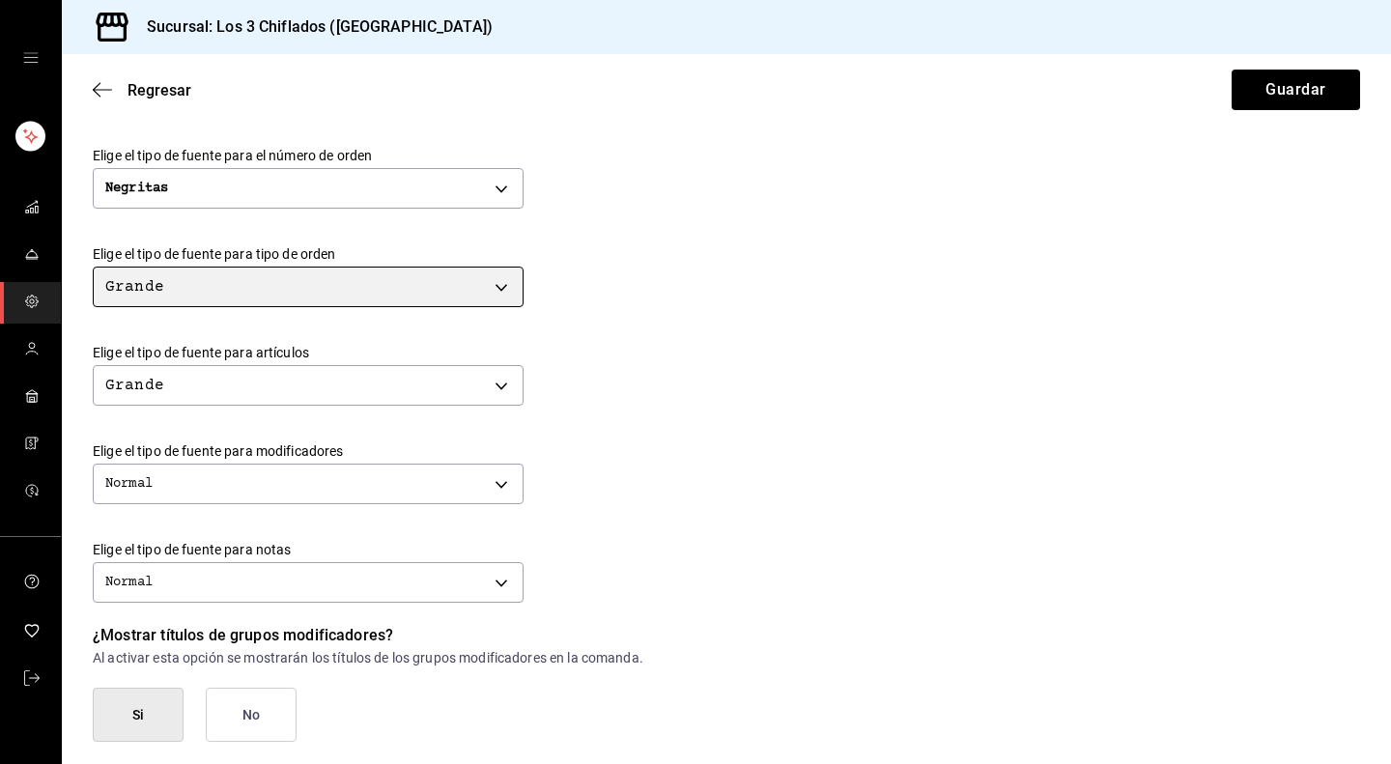
scroll to position [579, 0]
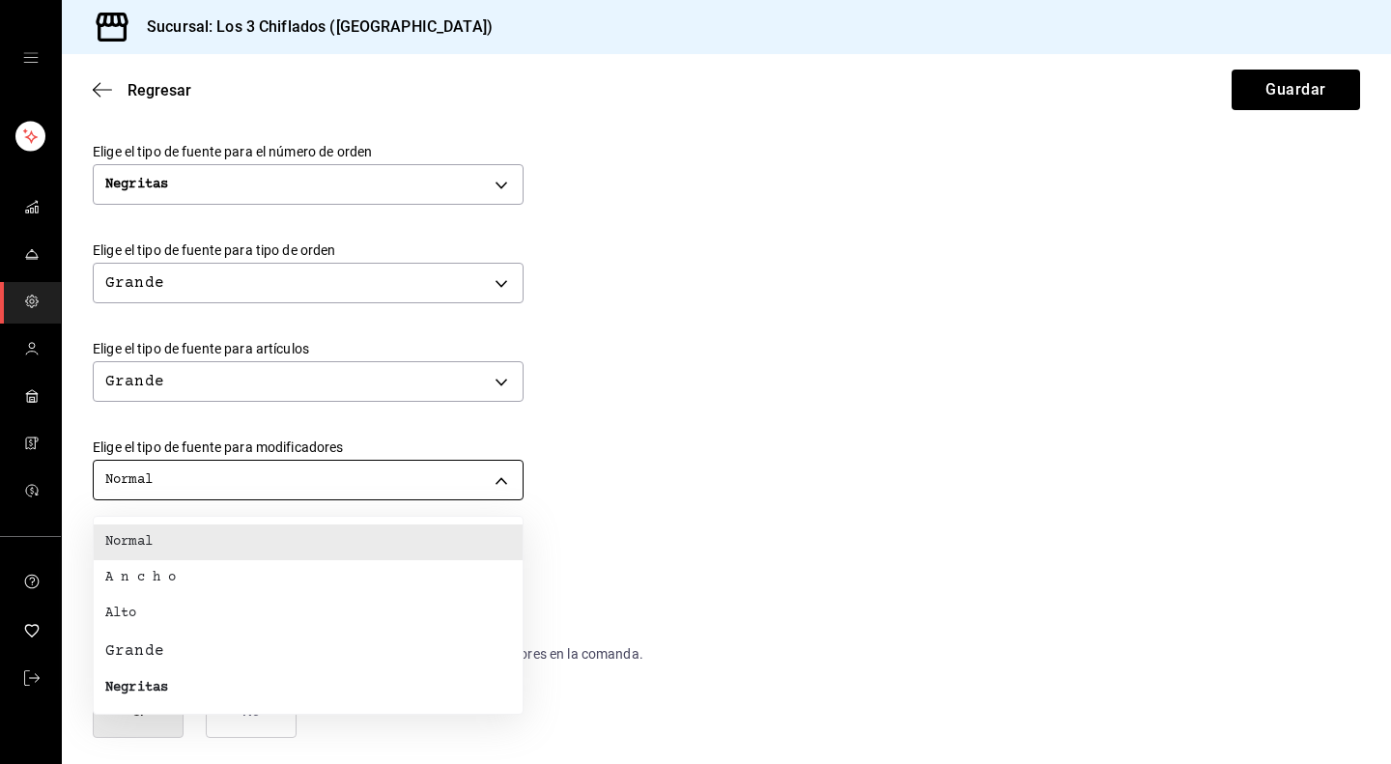
click at [500, 476] on body "Sucursal: Los 3 Chiflados (Guadalupe) Regresar Guardar Modificar comanda Person…" at bounding box center [695, 382] width 1391 height 764
click at [482, 488] on div at bounding box center [695, 382] width 1391 height 764
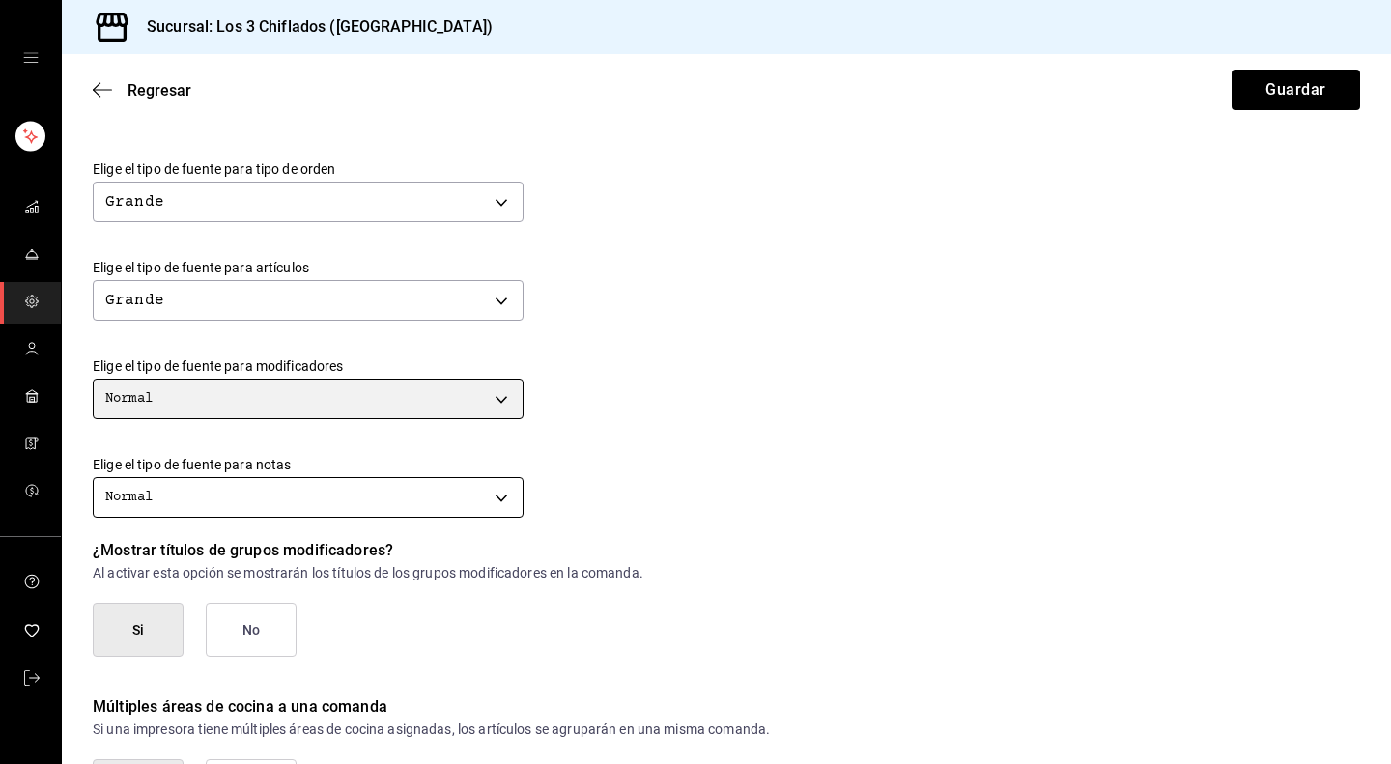
scroll to position [778, 0]
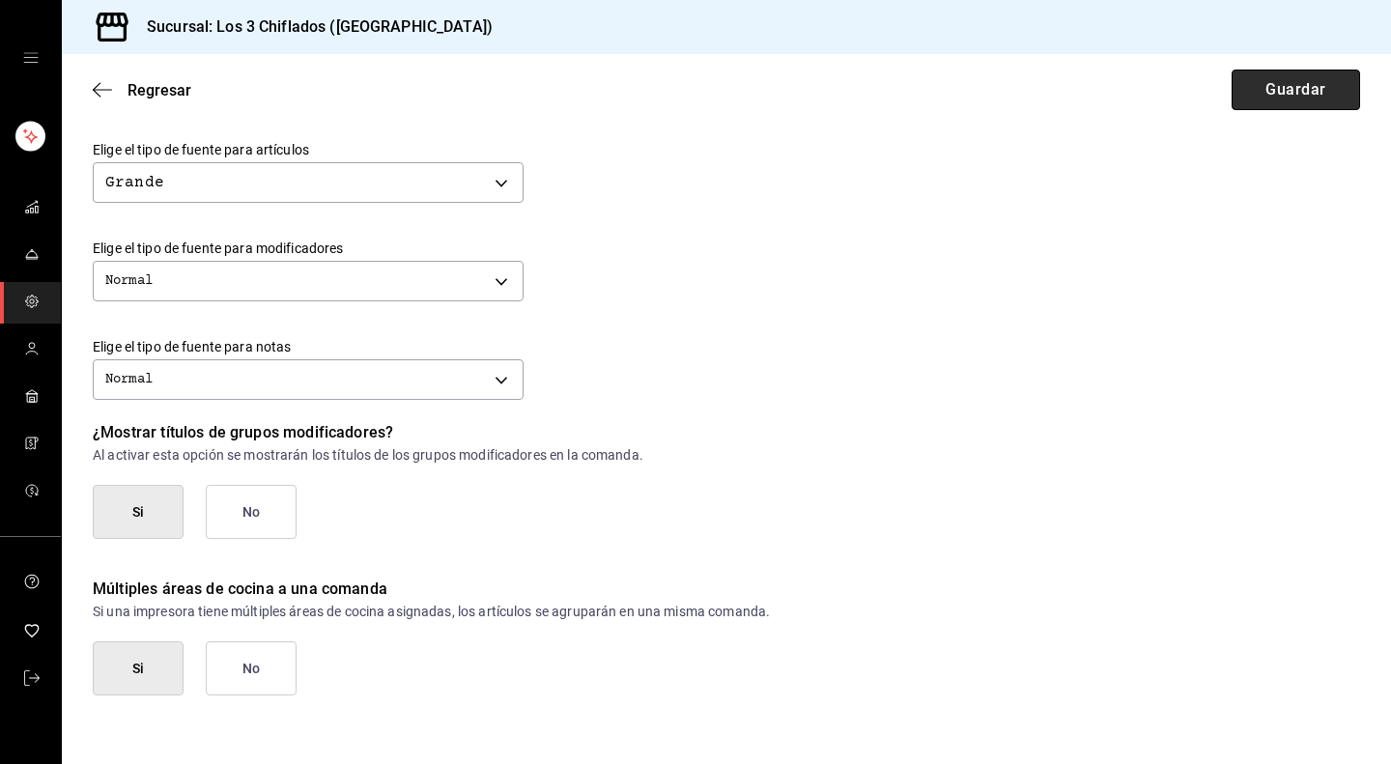
click at [1259, 80] on button "Guardar" at bounding box center [1295, 90] width 128 height 41
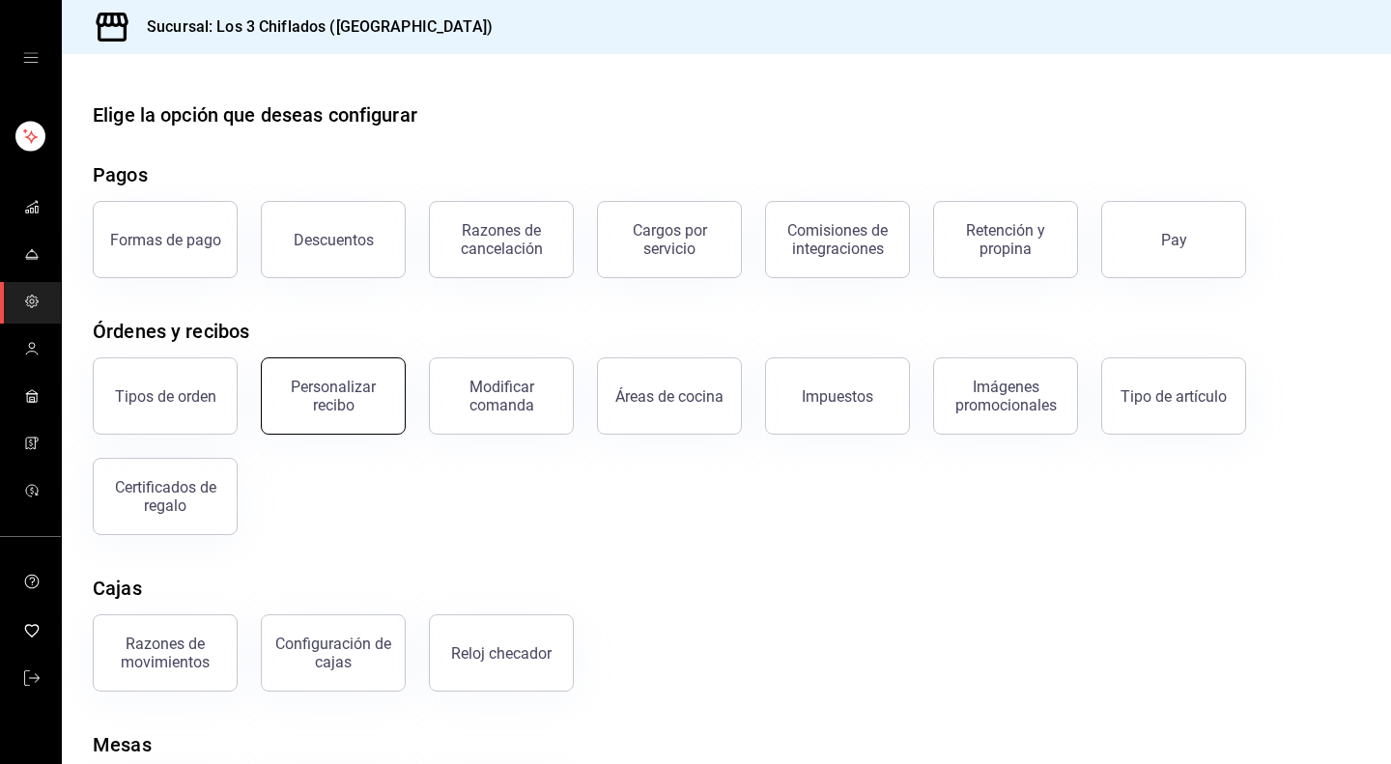
click at [367, 407] on div "Personalizar recibo" at bounding box center [333, 396] width 120 height 37
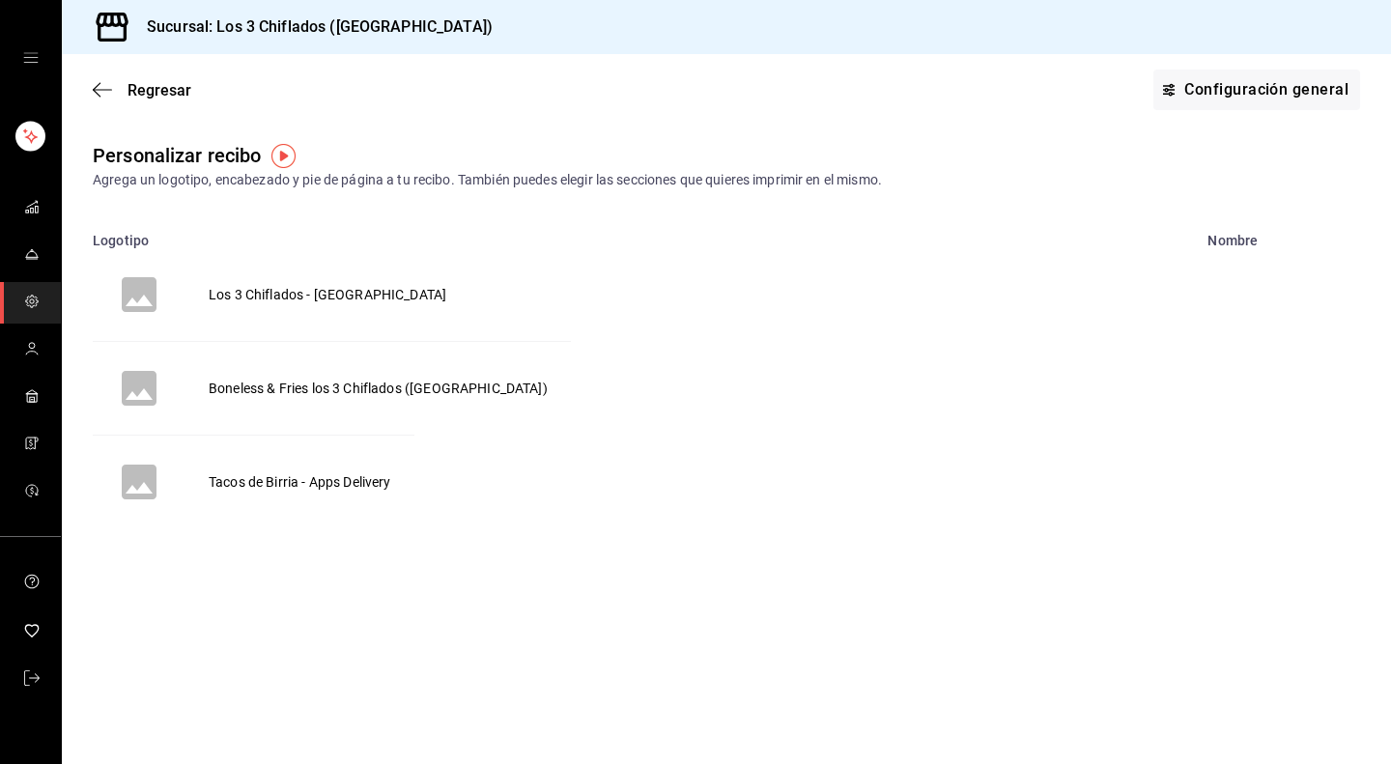
click at [352, 286] on td "Los 3 Chiflados - [GEOGRAPHIC_DATA]" at bounding box center [327, 294] width 284 height 93
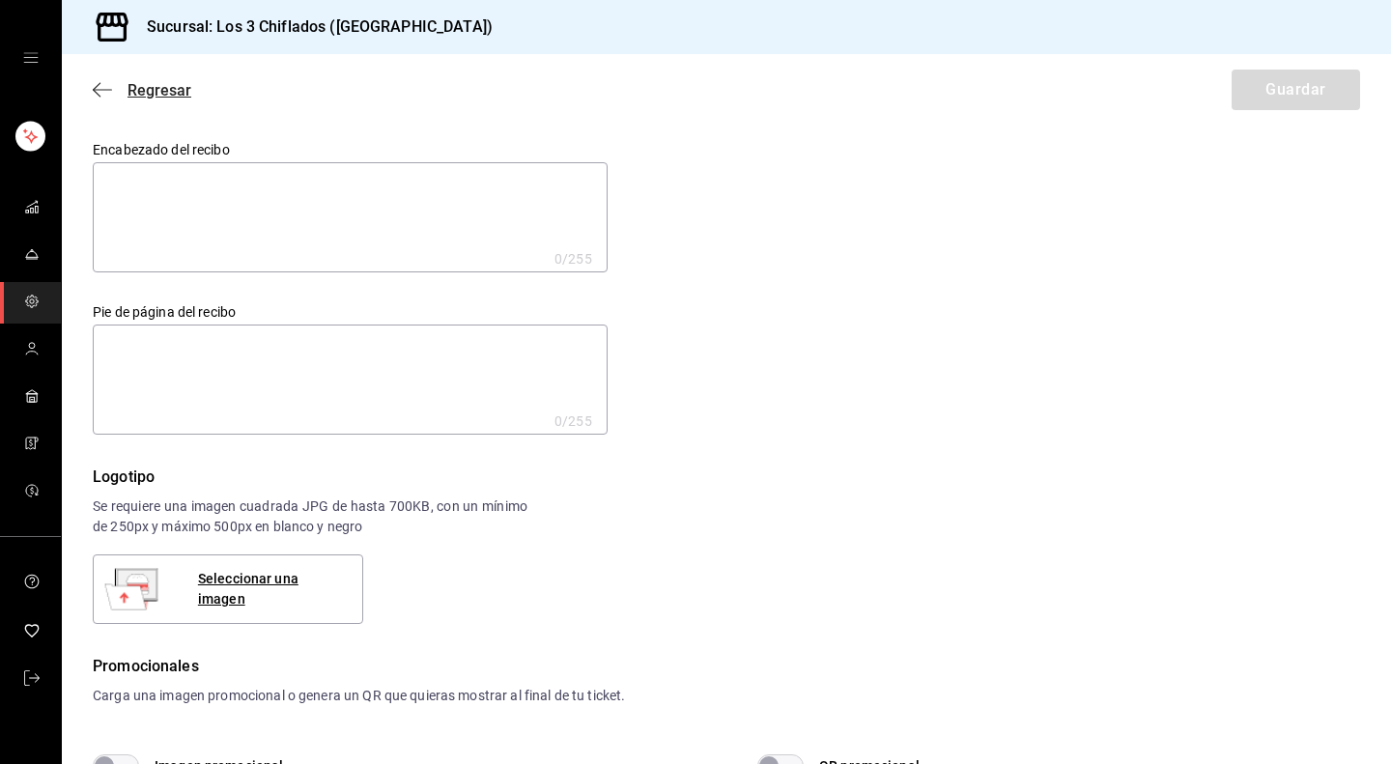
click at [104, 83] on icon "button" at bounding box center [102, 89] width 19 height 17
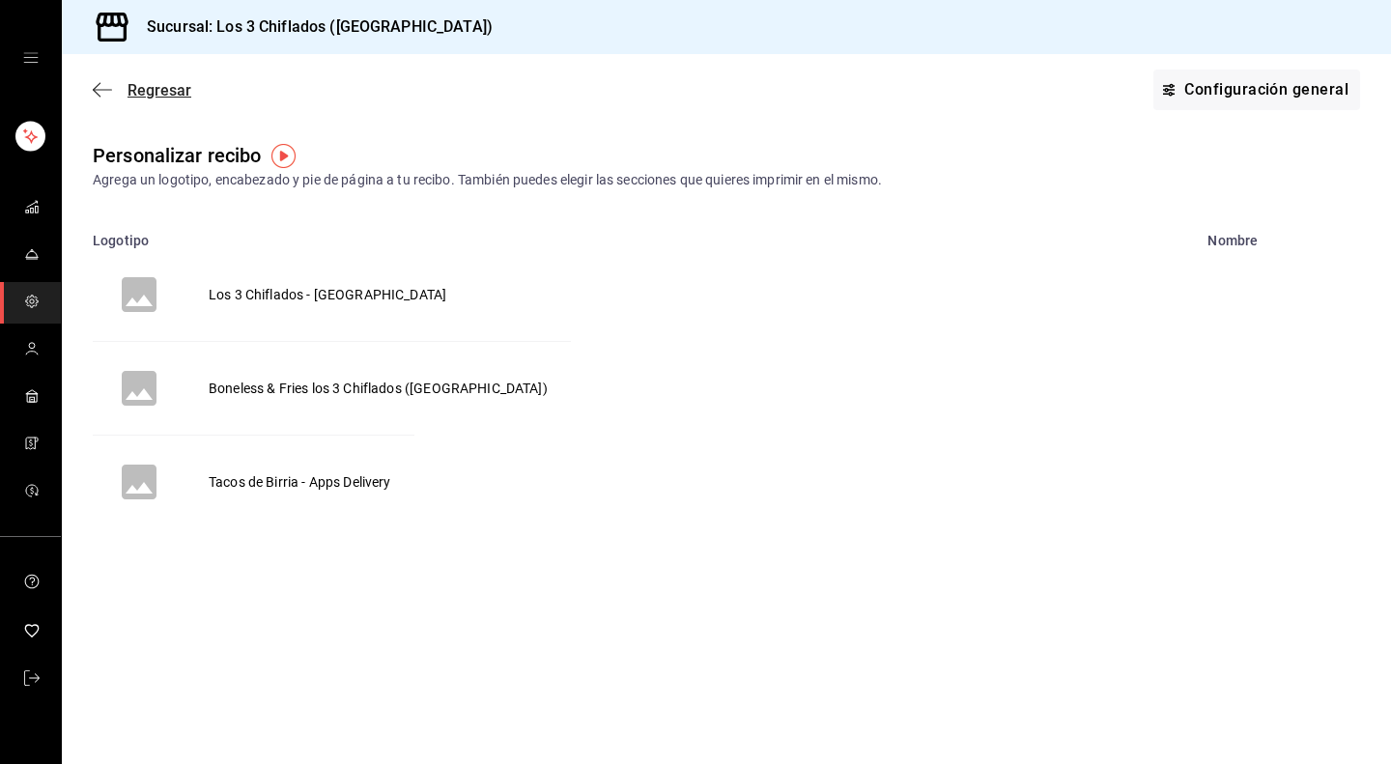
click at [99, 90] on icon "button" at bounding box center [102, 89] width 19 height 17
